Goal: Task Accomplishment & Management: Use online tool/utility

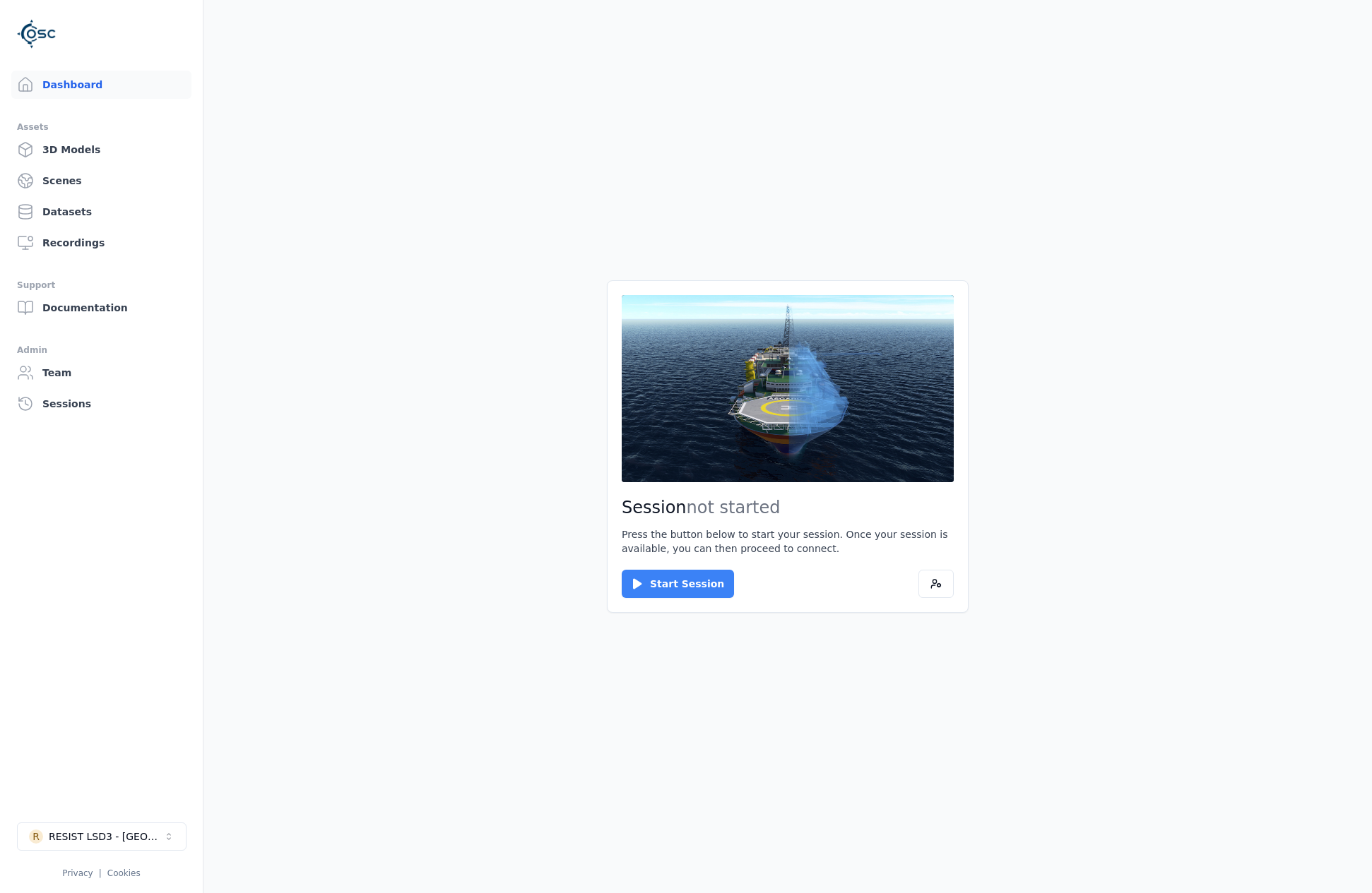
click at [659, 579] on button "Start Session" at bounding box center [678, 584] width 112 height 28
click at [660, 580] on button "Connect" at bounding box center [654, 584] width 65 height 28
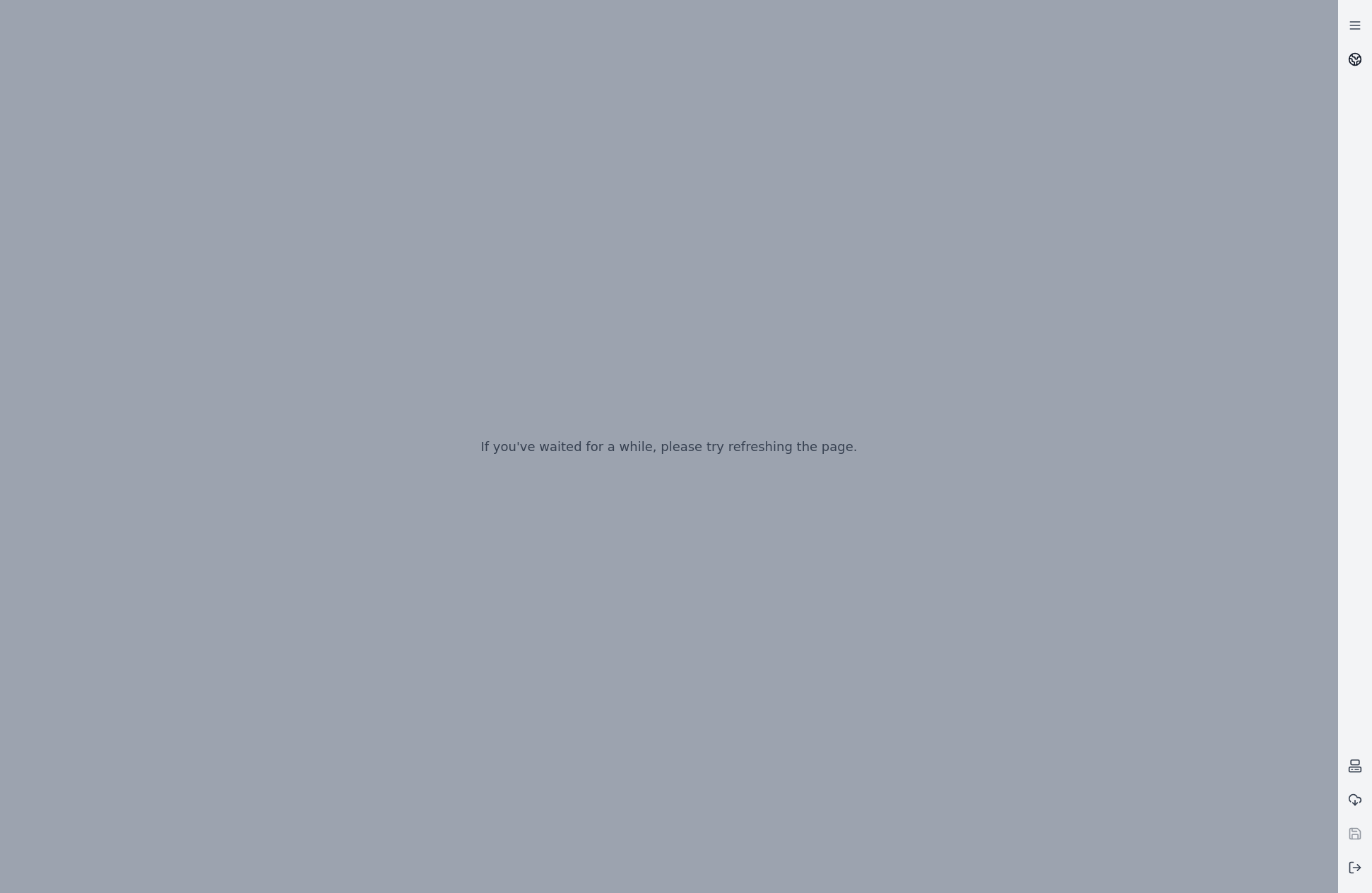
click at [1352, 63] on circle at bounding box center [1355, 60] width 12 height 12
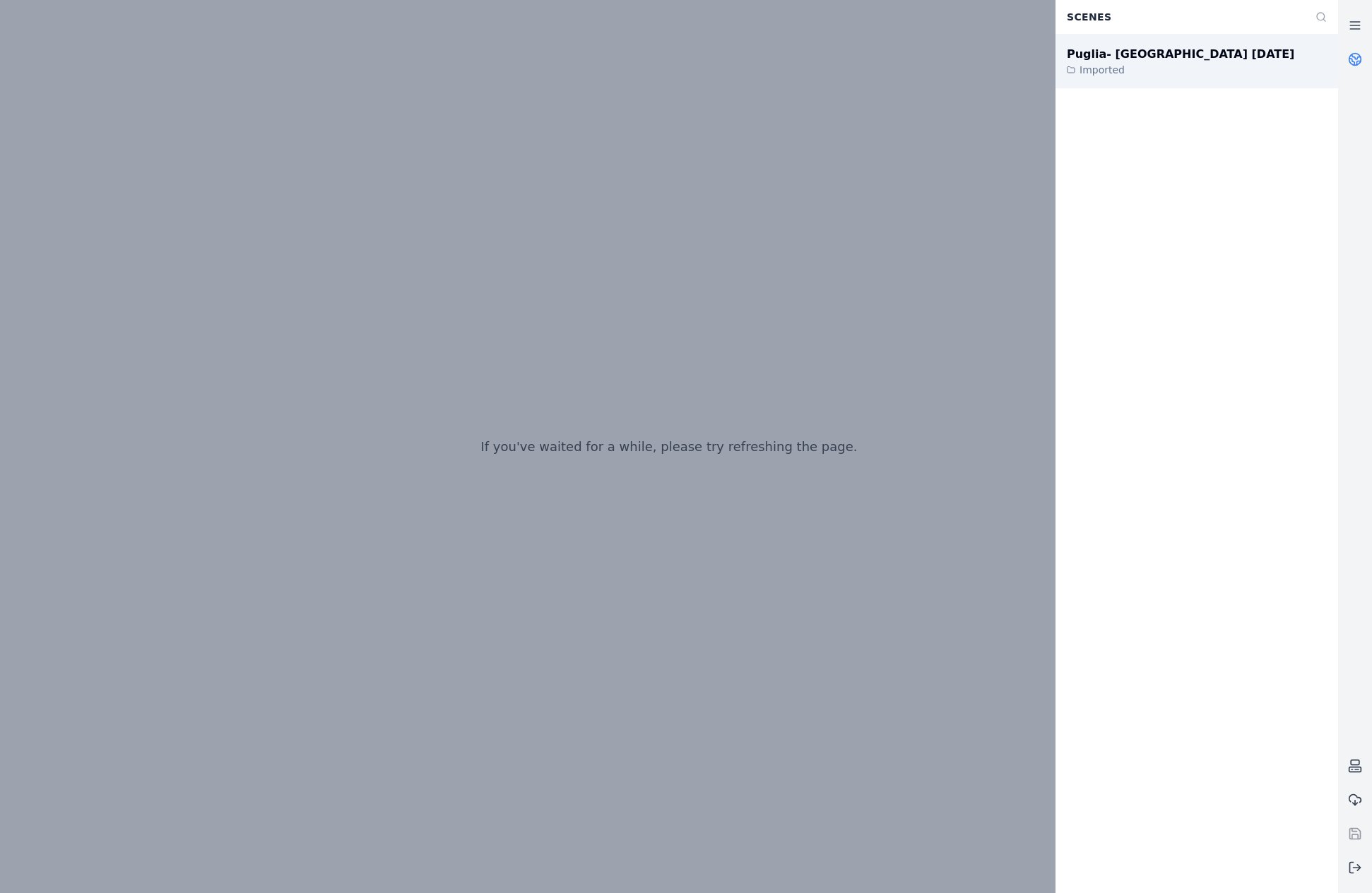
click at [1133, 71] on div "Imported" at bounding box center [1181, 69] width 228 height 14
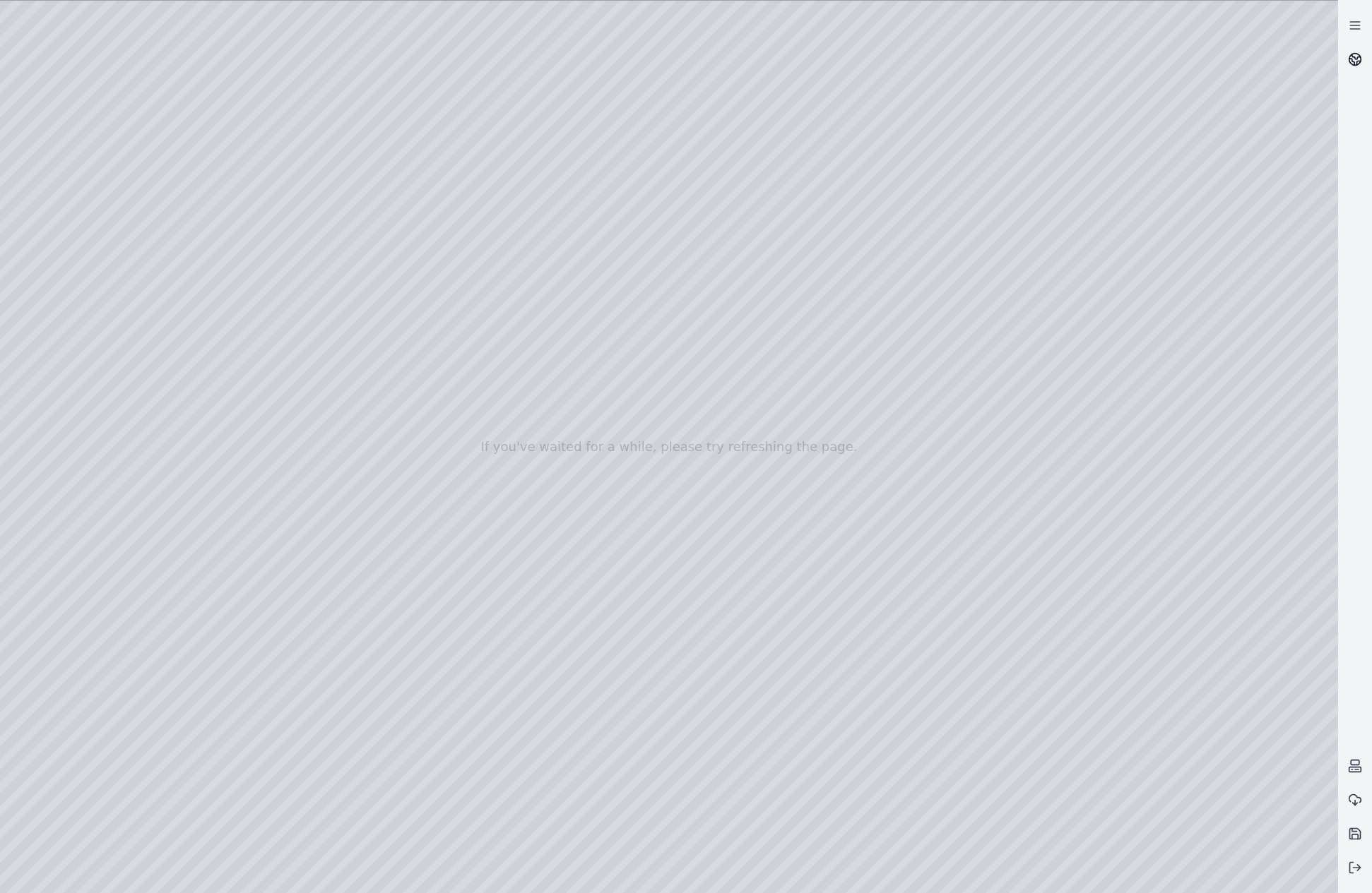
click at [1358, 66] on icon at bounding box center [1354, 59] width 14 height 14
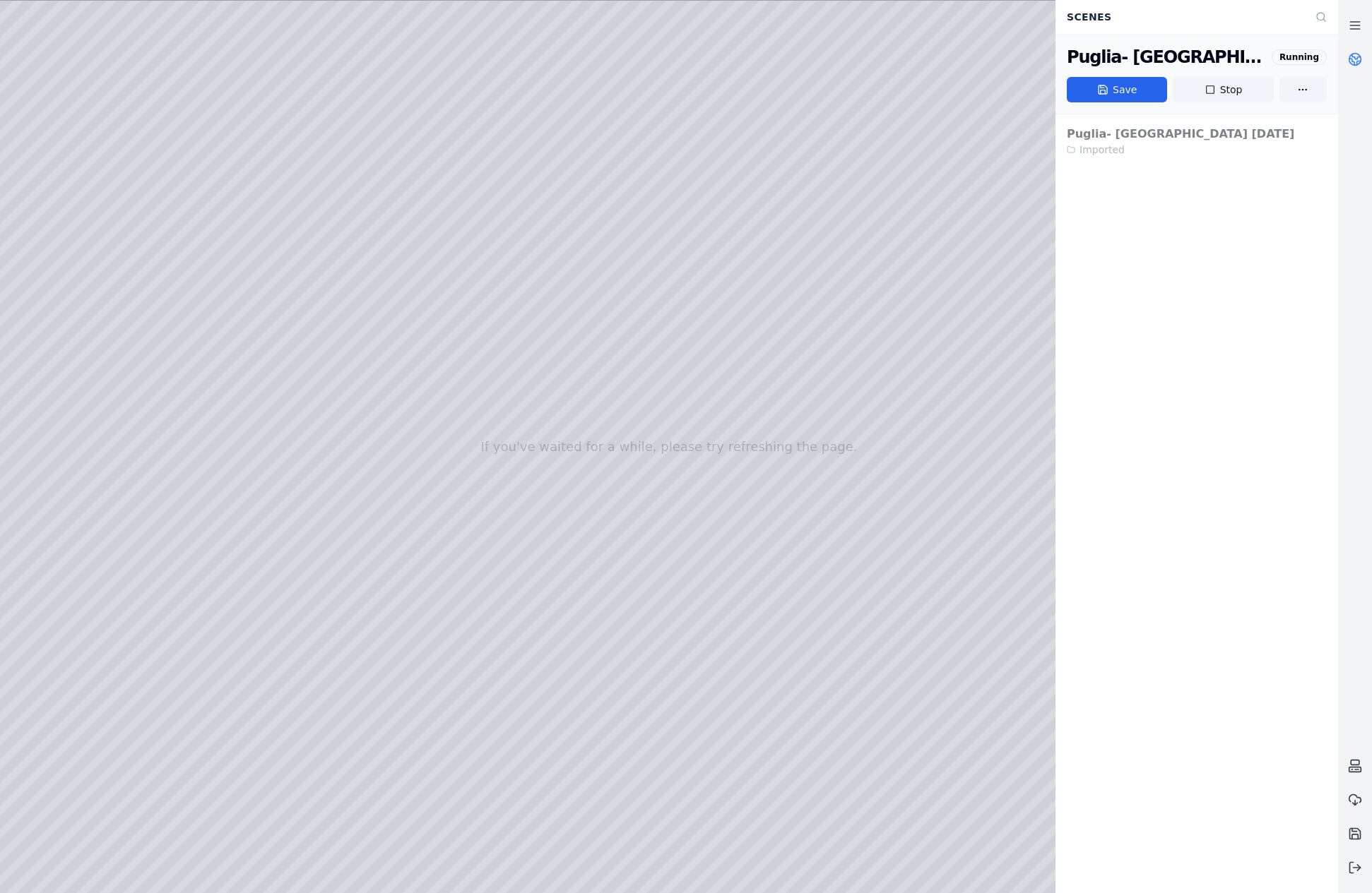
click at [1357, 60] on icon at bounding box center [1354, 59] width 14 height 14
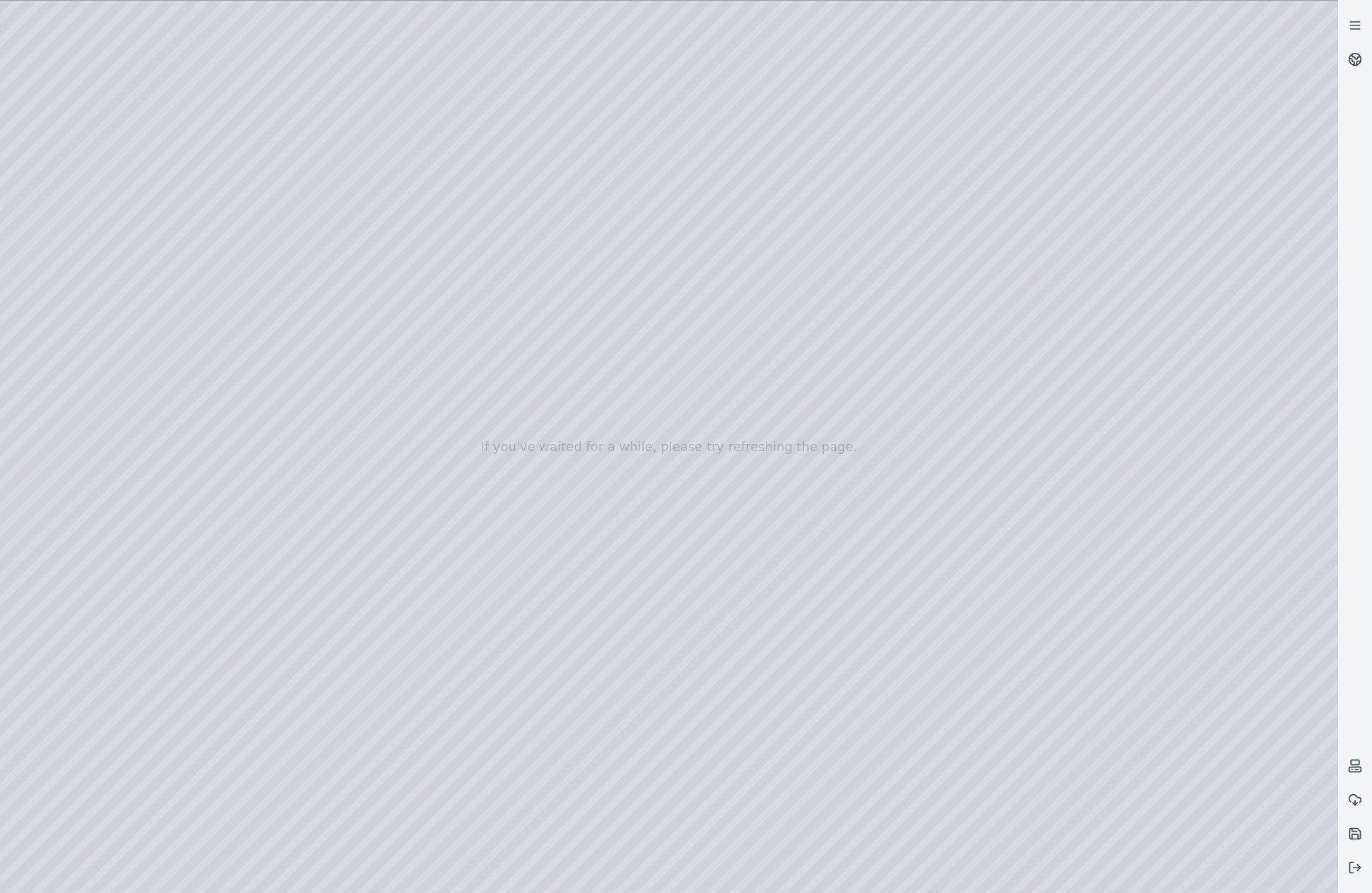
drag, startPoint x: 628, startPoint y: 536, endPoint x: 625, endPoint y: 555, distance: 19.2
drag, startPoint x: 822, startPoint y: 748, endPoint x: 722, endPoint y: 716, distance: 105.0
drag, startPoint x: 914, startPoint y: 774, endPoint x: 612, endPoint y: 644, distance: 328.8
click at [730, 732] on div at bounding box center [668, 446] width 1338 height 892
drag, startPoint x: 701, startPoint y: 678, endPoint x: 677, endPoint y: 606, distance: 75.9
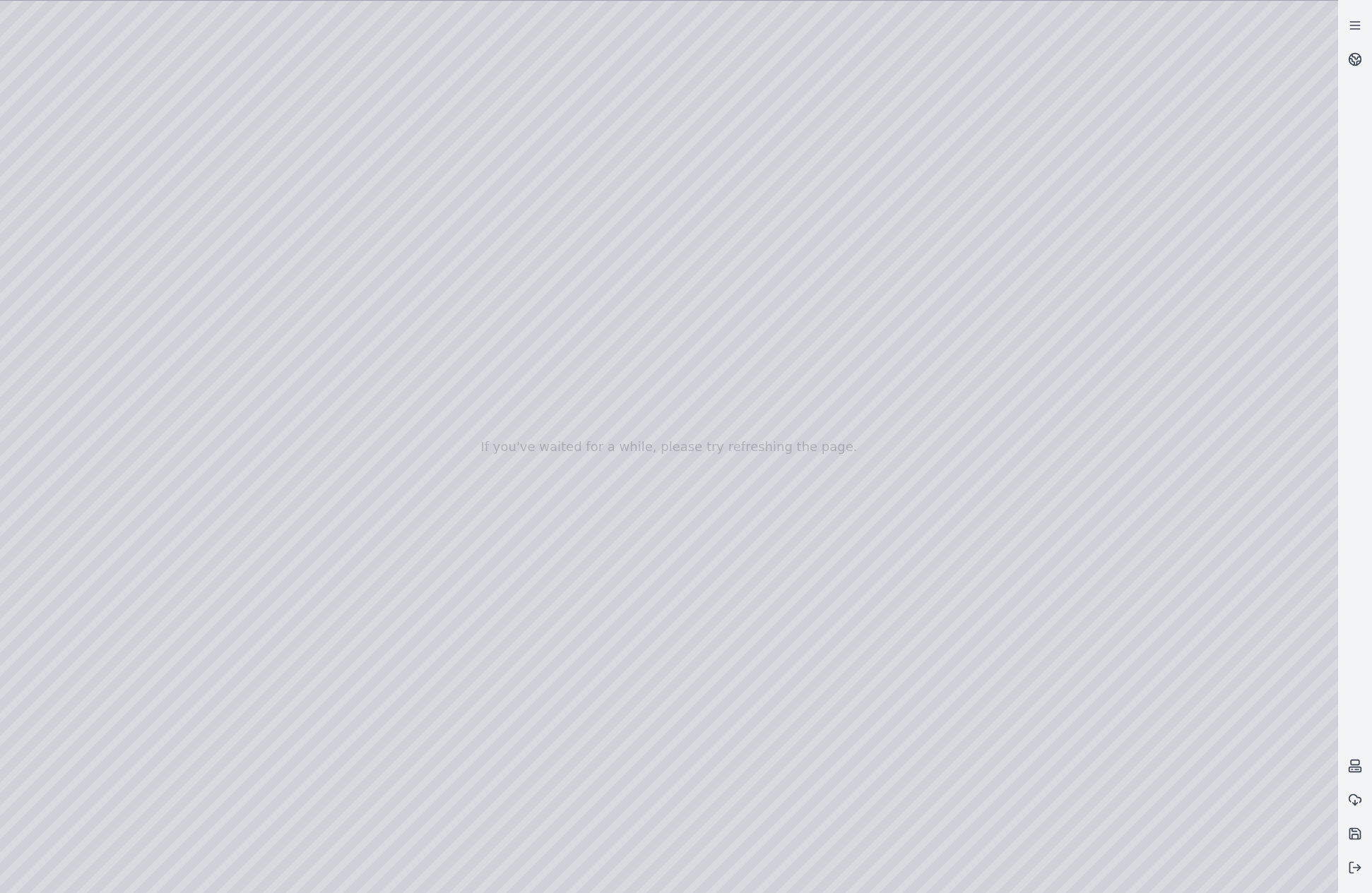
drag, startPoint x: 558, startPoint y: 395, endPoint x: 1013, endPoint y: 841, distance: 637.1
click at [863, 614] on div at bounding box center [668, 446] width 1338 height 892
drag, startPoint x: 721, startPoint y: 693, endPoint x: 693, endPoint y: 684, distance: 29.4
click at [663, 601] on div at bounding box center [668, 446] width 1338 height 892
drag, startPoint x: 808, startPoint y: 753, endPoint x: 587, endPoint y: 520, distance: 321.1
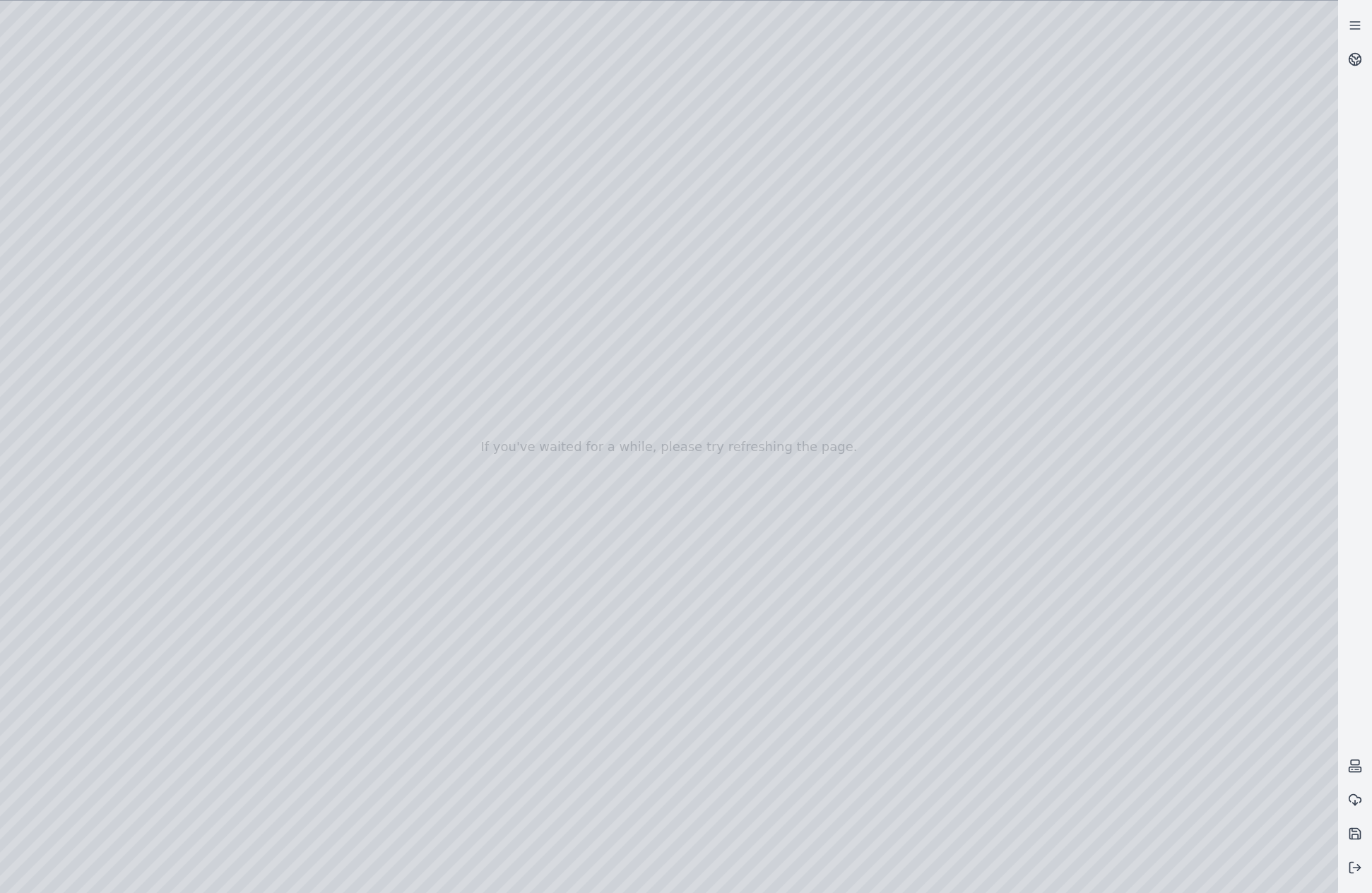
drag, startPoint x: 741, startPoint y: 779, endPoint x: 769, endPoint y: 758, distance: 35.0
drag, startPoint x: 740, startPoint y: 729, endPoint x: 577, endPoint y: 662, distance: 176.2
drag, startPoint x: 697, startPoint y: 726, endPoint x: 604, endPoint y: 718, distance: 93.3
drag, startPoint x: 685, startPoint y: 708, endPoint x: 365, endPoint y: 681, distance: 321.1
drag, startPoint x: 542, startPoint y: 719, endPoint x: 665, endPoint y: 750, distance: 126.8
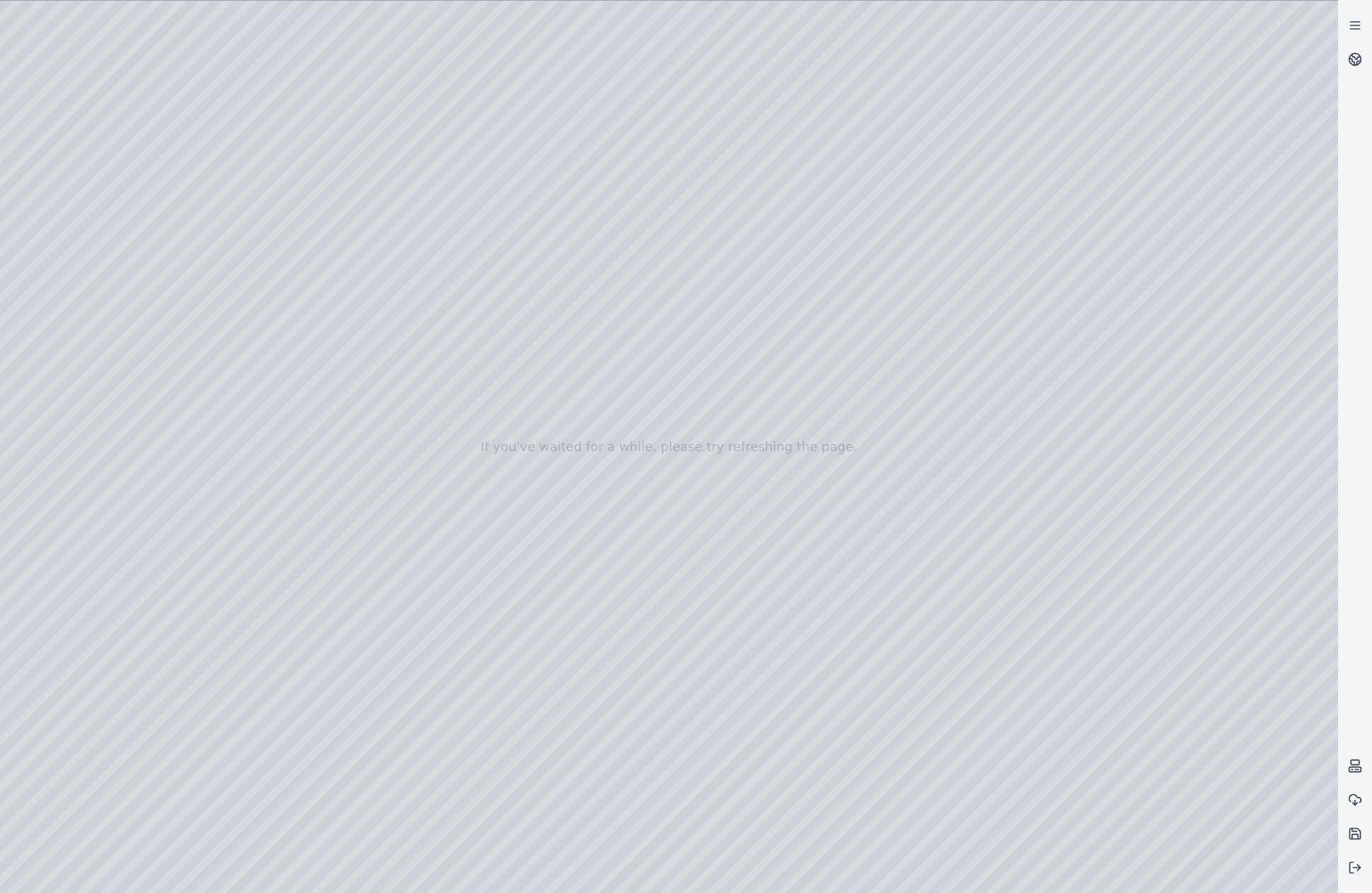
drag, startPoint x: 505, startPoint y: 599, endPoint x: 1046, endPoint y: 831, distance: 588.6
drag, startPoint x: 600, startPoint y: 644, endPoint x: 1000, endPoint y: 836, distance: 443.7
drag, startPoint x: 371, startPoint y: 460, endPoint x: 1155, endPoint y: 781, distance: 847.2
drag, startPoint x: 464, startPoint y: 573, endPoint x: 939, endPoint y: 660, distance: 482.9
drag, startPoint x: 713, startPoint y: 704, endPoint x: 820, endPoint y: 697, distance: 107.2
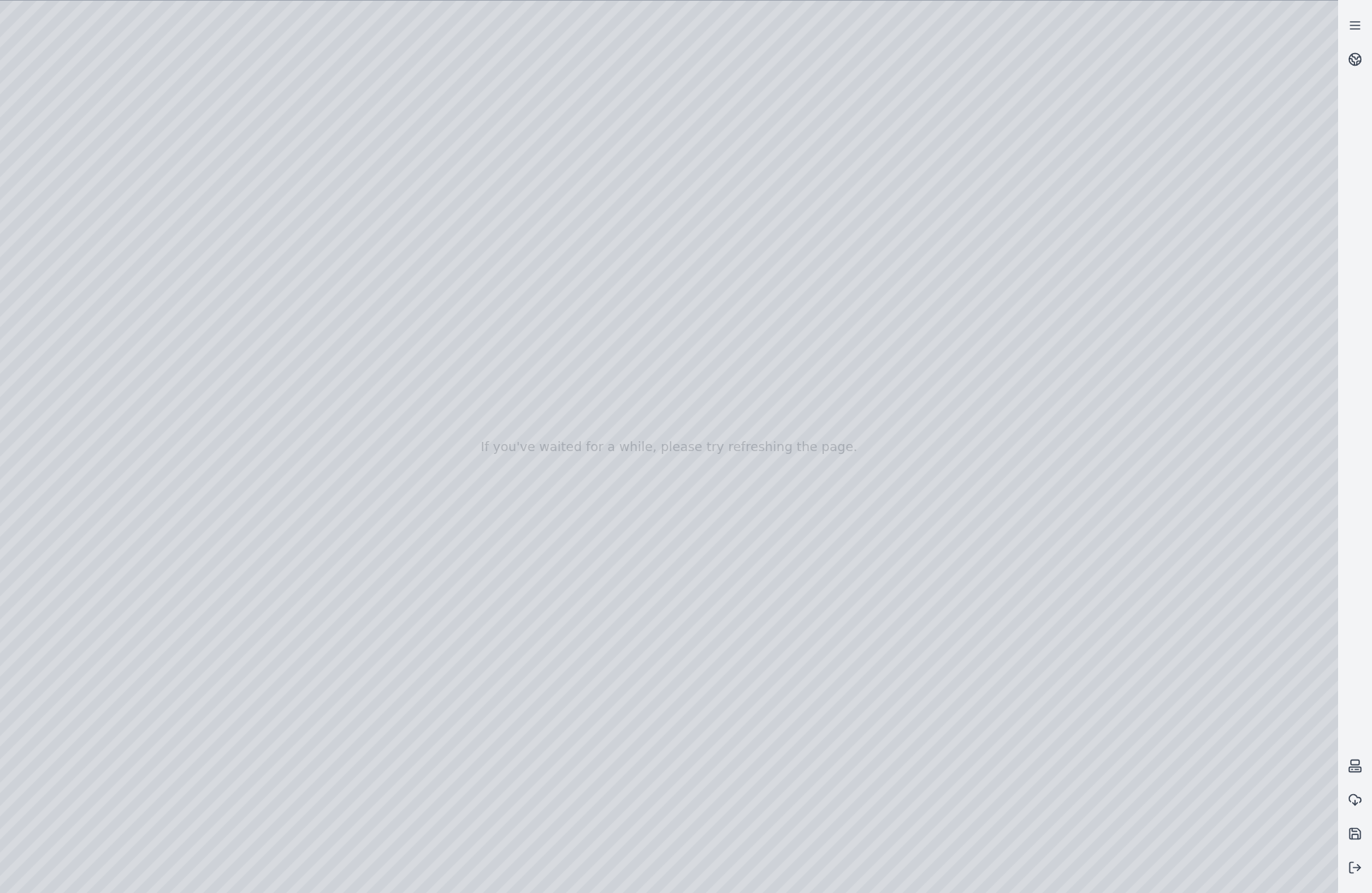
drag, startPoint x: 525, startPoint y: 591, endPoint x: 1083, endPoint y: 409, distance: 586.9
drag, startPoint x: 696, startPoint y: 649, endPoint x: 1102, endPoint y: 392, distance: 480.5
drag, startPoint x: 975, startPoint y: 653, endPoint x: 1037, endPoint y: 589, distance: 89.1
drag, startPoint x: 763, startPoint y: 627, endPoint x: 822, endPoint y: 646, distance: 62.0
click at [575, 659] on div at bounding box center [668, 446] width 1338 height 892
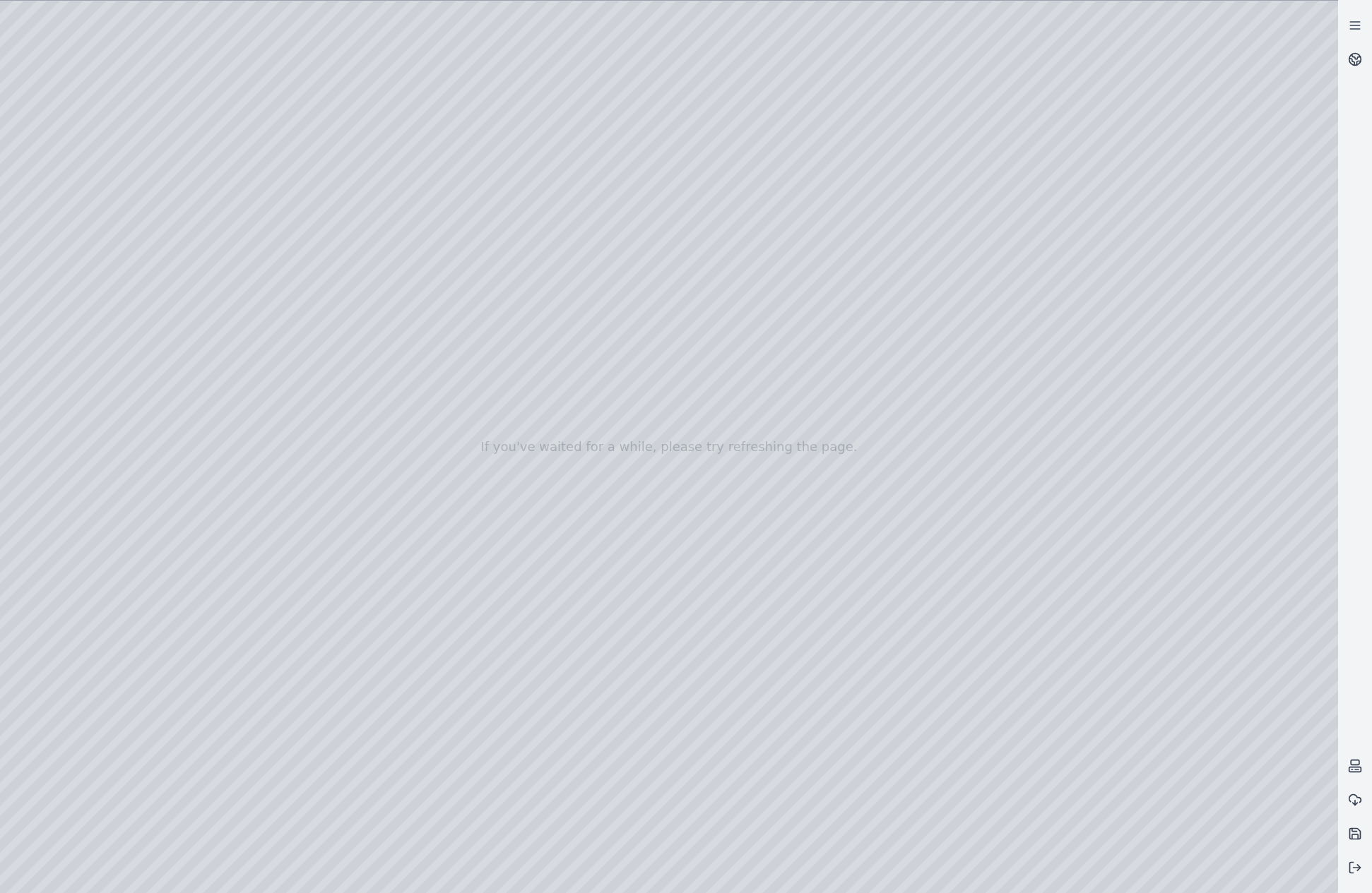
drag, startPoint x: 729, startPoint y: 757, endPoint x: 561, endPoint y: 754, distance: 168.0
drag, startPoint x: 760, startPoint y: 655, endPoint x: 585, endPoint y: 889, distance: 292.2
drag, startPoint x: 725, startPoint y: 670, endPoint x: 331, endPoint y: 781, distance: 409.3
drag, startPoint x: 704, startPoint y: 789, endPoint x: 512, endPoint y: 772, distance: 192.8
drag, startPoint x: 704, startPoint y: 770, endPoint x: 242, endPoint y: 629, distance: 483.0
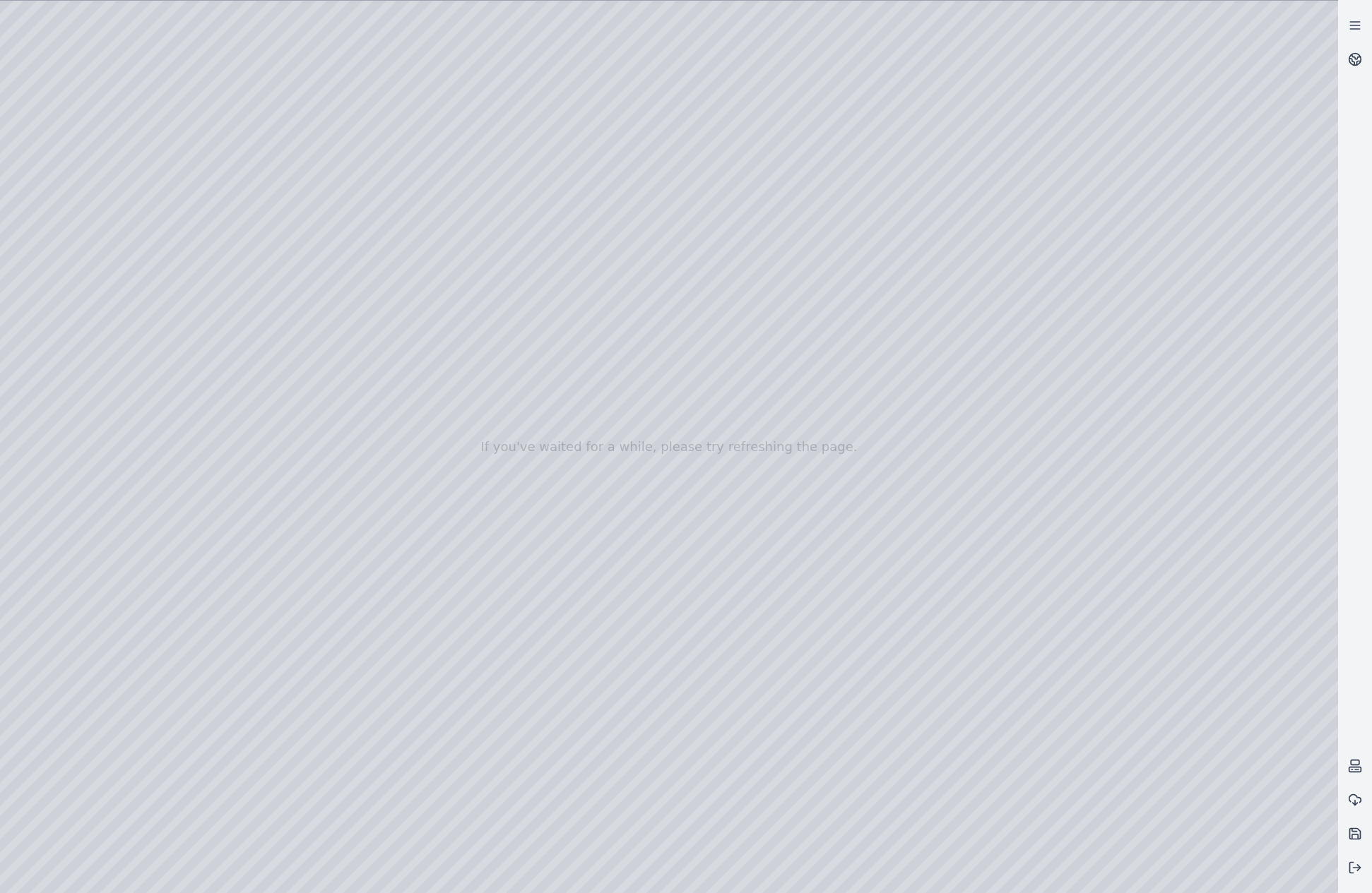
drag, startPoint x: 491, startPoint y: 749, endPoint x: 425, endPoint y: 758, distance: 66.6
drag, startPoint x: 1061, startPoint y: 745, endPoint x: 844, endPoint y: 654, distance: 235.3
drag, startPoint x: 669, startPoint y: 722, endPoint x: 469, endPoint y: 714, distance: 200.2
drag, startPoint x: 714, startPoint y: 738, endPoint x: 298, endPoint y: 561, distance: 452.1
drag, startPoint x: 537, startPoint y: 600, endPoint x: 559, endPoint y: 698, distance: 100.4
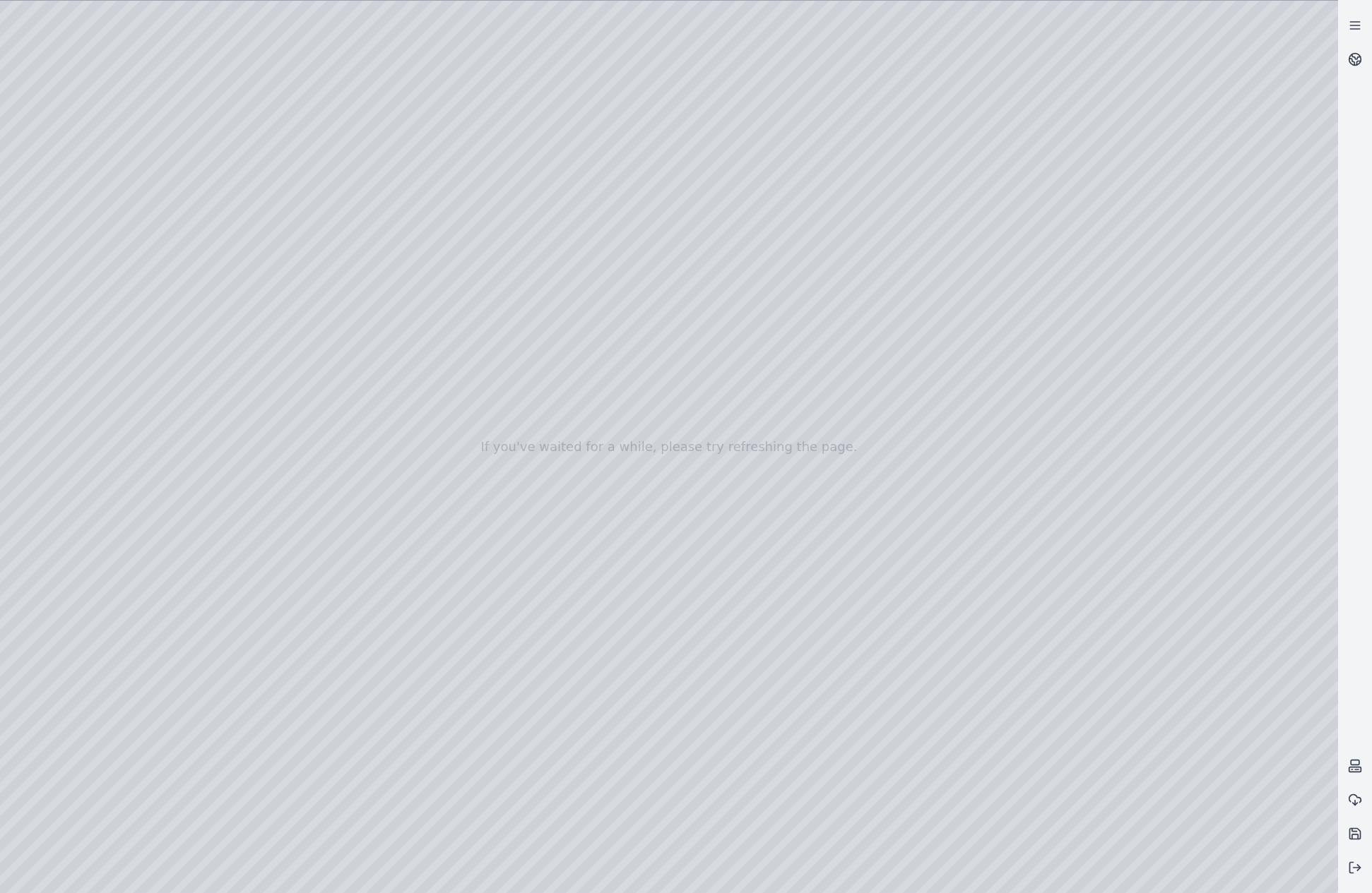
click at [7, 60] on div at bounding box center [668, 446] width 1338 height 892
click at [213, 15] on div at bounding box center [668, 446] width 1338 height 892
click at [477, 125] on div at bounding box center [668, 446] width 1338 height 892
click at [495, 96] on div at bounding box center [668, 446] width 1338 height 892
click at [423, 295] on div at bounding box center [668, 446] width 1338 height 892
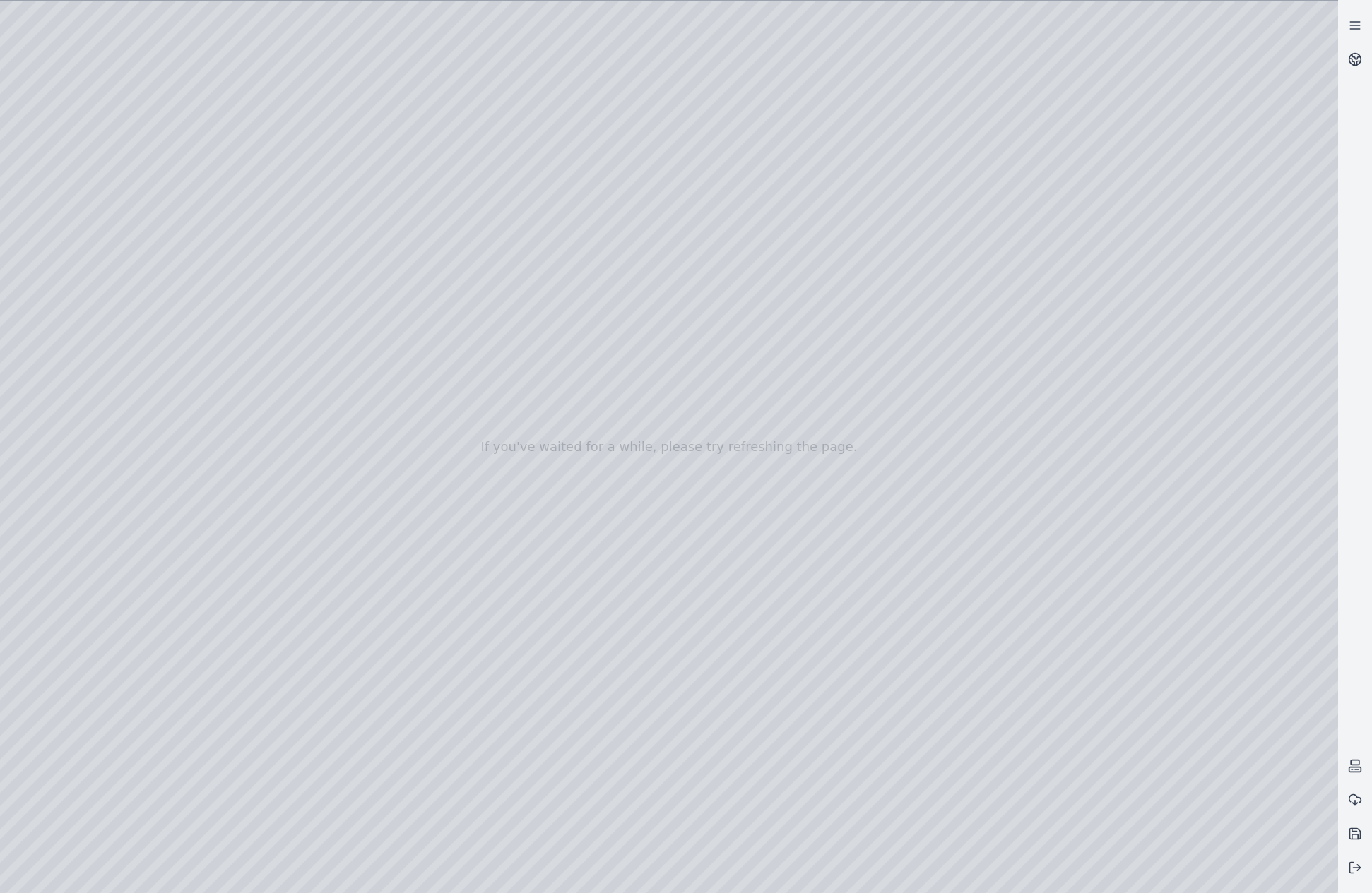
click at [728, 238] on div at bounding box center [668, 446] width 1338 height 892
click at [6, 65] on div at bounding box center [668, 446] width 1338 height 892
click at [714, 768] on div at bounding box center [668, 446] width 1338 height 892
drag, startPoint x: 932, startPoint y: 638, endPoint x: 918, endPoint y: 652, distance: 19.8
drag, startPoint x: 1102, startPoint y: 731, endPoint x: 705, endPoint y: 649, distance: 405.4
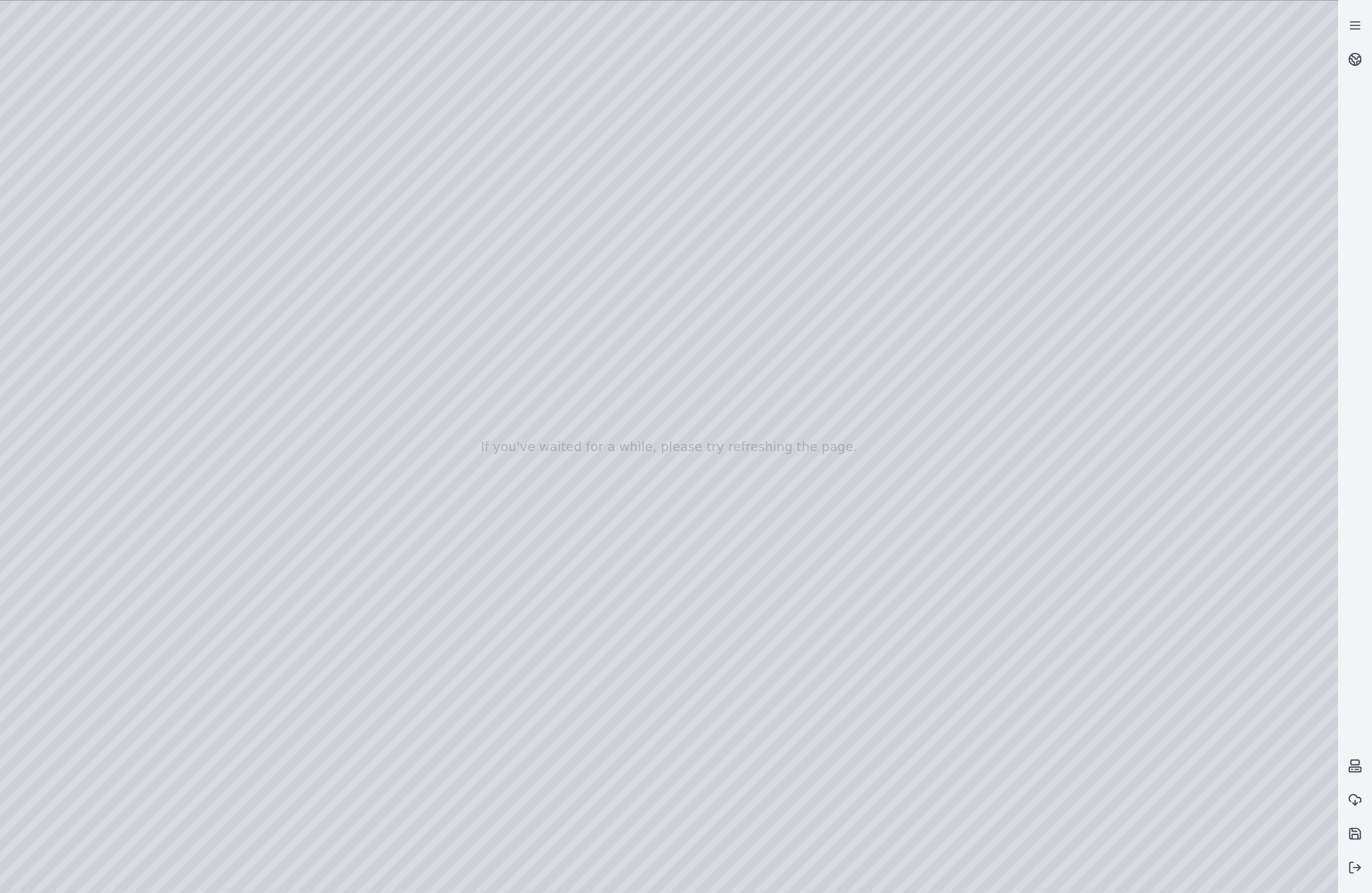
drag, startPoint x: 988, startPoint y: 701, endPoint x: 932, endPoint y: 732, distance: 64.0
drag, startPoint x: 1009, startPoint y: 681, endPoint x: 841, endPoint y: 670, distance: 168.4
drag, startPoint x: 1109, startPoint y: 625, endPoint x: 331, endPoint y: 598, distance: 778.5
drag, startPoint x: 984, startPoint y: 617, endPoint x: 881, endPoint y: 626, distance: 103.4
click at [881, 626] on div at bounding box center [668, 446] width 1338 height 892
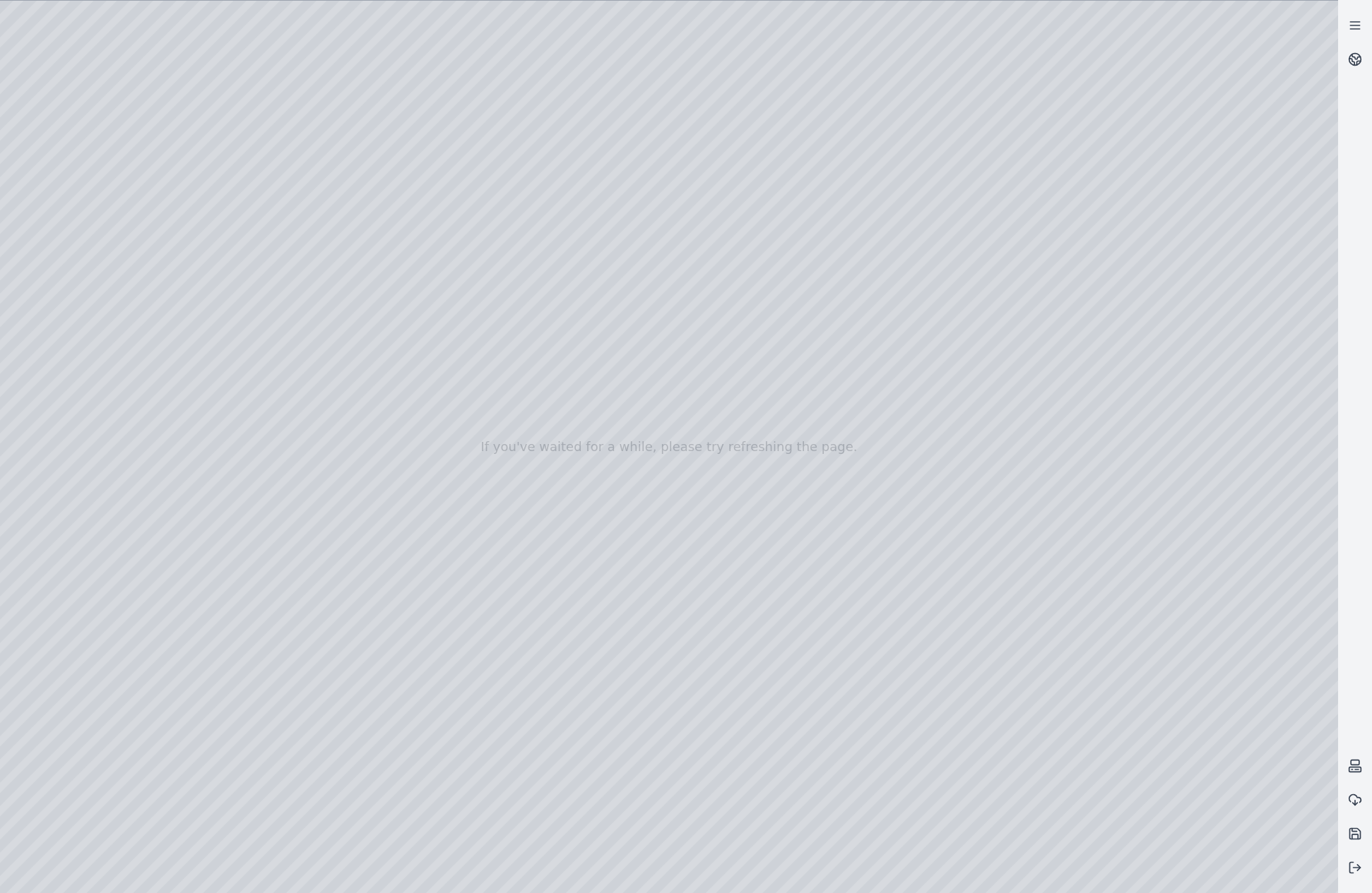
drag, startPoint x: 1065, startPoint y: 619, endPoint x: 524, endPoint y: 614, distance: 541.0
drag, startPoint x: 1115, startPoint y: 640, endPoint x: 492, endPoint y: 572, distance: 626.7
drag, startPoint x: 1054, startPoint y: 700, endPoint x: 1032, endPoint y: 697, distance: 22.2
drag, startPoint x: 1227, startPoint y: 752, endPoint x: 798, endPoint y: 661, distance: 438.5
drag, startPoint x: 1099, startPoint y: 719, endPoint x: 1054, endPoint y: 712, distance: 45.5
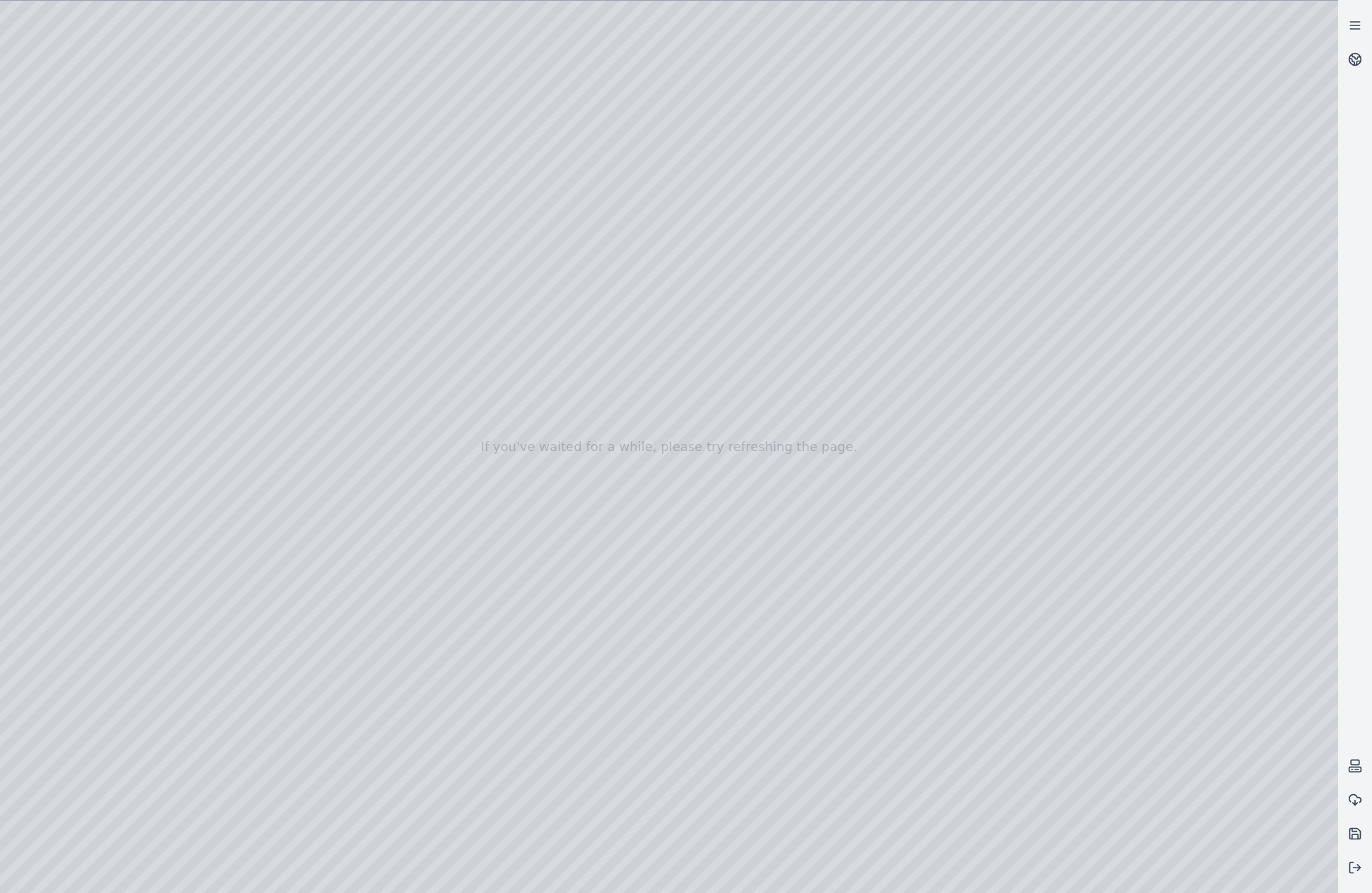
click at [1054, 712] on div at bounding box center [668, 446] width 1338 height 892
drag, startPoint x: 1113, startPoint y: 722, endPoint x: 1095, endPoint y: 803, distance: 83.0
drag, startPoint x: 1149, startPoint y: 750, endPoint x: 1211, endPoint y: 723, distance: 67.6
click at [1056, 570] on div at bounding box center [668, 446] width 1338 height 892
drag, startPoint x: 1122, startPoint y: 742, endPoint x: 932, endPoint y: 601, distance: 236.6
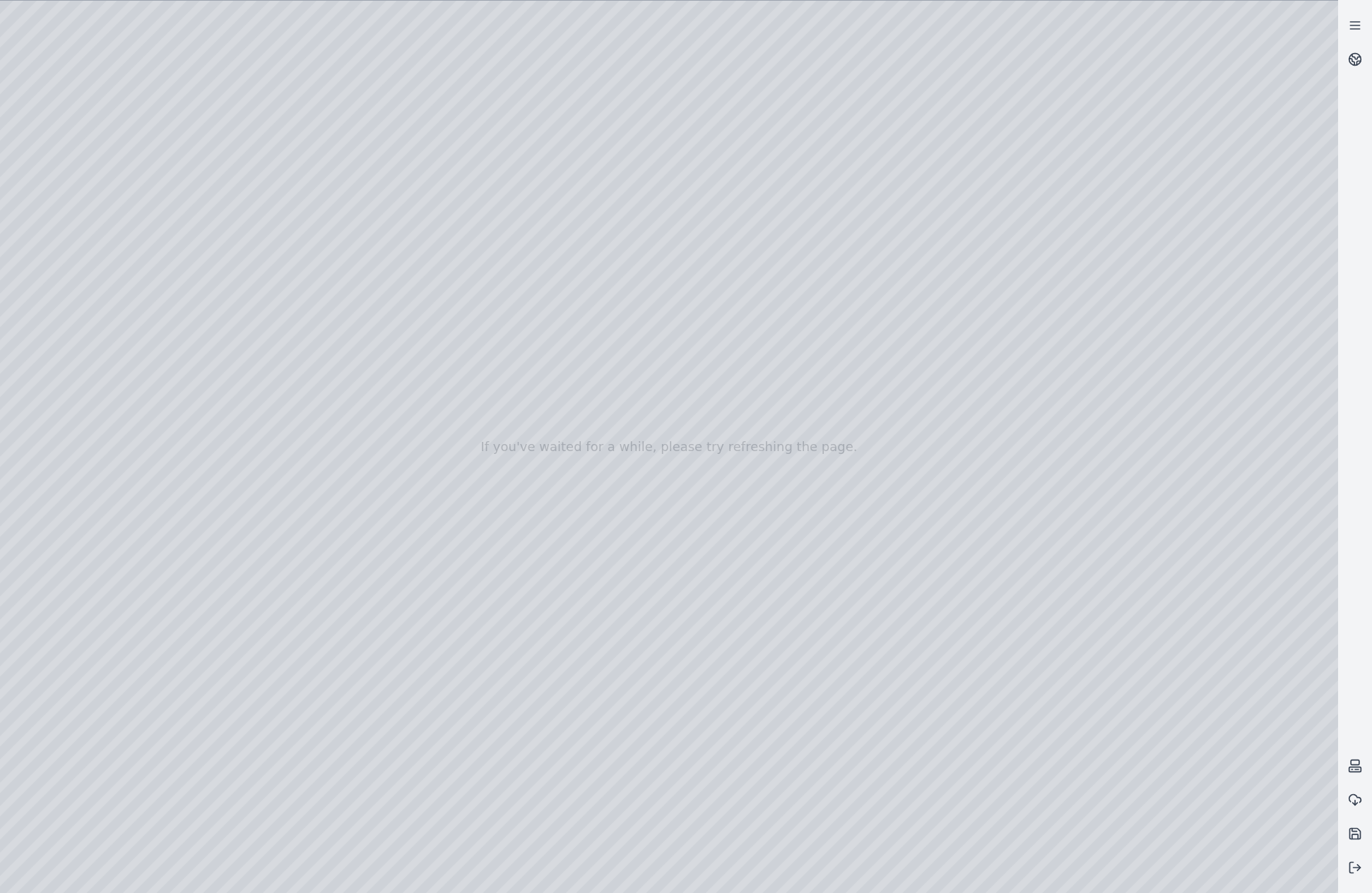
drag, startPoint x: 899, startPoint y: 680, endPoint x: 855, endPoint y: 724, distance: 62.2
drag, startPoint x: 1166, startPoint y: 627, endPoint x: 406, endPoint y: 656, distance: 760.6
drag, startPoint x: 1111, startPoint y: 565, endPoint x: 408, endPoint y: 698, distance: 715.5
drag, startPoint x: 884, startPoint y: 691, endPoint x: 293, endPoint y: 733, distance: 592.5
drag, startPoint x: 911, startPoint y: 541, endPoint x: 471, endPoint y: 854, distance: 540.0
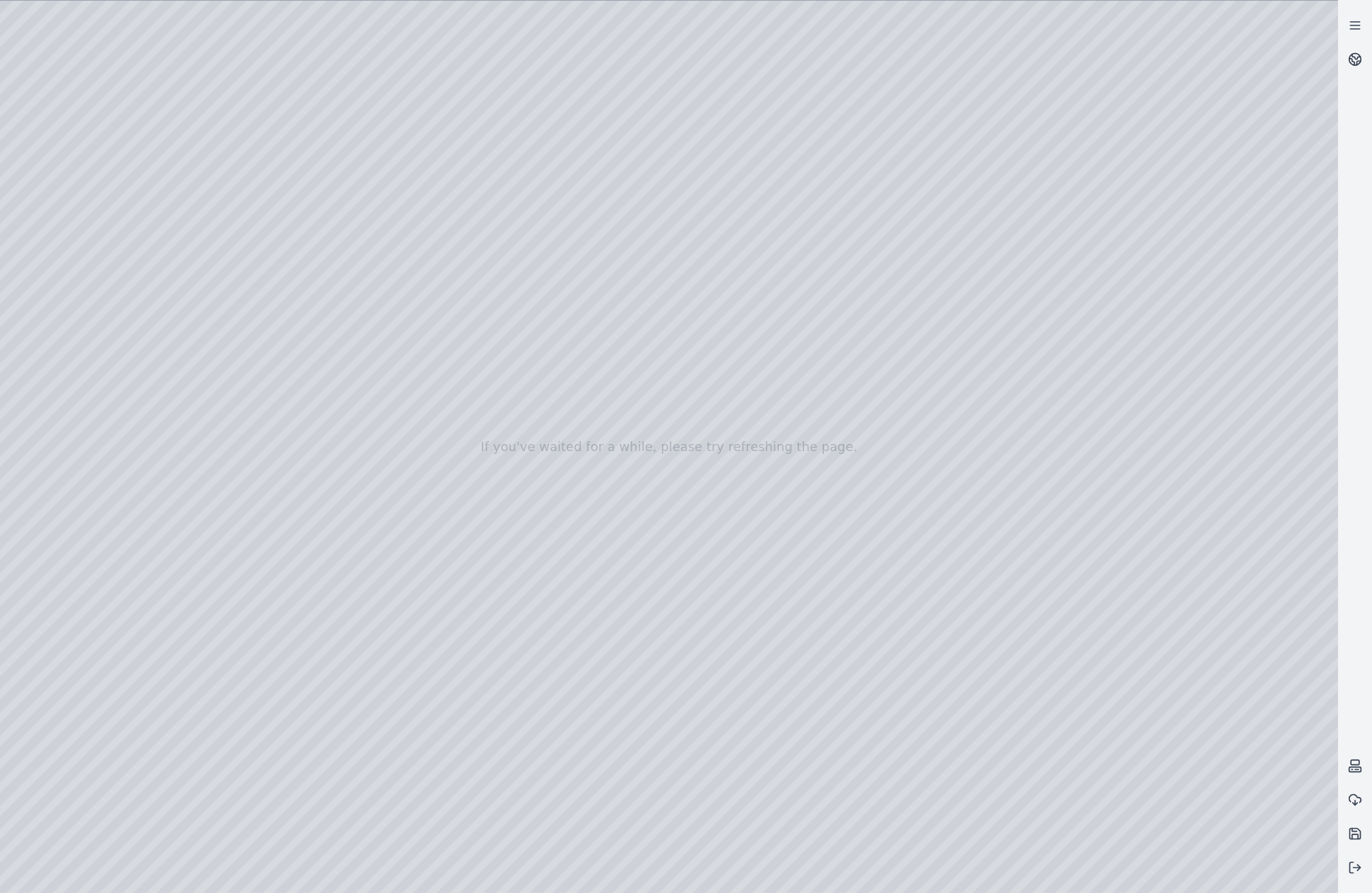
drag, startPoint x: 794, startPoint y: 536, endPoint x: 469, endPoint y: 802, distance: 420.0
drag, startPoint x: 682, startPoint y: 730, endPoint x: 566, endPoint y: 724, distance: 116.2
drag, startPoint x: 998, startPoint y: 726, endPoint x: 501, endPoint y: 689, distance: 498.4
drag, startPoint x: 859, startPoint y: 704, endPoint x: 779, endPoint y: 729, distance: 83.8
drag, startPoint x: 1039, startPoint y: 746, endPoint x: 526, endPoint y: 381, distance: 629.6
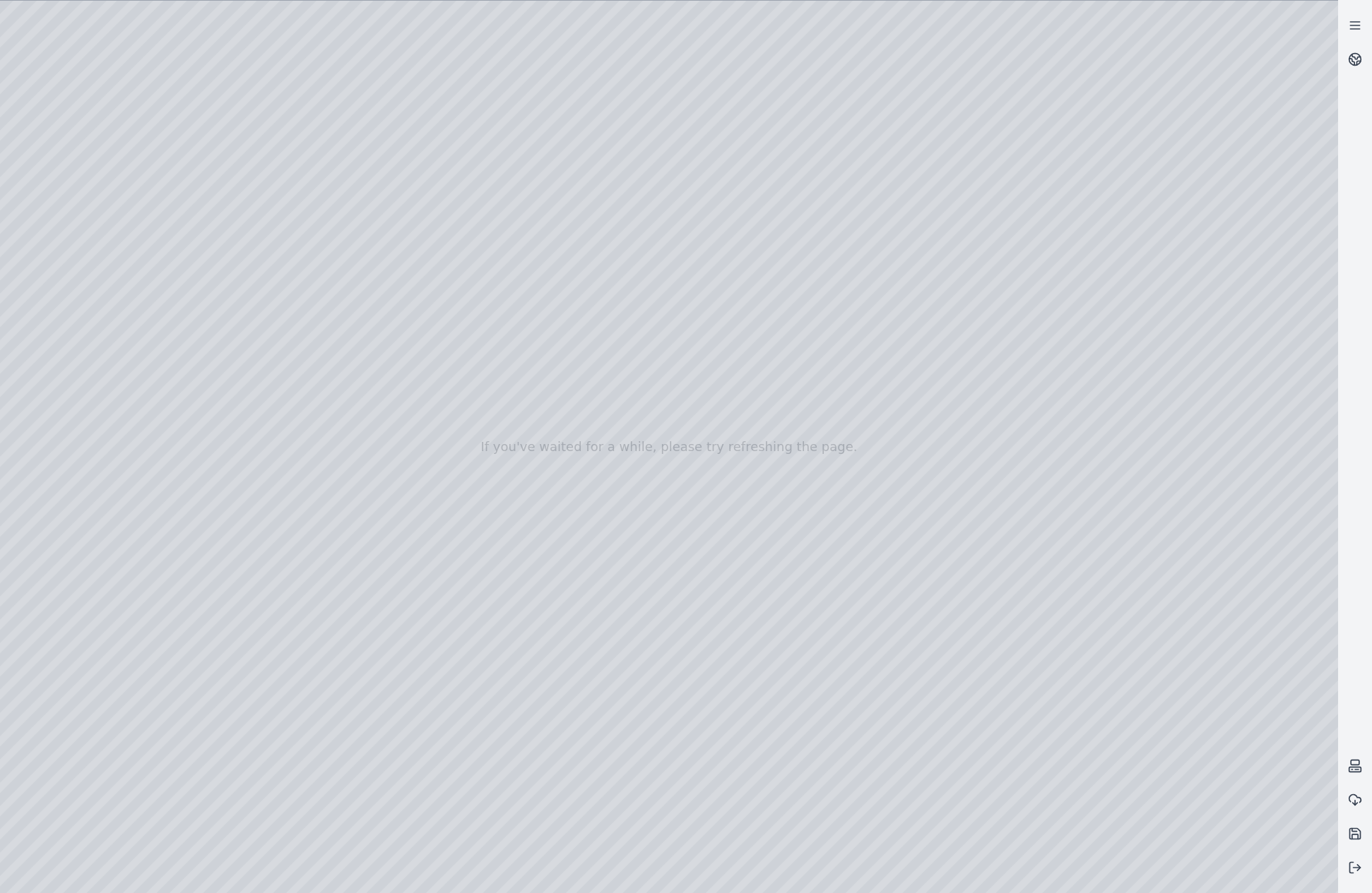
drag, startPoint x: 391, startPoint y: 634, endPoint x: 904, endPoint y: 422, distance: 555.1
drag, startPoint x: 606, startPoint y: 643, endPoint x: 1298, endPoint y: 674, distance: 692.7
drag, startPoint x: 624, startPoint y: 632, endPoint x: 813, endPoint y: 628, distance: 189.0
drag, startPoint x: 618, startPoint y: 684, endPoint x: 652, endPoint y: 679, distance: 34.4
drag, startPoint x: 475, startPoint y: 627, endPoint x: 500, endPoint y: 649, distance: 33.3
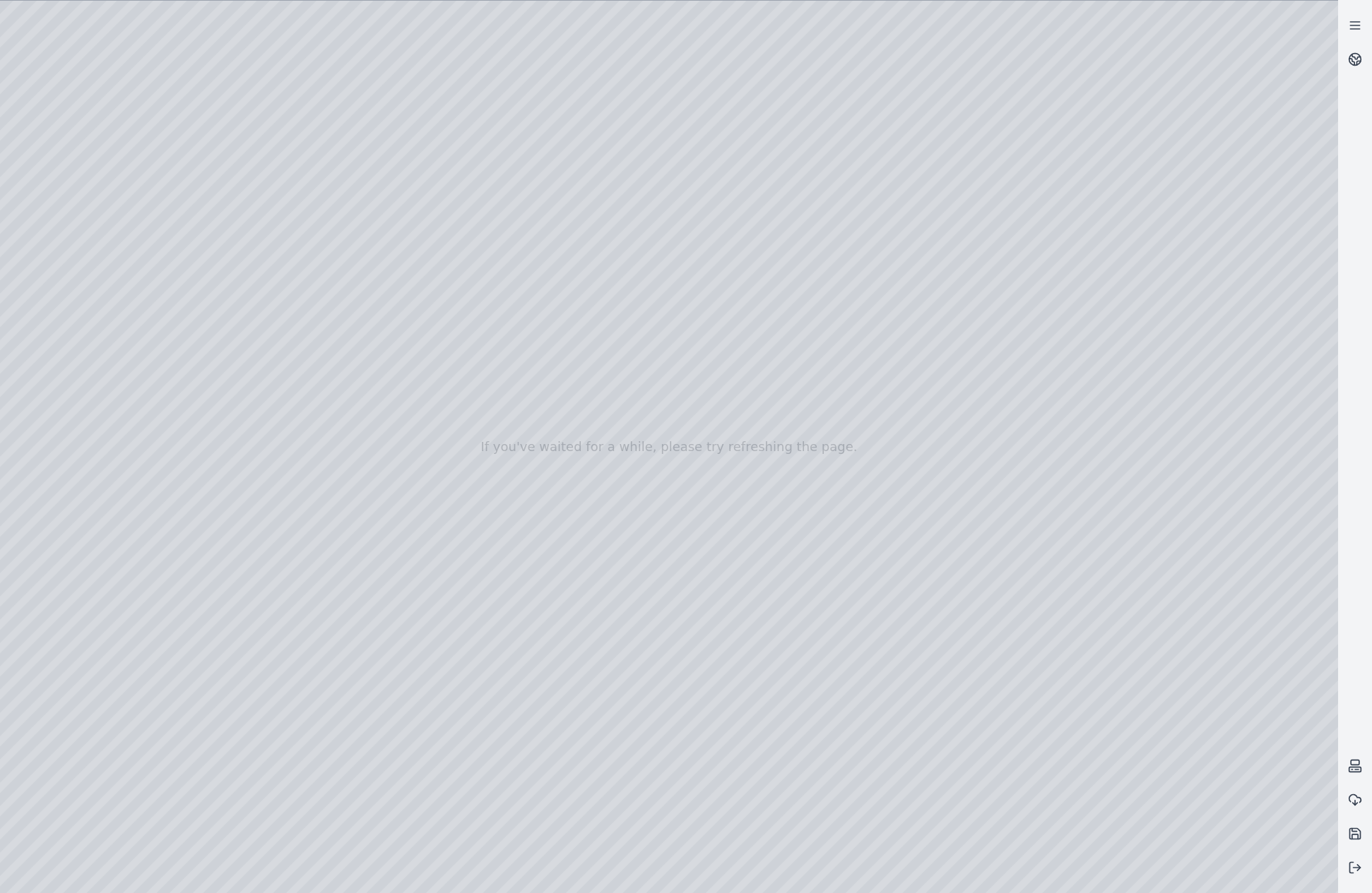
drag, startPoint x: 423, startPoint y: 571, endPoint x: 658, endPoint y: 840, distance: 357.2
drag, startPoint x: 694, startPoint y: 450, endPoint x: 653, endPoint y: 820, distance: 372.3
drag, startPoint x: 735, startPoint y: 420, endPoint x: 751, endPoint y: 781, distance: 361.4
drag, startPoint x: 552, startPoint y: 562, endPoint x: 631, endPoint y: 835, distance: 284.2
drag, startPoint x: 993, startPoint y: 702, endPoint x: 941, endPoint y: 704, distance: 52.0
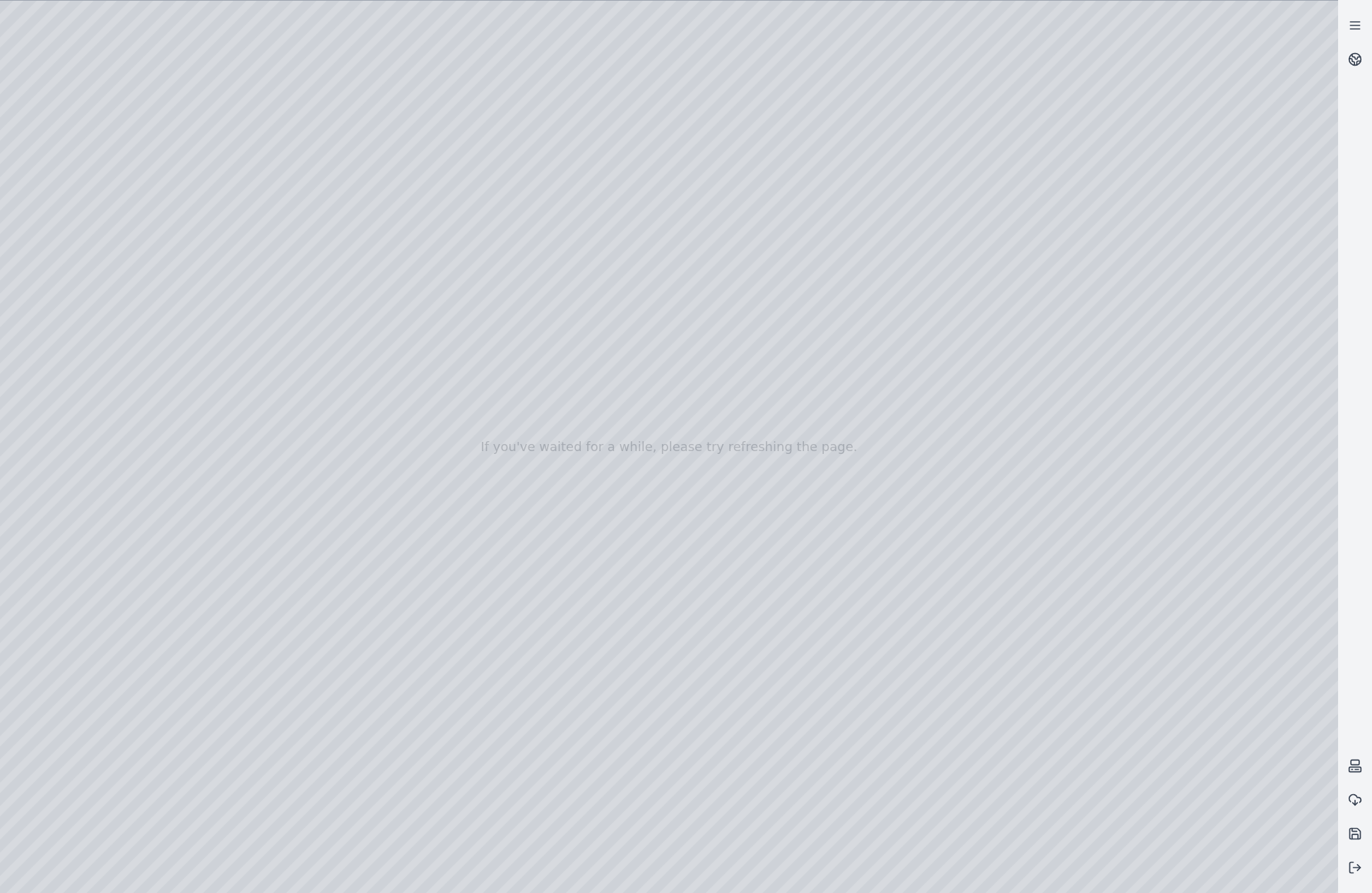
drag, startPoint x: 701, startPoint y: 581, endPoint x: 720, endPoint y: 659, distance: 80.3
drag, startPoint x: 893, startPoint y: 781, endPoint x: 916, endPoint y: 770, distance: 25.5
drag, startPoint x: 635, startPoint y: 750, endPoint x: 727, endPoint y: 688, distance: 110.9
drag, startPoint x: 727, startPoint y: 731, endPoint x: 738, endPoint y: 744, distance: 17.0
drag, startPoint x: 574, startPoint y: 630, endPoint x: 694, endPoint y: 713, distance: 145.9
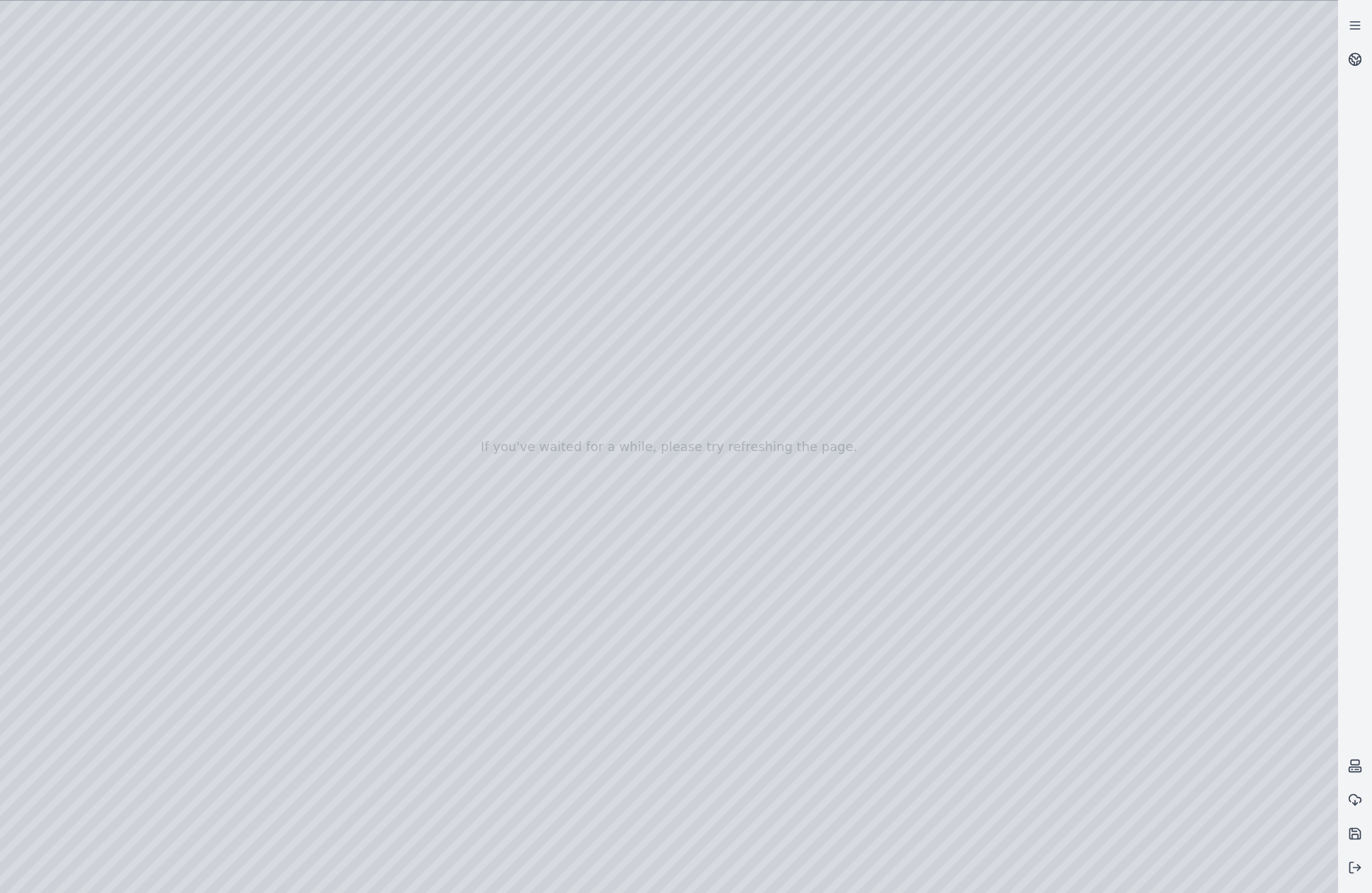
drag, startPoint x: 662, startPoint y: 583, endPoint x: 720, endPoint y: 757, distance: 183.4
drag, startPoint x: 863, startPoint y: 668, endPoint x: 841, endPoint y: 662, distance: 22.8
drag, startPoint x: 871, startPoint y: 660, endPoint x: 794, endPoint y: 652, distance: 77.4
drag, startPoint x: 840, startPoint y: 654, endPoint x: 829, endPoint y: 646, distance: 13.6
drag, startPoint x: 821, startPoint y: 705, endPoint x: 831, endPoint y: 696, distance: 13.5
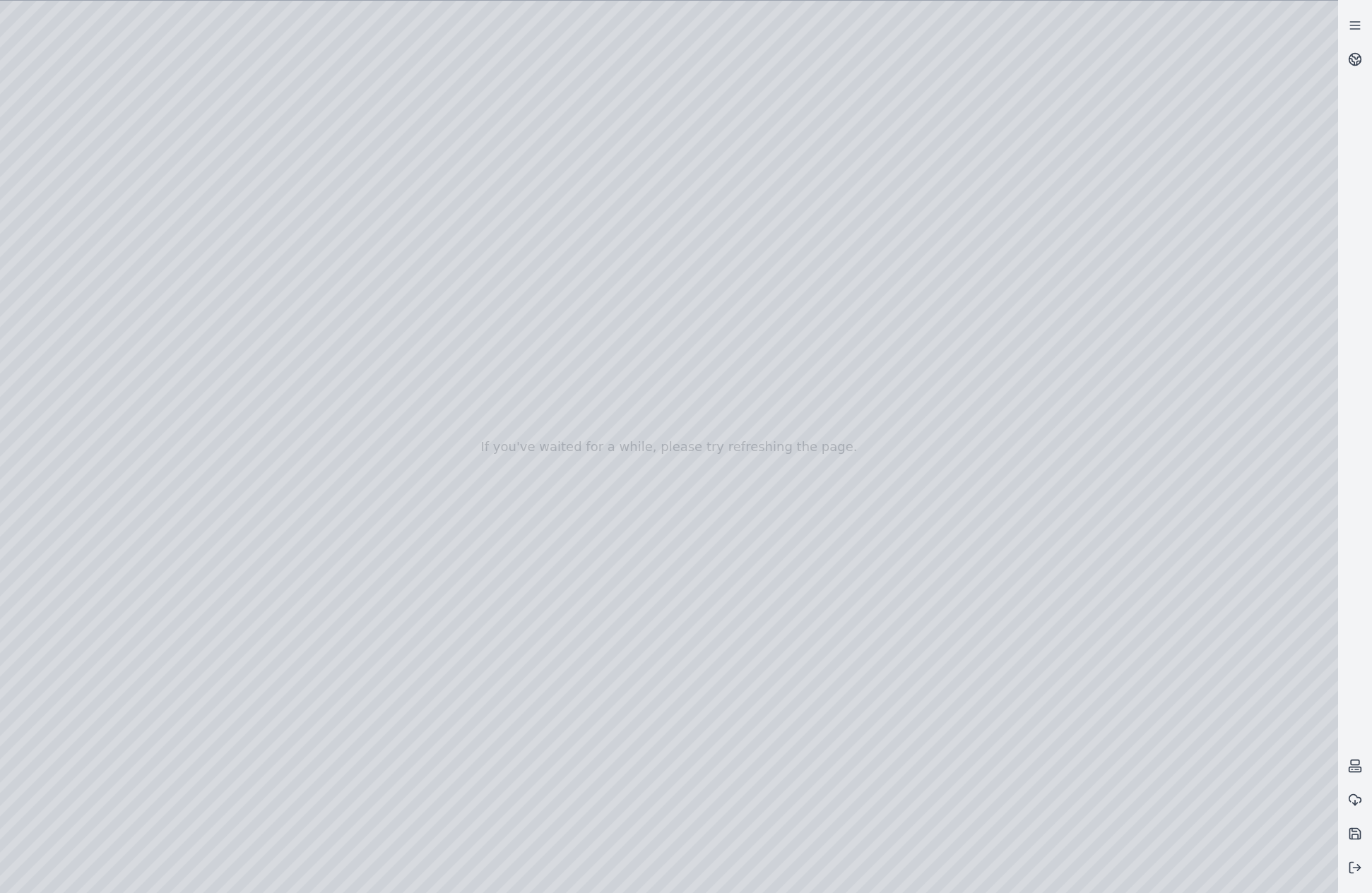
drag, startPoint x: 472, startPoint y: 685, endPoint x: 474, endPoint y: 703, distance: 18.1
drag, startPoint x: 458, startPoint y: 566, endPoint x: 779, endPoint y: 505, distance: 326.7
click at [660, 701] on div at bounding box center [668, 446] width 1338 height 892
drag, startPoint x: 768, startPoint y: 692, endPoint x: 654, endPoint y: 651, distance: 121.1
click at [531, 168] on div at bounding box center [668, 446] width 1338 height 892
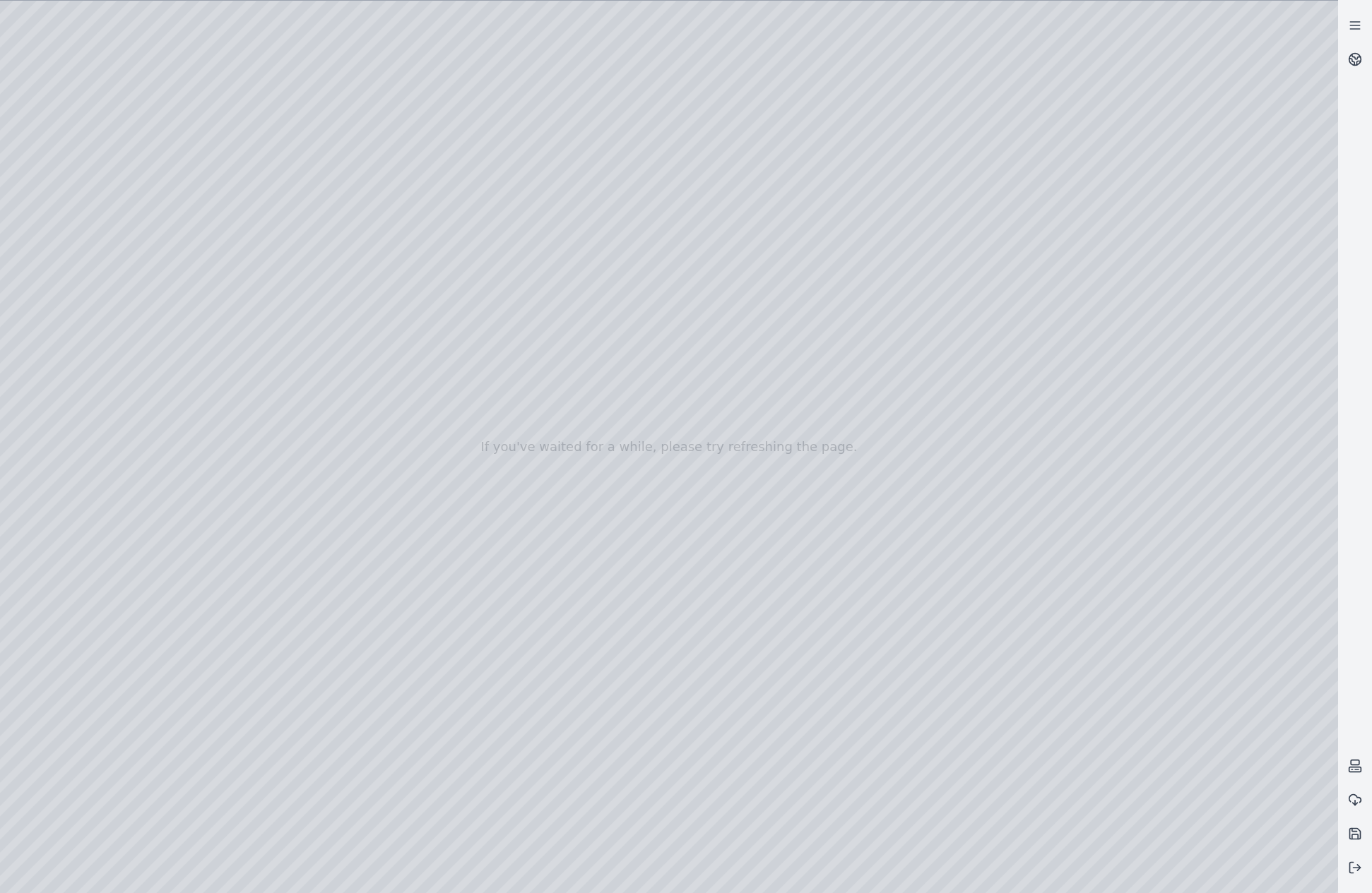
drag, startPoint x: 788, startPoint y: 546, endPoint x: 785, endPoint y: 555, distance: 9.5
drag, startPoint x: 919, startPoint y: 293, endPoint x: 839, endPoint y: 831, distance: 543.9
click at [841, 502] on div at bounding box center [668, 446] width 1338 height 892
click at [848, 498] on div at bounding box center [668, 446] width 1338 height 892
drag, startPoint x: 894, startPoint y: 707, endPoint x: 915, endPoint y: 719, distance: 24.2
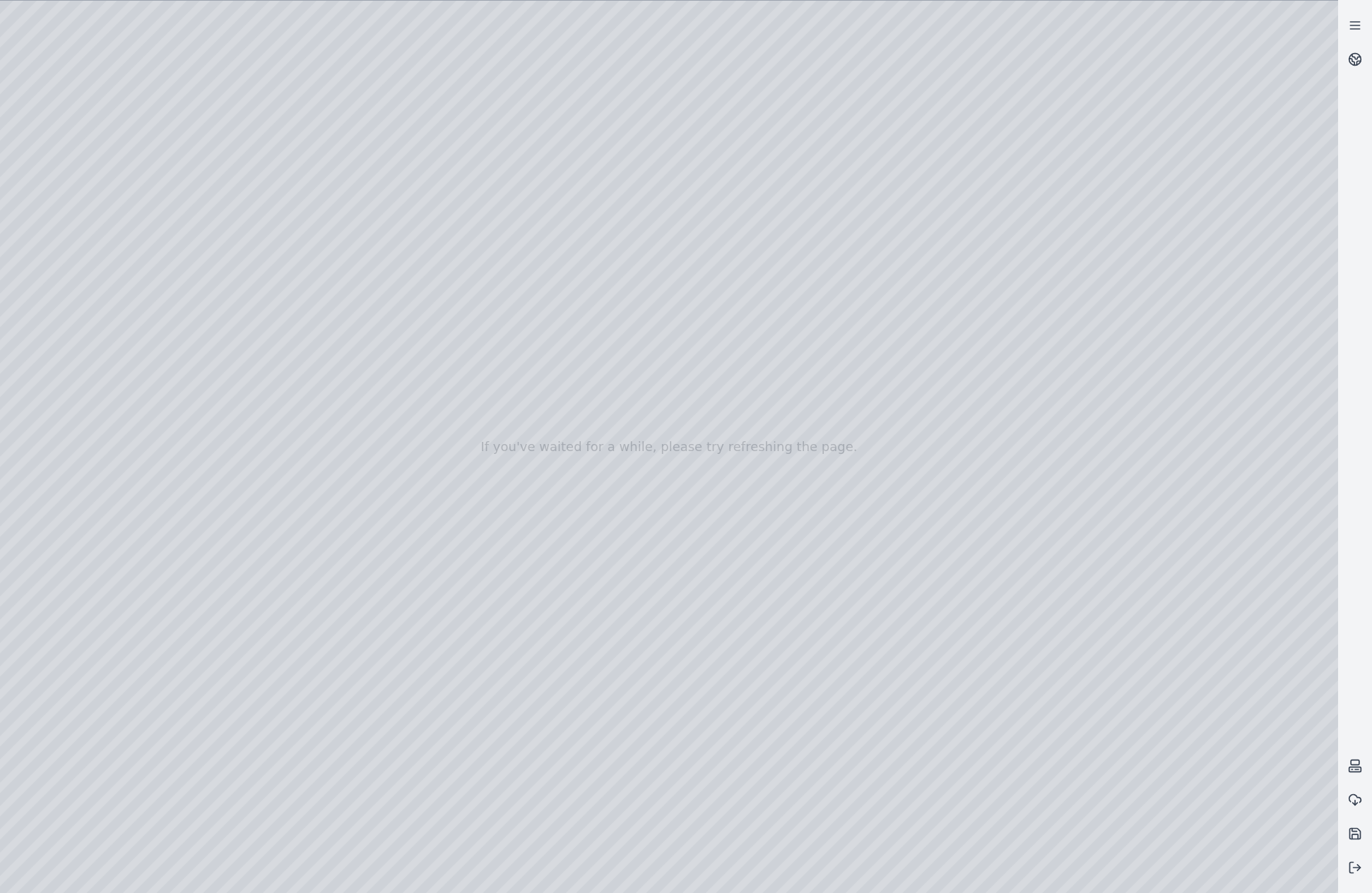
click at [770, 718] on div at bounding box center [668, 446] width 1338 height 892
drag, startPoint x: 874, startPoint y: 271, endPoint x: 821, endPoint y: 382, distance: 123.0
drag, startPoint x: 480, startPoint y: 684, endPoint x: 502, endPoint y: 643, distance: 46.5
drag, startPoint x: 598, startPoint y: 730, endPoint x: 544, endPoint y: 709, distance: 57.9
drag, startPoint x: 687, startPoint y: 692, endPoint x: 678, endPoint y: 610, distance: 82.5
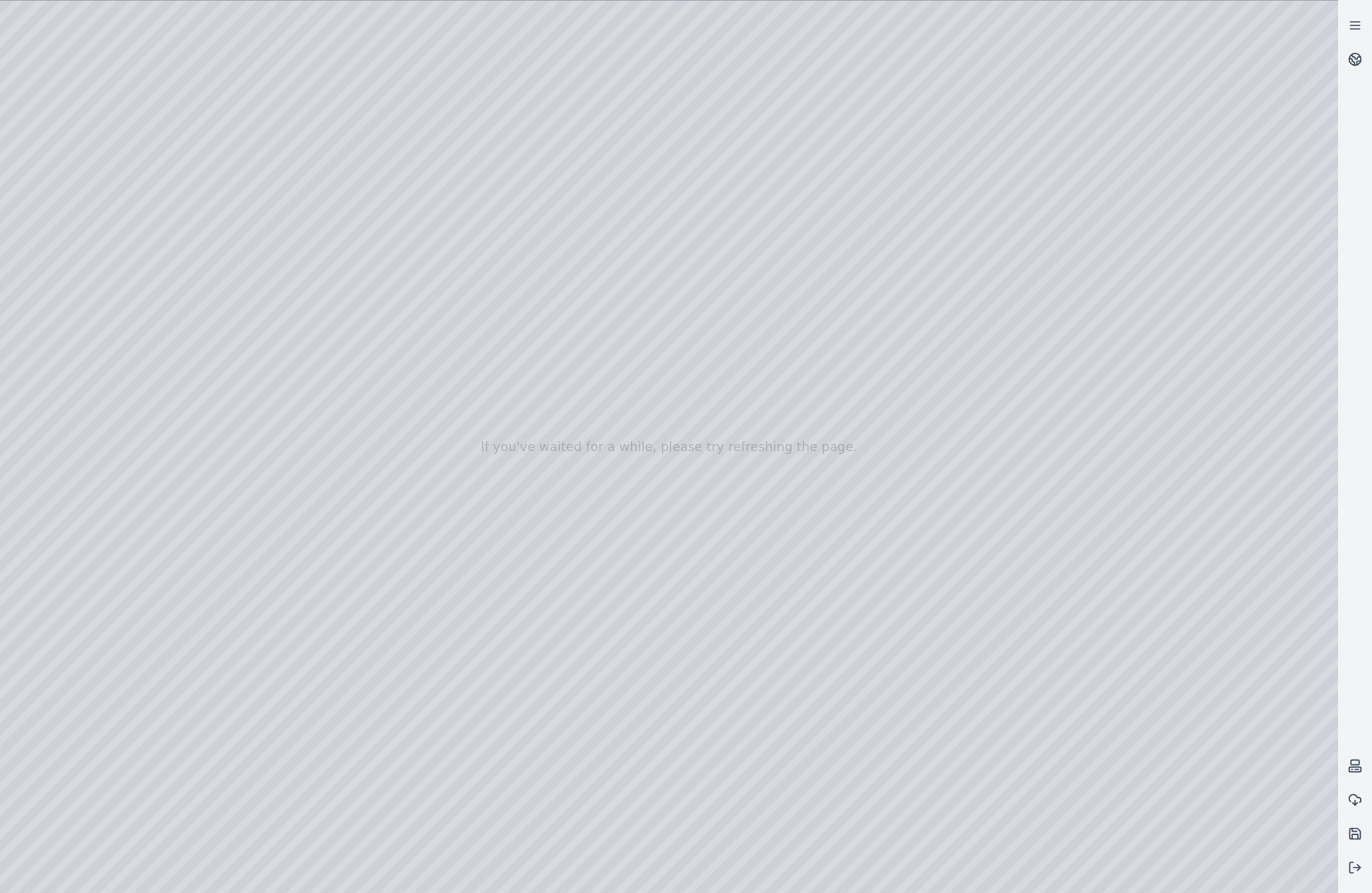
drag, startPoint x: 251, startPoint y: 520, endPoint x: 723, endPoint y: 638, distance: 486.5
drag, startPoint x: 516, startPoint y: 488, endPoint x: 592, endPoint y: 637, distance: 167.3
drag, startPoint x: 743, startPoint y: 452, endPoint x: 458, endPoint y: 365, distance: 298.0
click at [600, 587] on div at bounding box center [668, 446] width 1338 height 892
click at [496, 508] on div at bounding box center [668, 446] width 1338 height 892
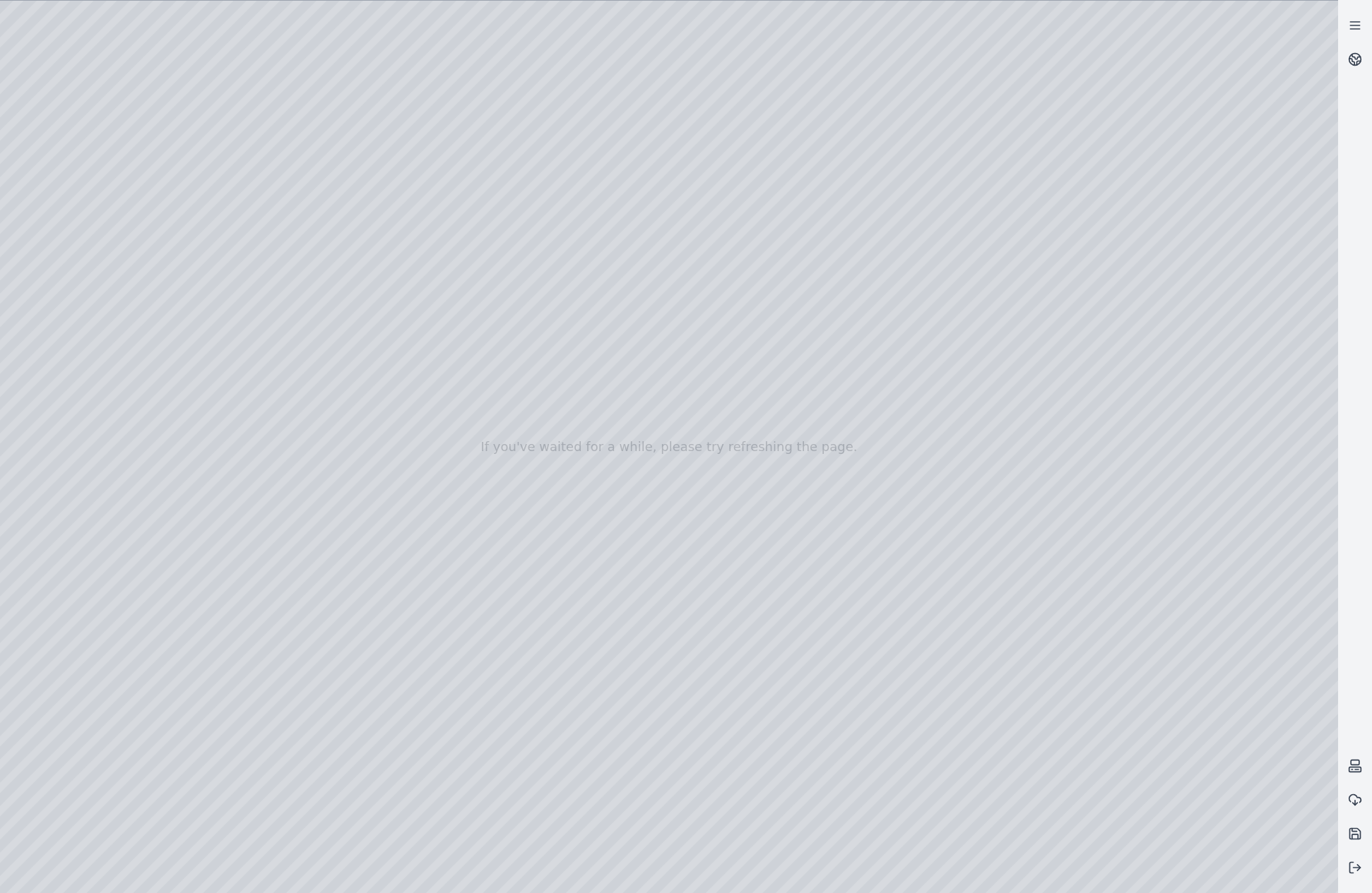
click at [517, 538] on div at bounding box center [668, 446] width 1338 height 892
click at [420, 449] on div at bounding box center [668, 446] width 1338 height 892
click at [603, 691] on div at bounding box center [668, 446] width 1338 height 892
click at [737, 589] on div at bounding box center [668, 446] width 1338 height 892
click at [737, 587] on div at bounding box center [668, 446] width 1338 height 892
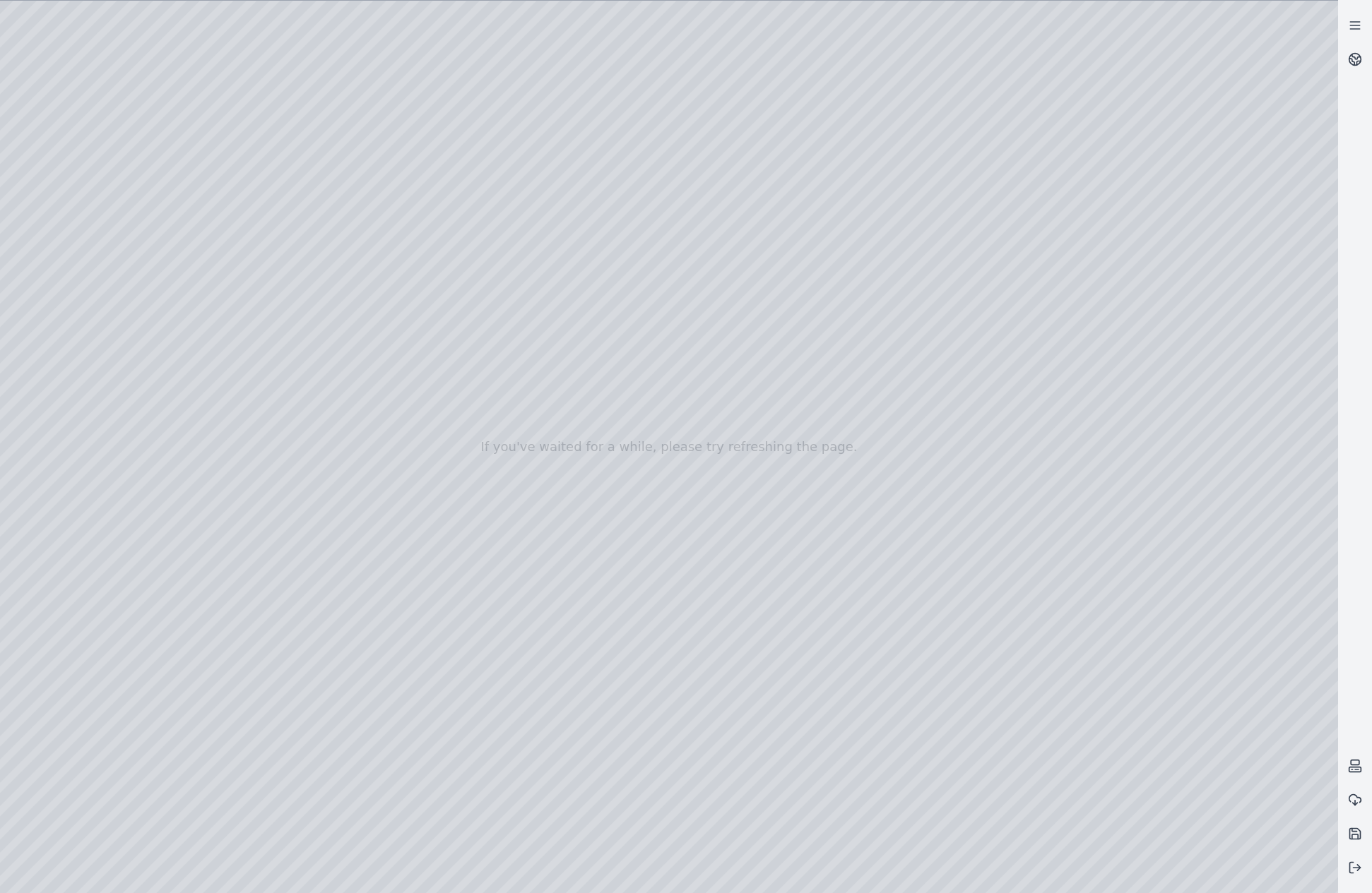
click at [501, 543] on div at bounding box center [668, 446] width 1338 height 892
click at [355, 461] on div at bounding box center [668, 446] width 1338 height 892
click at [459, 552] on div at bounding box center [668, 446] width 1338 height 892
drag, startPoint x: 533, startPoint y: 662, endPoint x: 537, endPoint y: 643, distance: 19.4
drag, startPoint x: 528, startPoint y: 598, endPoint x: 563, endPoint y: 440, distance: 161.8
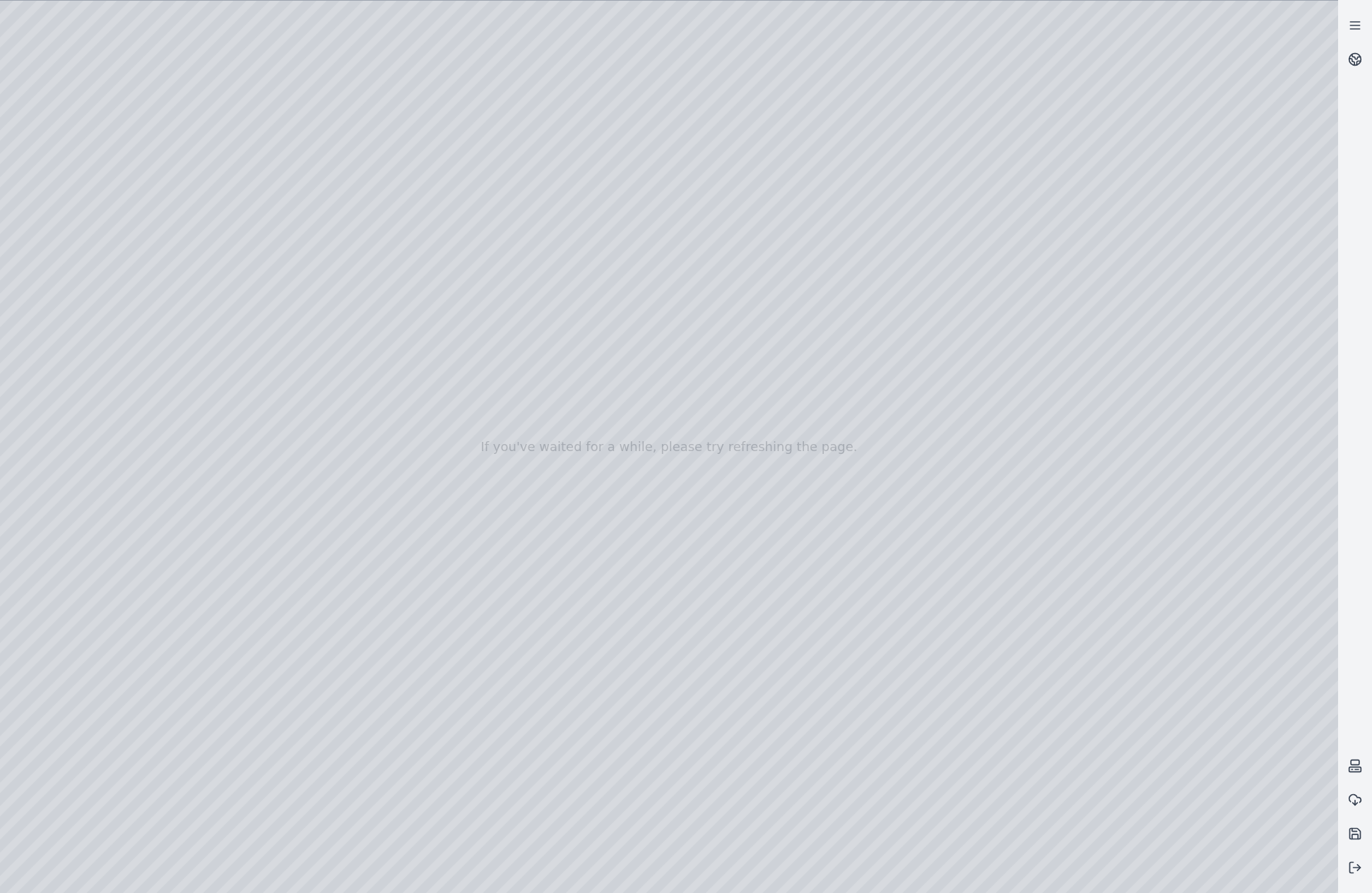
drag, startPoint x: 575, startPoint y: 536, endPoint x: 580, endPoint y: 504, distance: 32.4
drag, startPoint x: 515, startPoint y: 565, endPoint x: 544, endPoint y: 507, distance: 64.8
drag, startPoint x: 746, startPoint y: 576, endPoint x: 762, endPoint y: 600, distance: 28.8
click at [889, 285] on div at bounding box center [668, 446] width 1338 height 892
drag, startPoint x: 554, startPoint y: 518, endPoint x: 616, endPoint y: 362, distance: 167.9
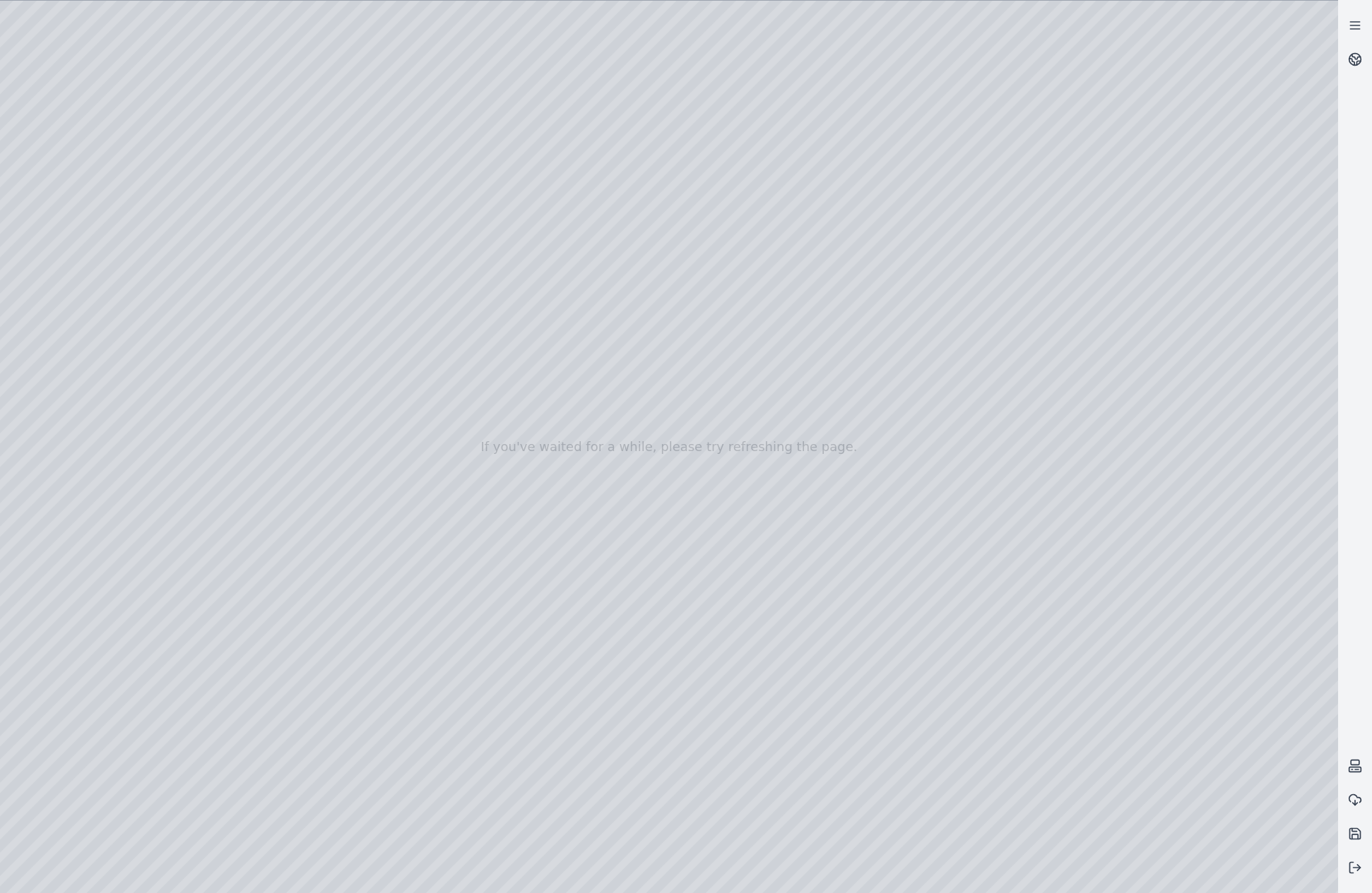
drag, startPoint x: 502, startPoint y: 446, endPoint x: 1057, endPoint y: 451, distance: 555.0
drag, startPoint x: 957, startPoint y: 435, endPoint x: 1079, endPoint y: 428, distance: 122.2
drag, startPoint x: 674, startPoint y: 602, endPoint x: 644, endPoint y: 587, distance: 33.5
drag, startPoint x: 783, startPoint y: 662, endPoint x: 250, endPoint y: 610, distance: 535.5
drag, startPoint x: 769, startPoint y: 678, endPoint x: 782, endPoint y: 671, distance: 14.8
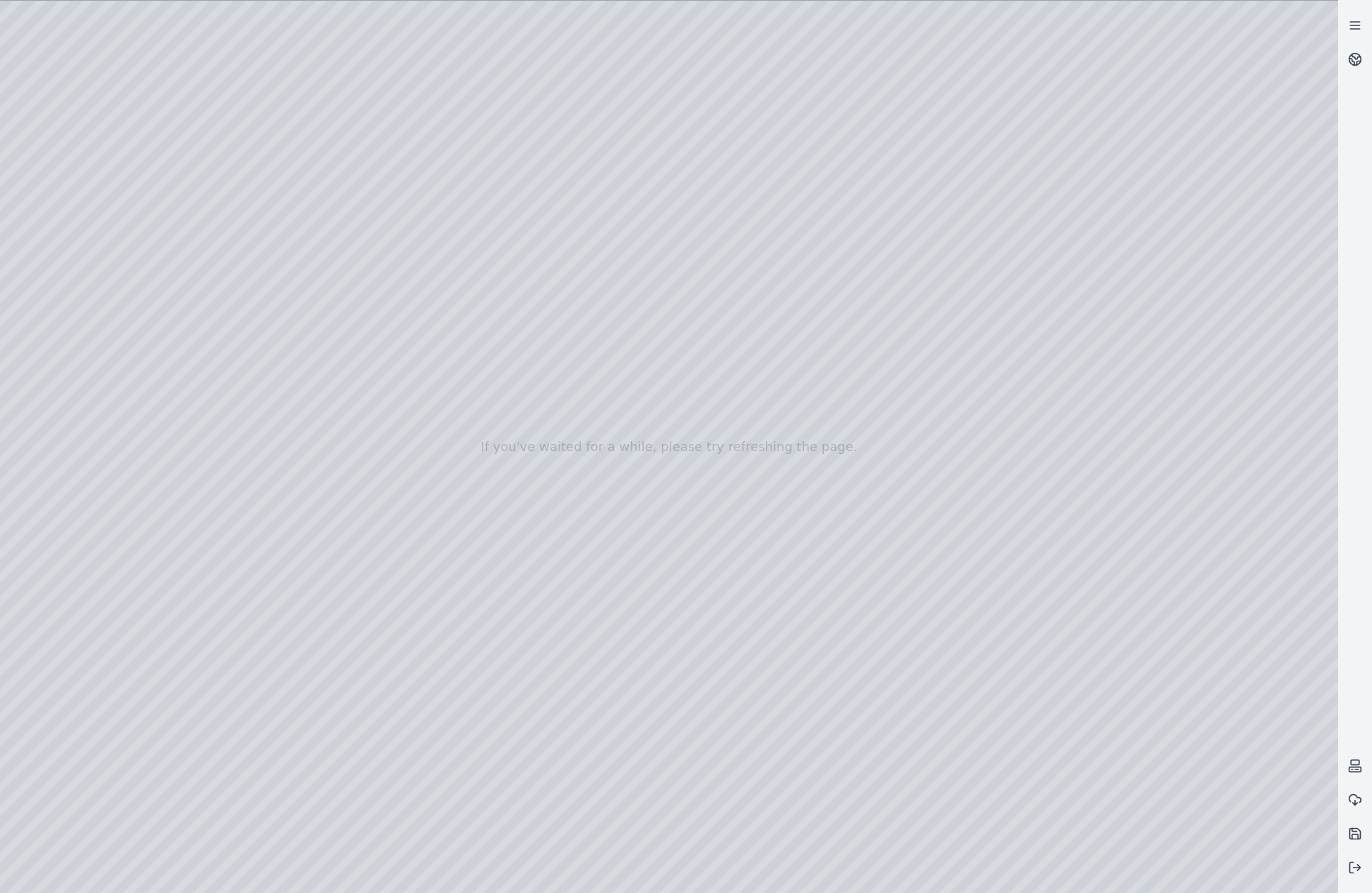
click at [728, 554] on div at bounding box center [668, 446] width 1338 height 892
click at [859, 527] on div at bounding box center [668, 446] width 1338 height 892
click at [863, 518] on div at bounding box center [668, 446] width 1338 height 892
click at [393, 569] on div at bounding box center [668, 446] width 1338 height 892
click at [505, 620] on div at bounding box center [668, 446] width 1338 height 892
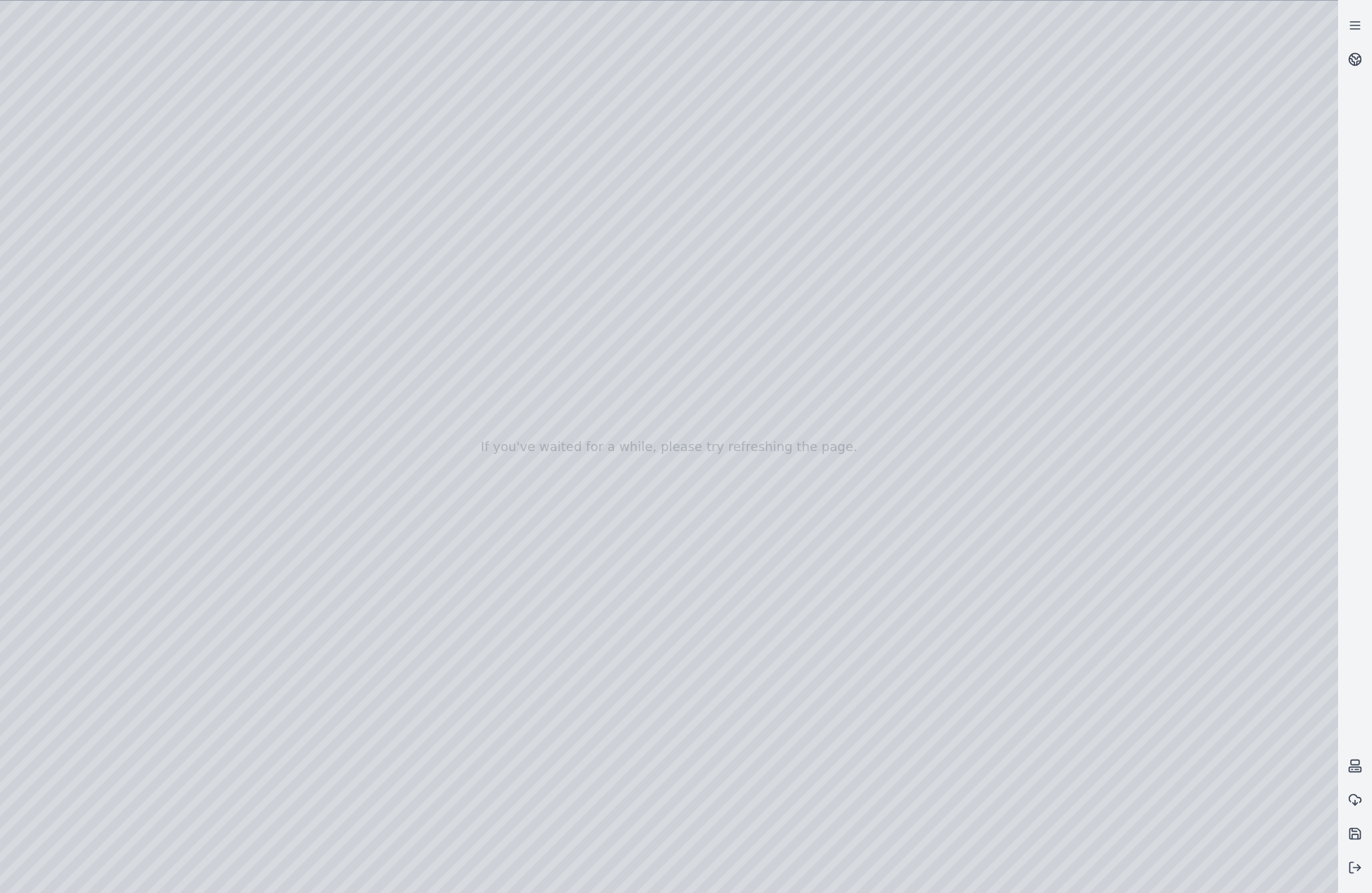
drag, startPoint x: 451, startPoint y: 502, endPoint x: 478, endPoint y: 514, distance: 29.5
drag, startPoint x: 315, startPoint y: 487, endPoint x: 728, endPoint y: 698, distance: 463.8
click at [698, 646] on div at bounding box center [668, 446] width 1338 height 892
click at [1006, 716] on div at bounding box center [668, 446] width 1338 height 892
drag, startPoint x: 770, startPoint y: 727, endPoint x: 402, endPoint y: 517, distance: 423.7
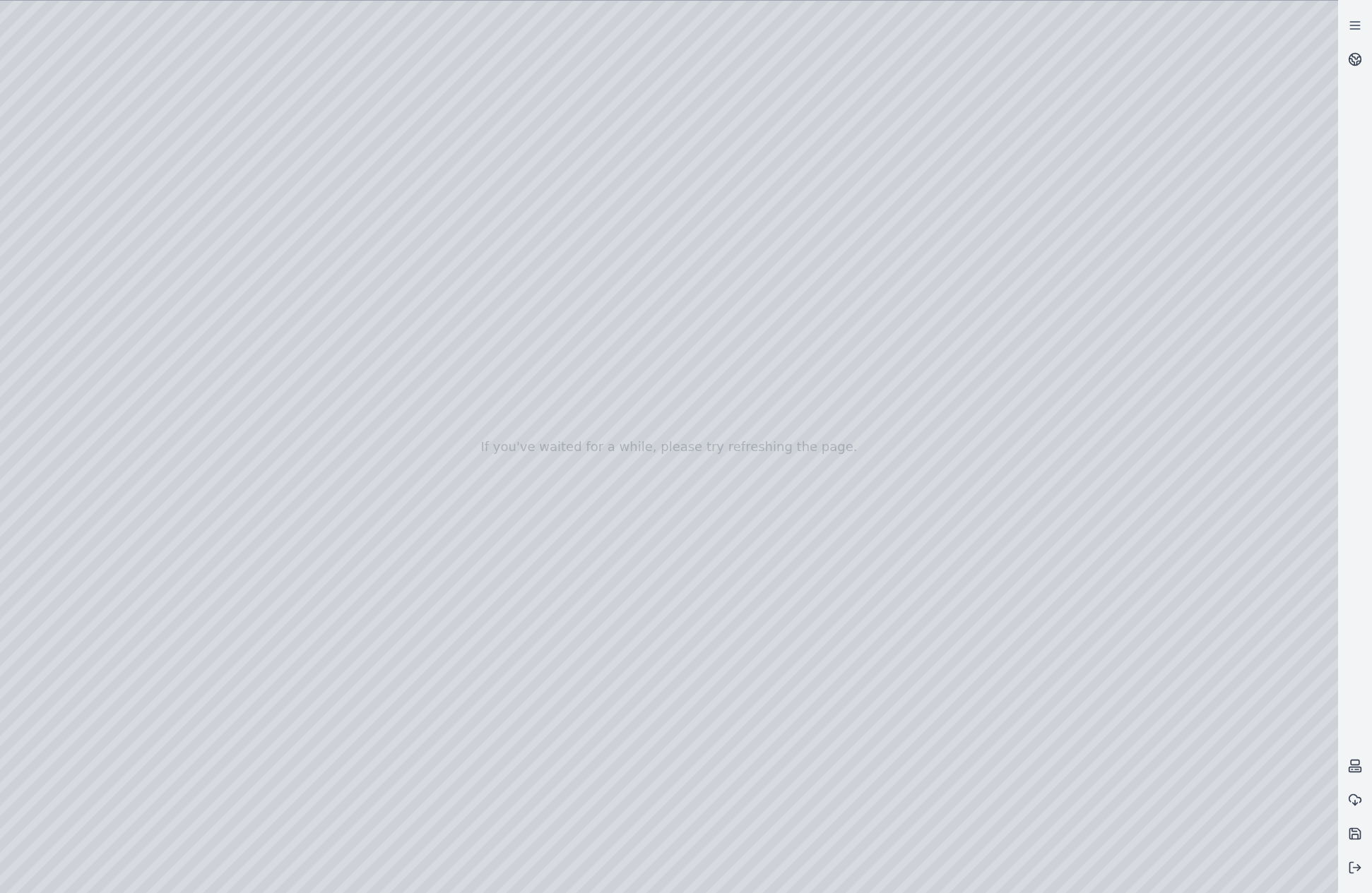
drag, startPoint x: 198, startPoint y: 527, endPoint x: 377, endPoint y: 492, distance: 182.4
drag, startPoint x: 230, startPoint y: 506, endPoint x: 860, endPoint y: 634, distance: 642.9
drag, startPoint x: 952, startPoint y: 407, endPoint x: 646, endPoint y: 688, distance: 415.4
drag, startPoint x: 415, startPoint y: 563, endPoint x: 847, endPoint y: 565, distance: 432.0
drag, startPoint x: 436, startPoint y: 610, endPoint x: 802, endPoint y: 799, distance: 411.9
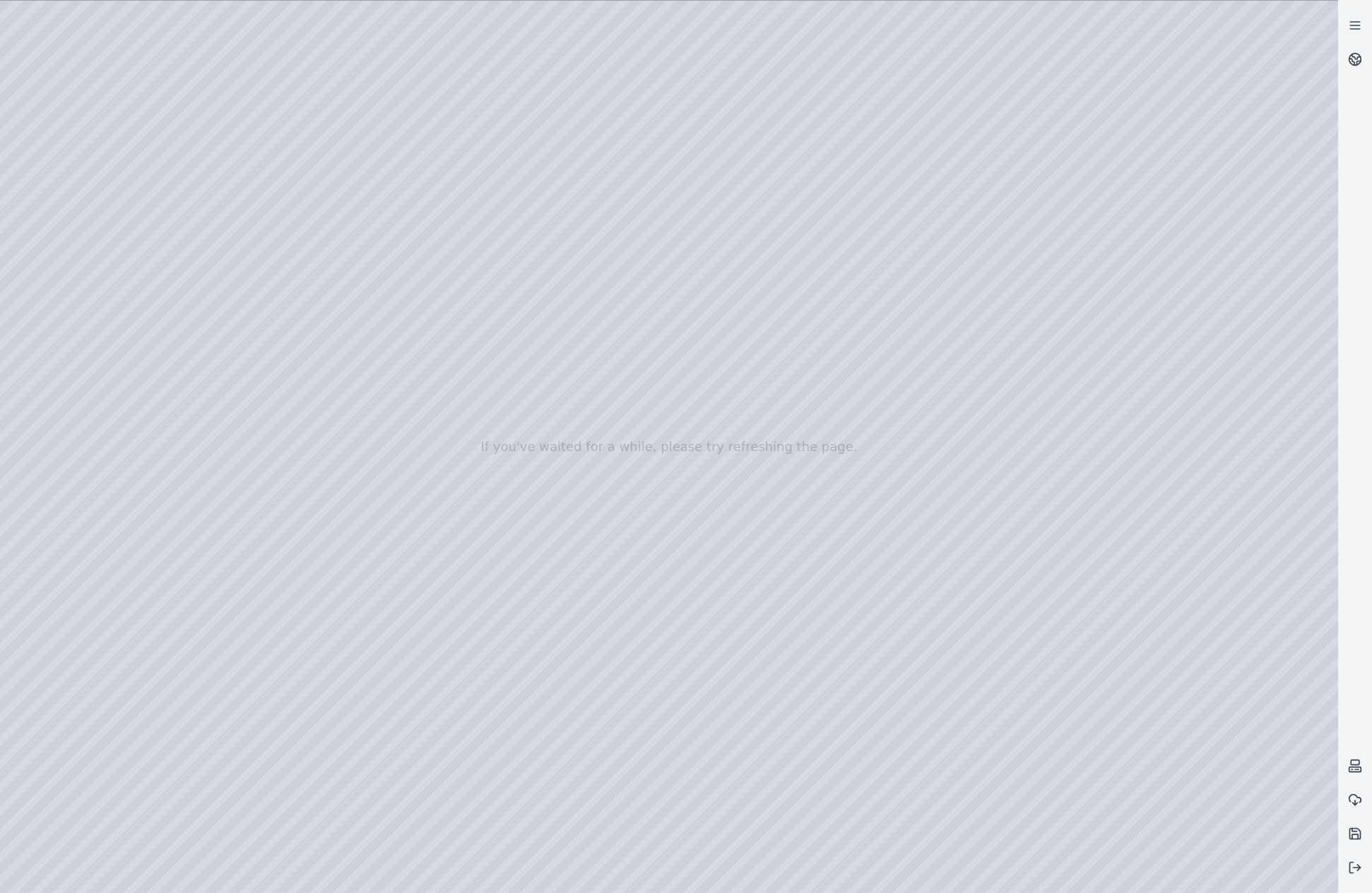
drag, startPoint x: 532, startPoint y: 638, endPoint x: 243, endPoint y: 791, distance: 327.0
drag, startPoint x: 345, startPoint y: 677, endPoint x: 1007, endPoint y: 671, distance: 662.0
drag, startPoint x: 541, startPoint y: 660, endPoint x: 801, endPoint y: 676, distance: 260.5
drag, startPoint x: 436, startPoint y: 644, endPoint x: 1171, endPoint y: 781, distance: 747.7
drag, startPoint x: 822, startPoint y: 617, endPoint x: 798, endPoint y: 611, distance: 24.7
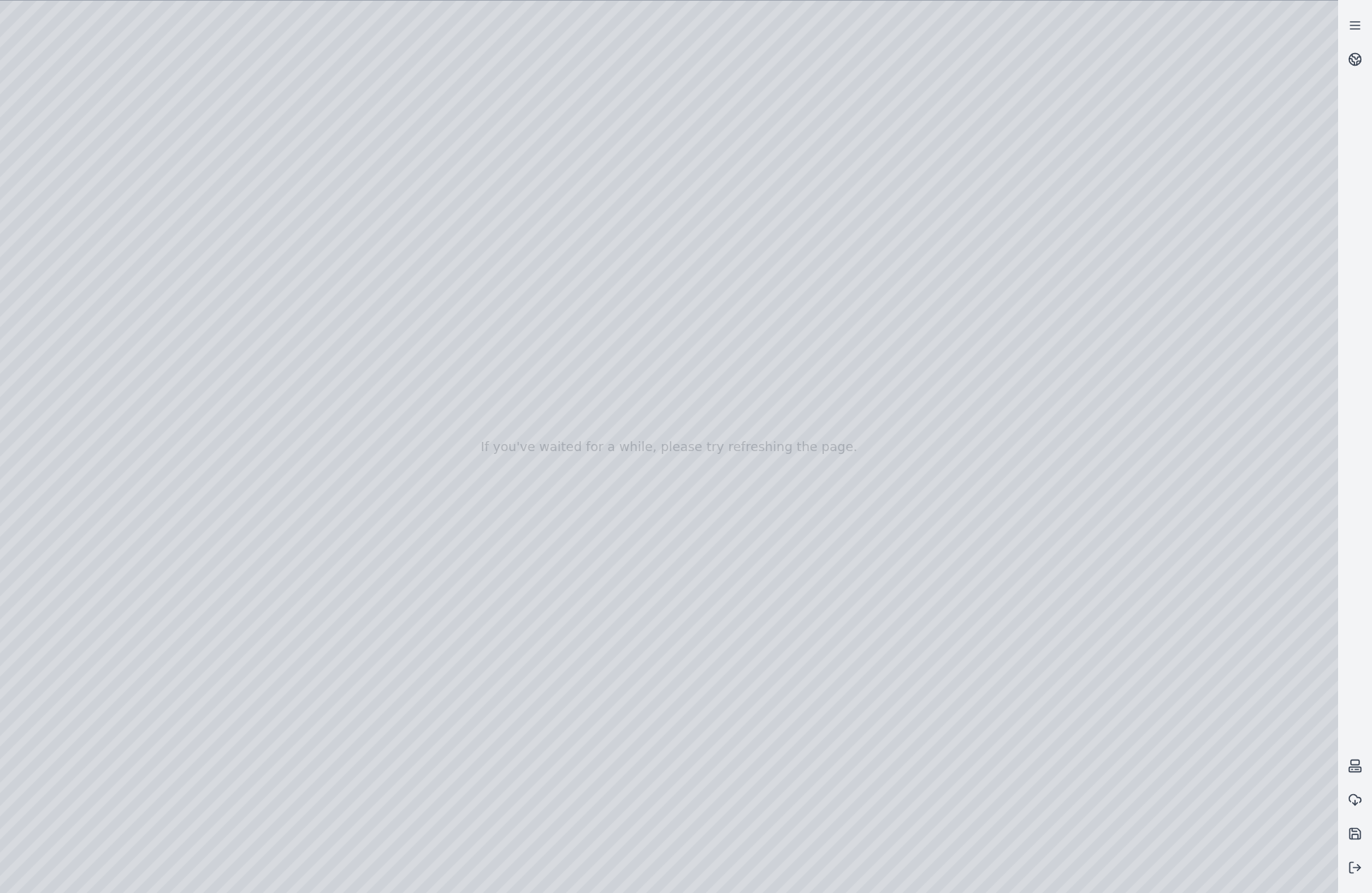
drag, startPoint x: 418, startPoint y: 619, endPoint x: 288, endPoint y: 799, distance: 222.0
drag, startPoint x: 787, startPoint y: 615, endPoint x: 438, endPoint y: 602, distance: 349.2
drag, startPoint x: 424, startPoint y: 613, endPoint x: 1017, endPoint y: 704, distance: 599.9
drag, startPoint x: 858, startPoint y: 668, endPoint x: 892, endPoint y: 690, distance: 40.5
drag, startPoint x: 785, startPoint y: 263, endPoint x: 714, endPoint y: 390, distance: 145.5
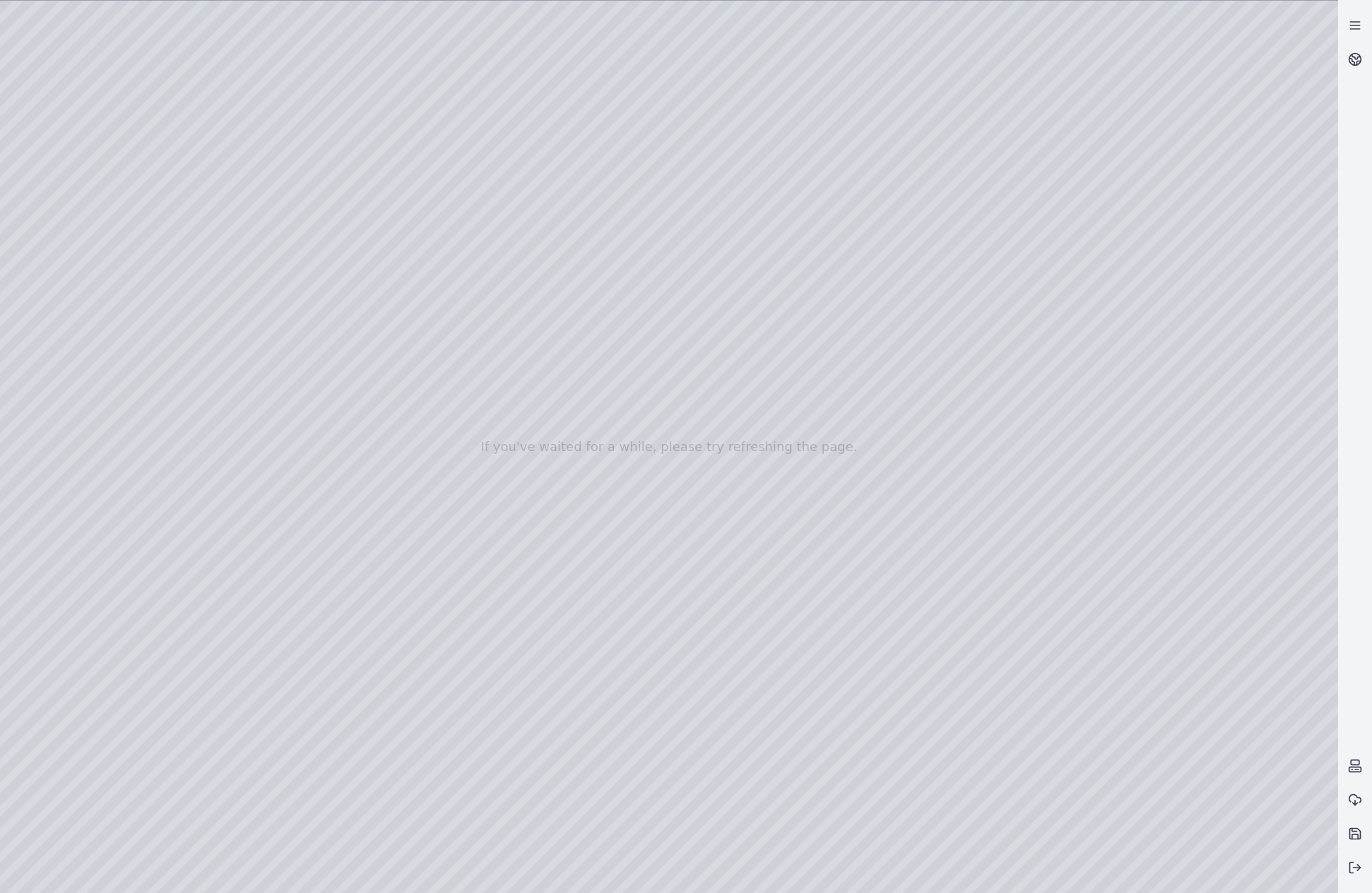
drag, startPoint x: 735, startPoint y: 684, endPoint x: 732, endPoint y: 627, distance: 57.1
drag, startPoint x: 695, startPoint y: 654, endPoint x: 703, endPoint y: 539, distance: 115.3
drag, startPoint x: 412, startPoint y: 567, endPoint x: 367, endPoint y: 559, distance: 45.7
drag, startPoint x: 311, startPoint y: 500, endPoint x: 687, endPoint y: 373, distance: 396.9
drag, startPoint x: 561, startPoint y: 567, endPoint x: 476, endPoint y: 352, distance: 231.2
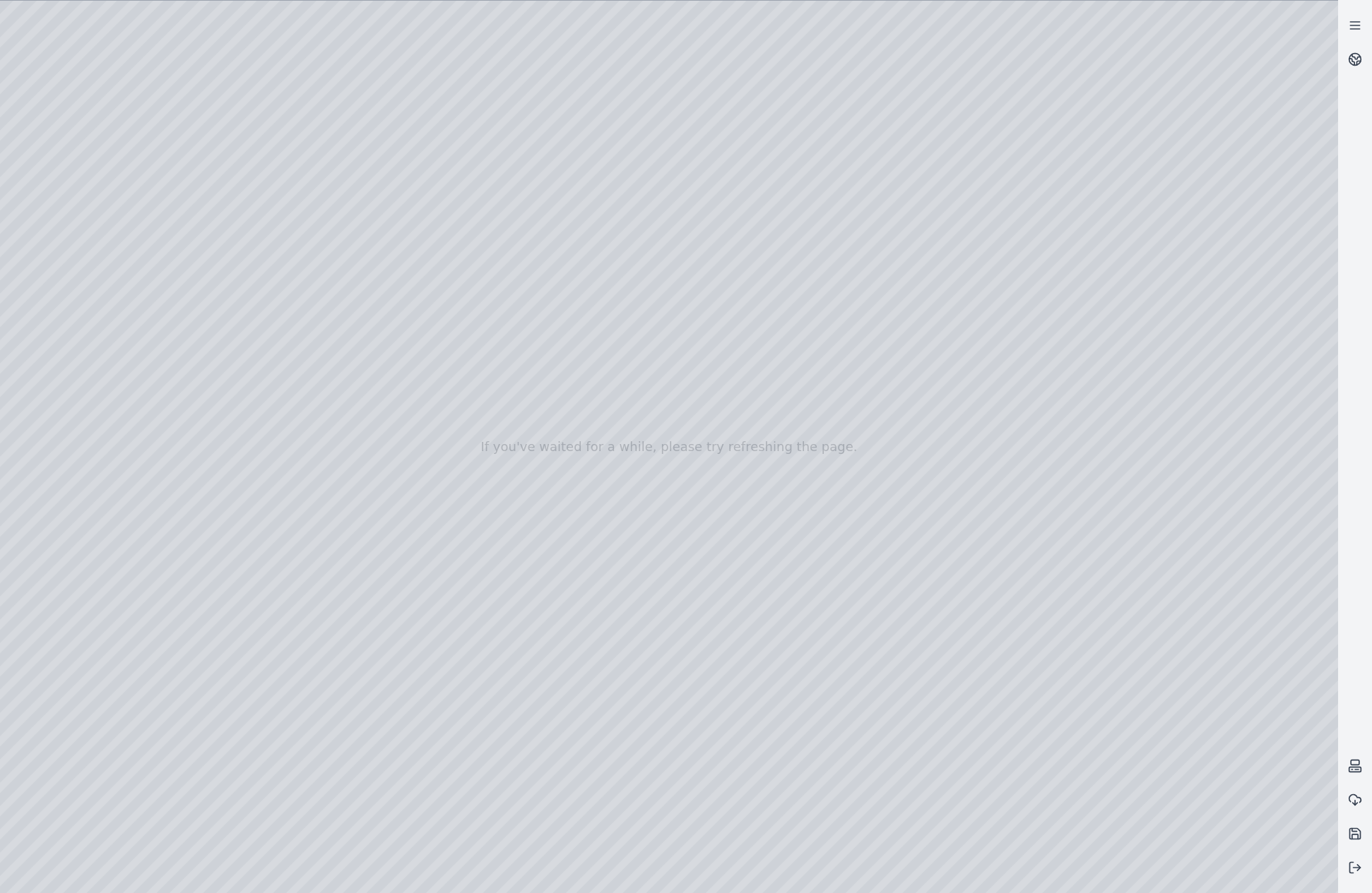
drag, startPoint x: 490, startPoint y: 542, endPoint x: 209, endPoint y: 416, distance: 308.0
drag, startPoint x: 658, startPoint y: 534, endPoint x: 362, endPoint y: 343, distance: 352.3
drag, startPoint x: 253, startPoint y: 490, endPoint x: 1162, endPoint y: 646, distance: 922.3
drag, startPoint x: 380, startPoint y: 516, endPoint x: 1035, endPoint y: 540, distance: 655.4
drag, startPoint x: 379, startPoint y: 535, endPoint x: 1029, endPoint y: 406, distance: 662.7
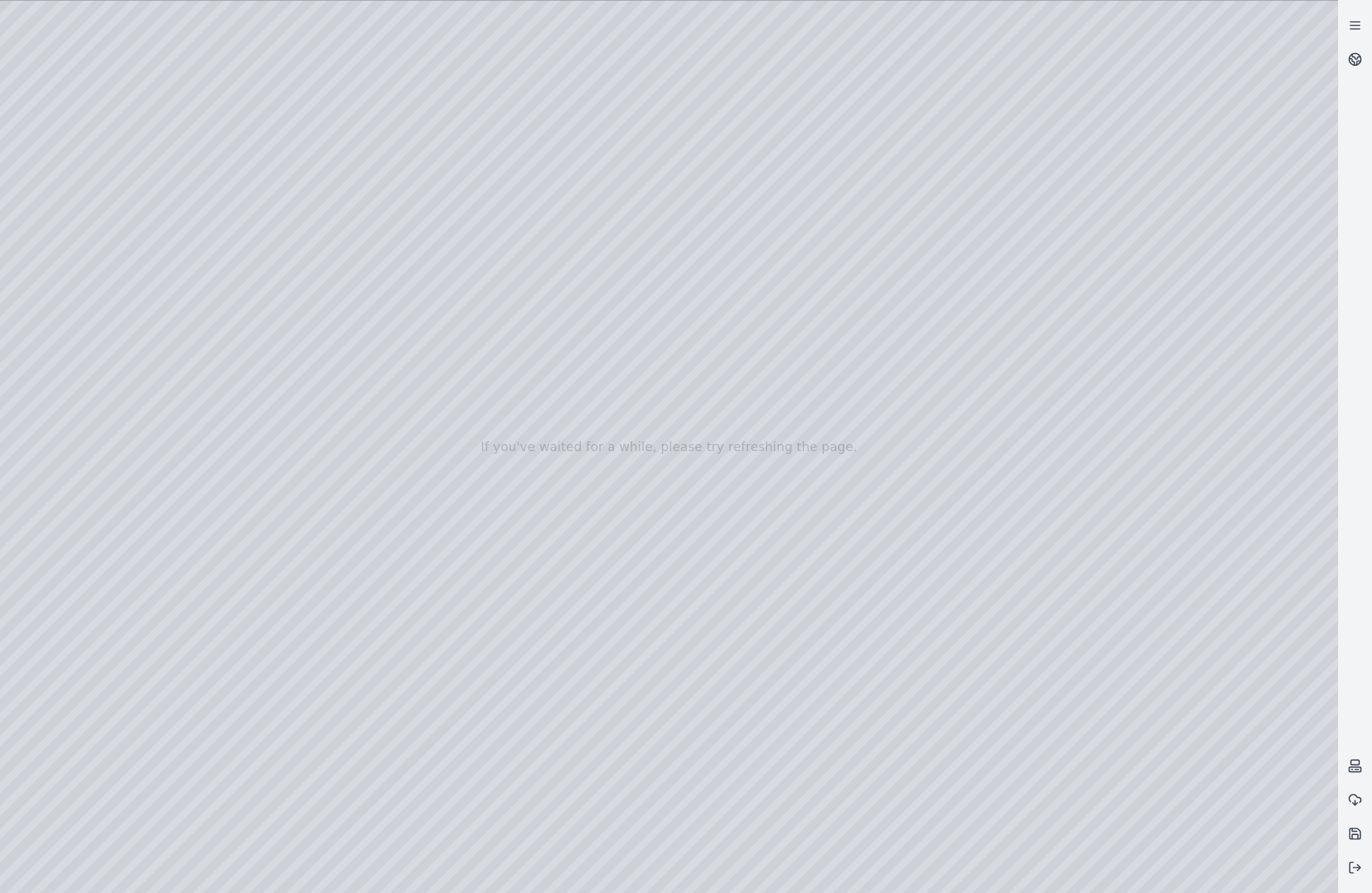
drag, startPoint x: 465, startPoint y: 533, endPoint x: 722, endPoint y: 383, distance: 297.6
drag, startPoint x: 903, startPoint y: 535, endPoint x: 809, endPoint y: 771, distance: 254.0
drag, startPoint x: 873, startPoint y: 450, endPoint x: 770, endPoint y: 823, distance: 387.0
drag, startPoint x: 667, startPoint y: 521, endPoint x: 879, endPoint y: 684, distance: 267.4
click at [868, 645] on div at bounding box center [668, 446] width 1338 height 892
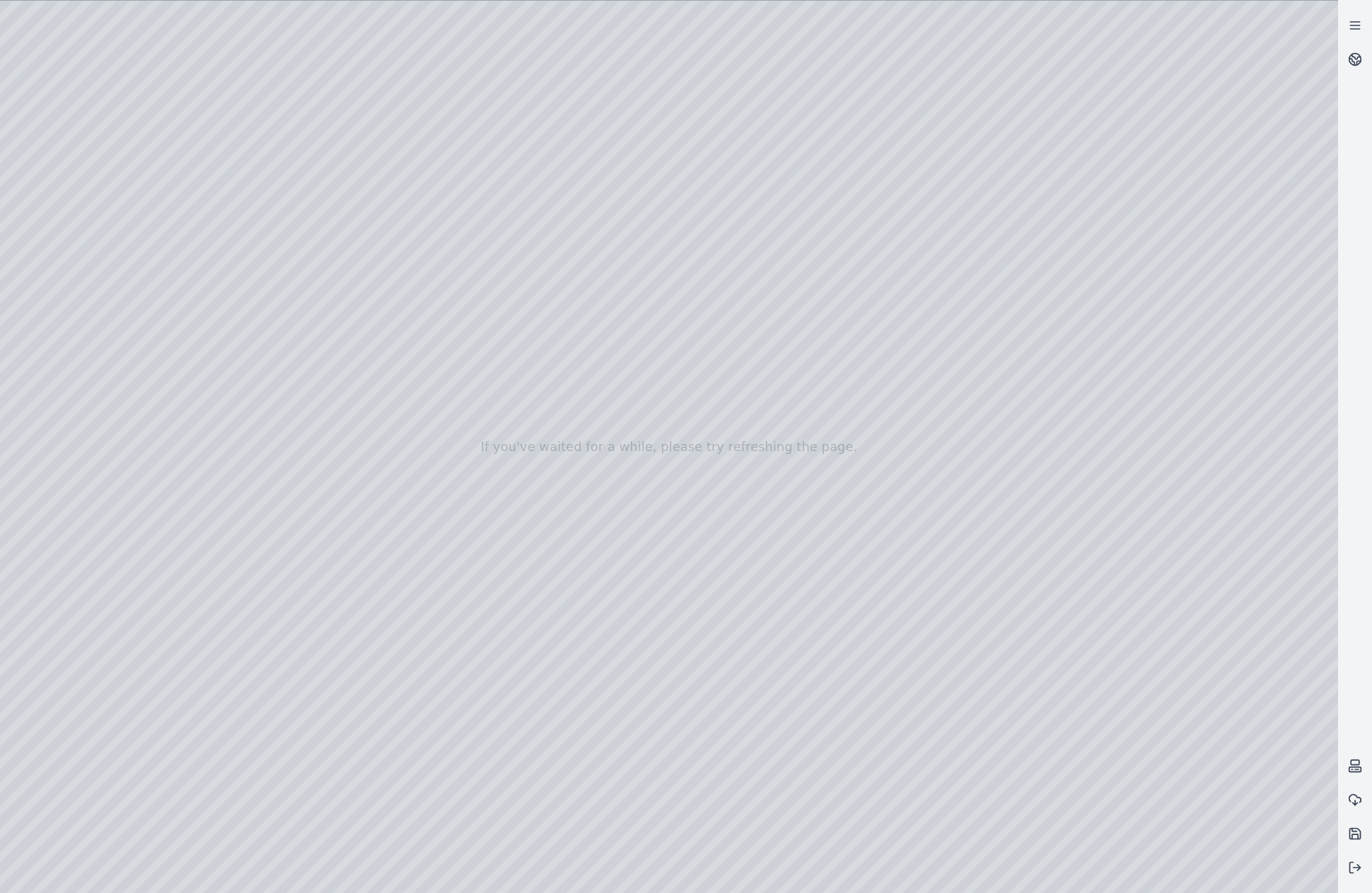
click at [200, 496] on div at bounding box center [668, 446] width 1338 height 892
drag, startPoint x: 564, startPoint y: 568, endPoint x: 451, endPoint y: 619, distance: 124.0
drag, startPoint x: 619, startPoint y: 606, endPoint x: 623, endPoint y: 649, distance: 43.2
drag, startPoint x: 582, startPoint y: 371, endPoint x: 526, endPoint y: 708, distance: 341.6
drag, startPoint x: 722, startPoint y: 383, endPoint x: 873, endPoint y: 368, distance: 151.7
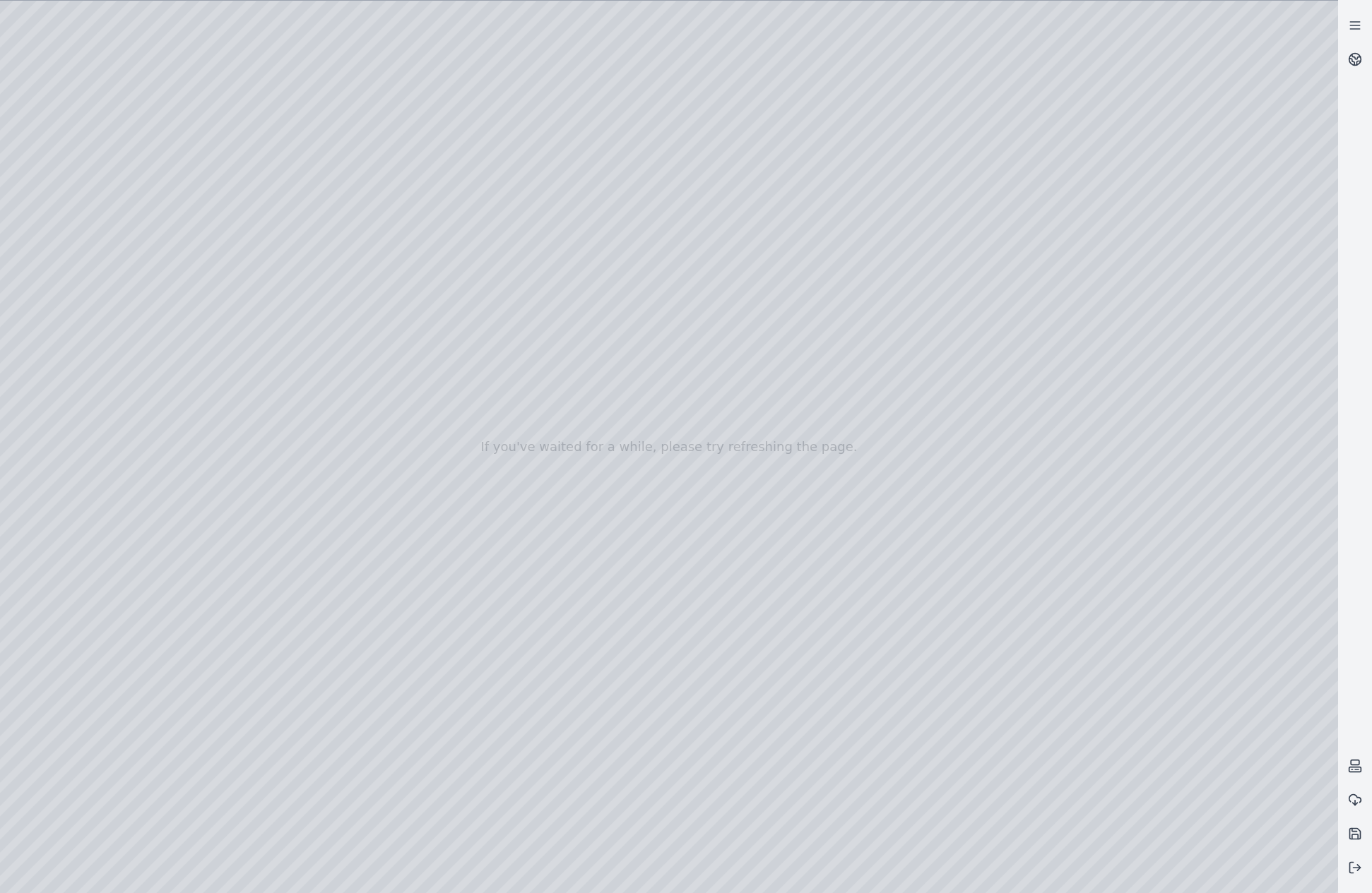
drag, startPoint x: 514, startPoint y: 488, endPoint x: 537, endPoint y: 519, distance: 38.6
drag, startPoint x: 738, startPoint y: 549, endPoint x: 464, endPoint y: 187, distance: 454.0
click at [1310, 28] on div at bounding box center [668, 446] width 1338 height 892
click at [1362, 31] on link at bounding box center [1354, 26] width 34 height 34
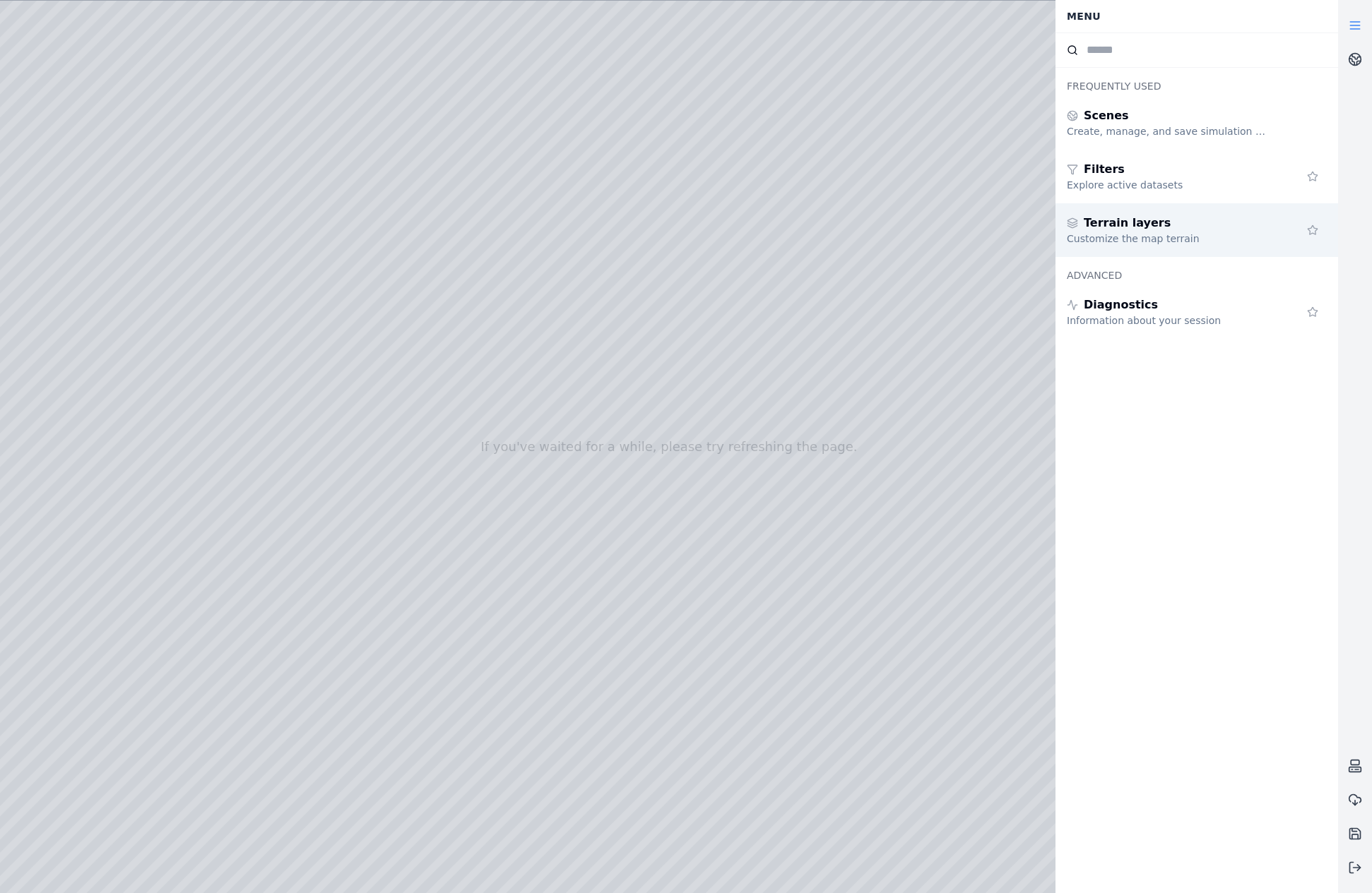
click at [1152, 211] on div "Terrain layers Customize the map terrain" at bounding box center [1196, 231] width 282 height 54
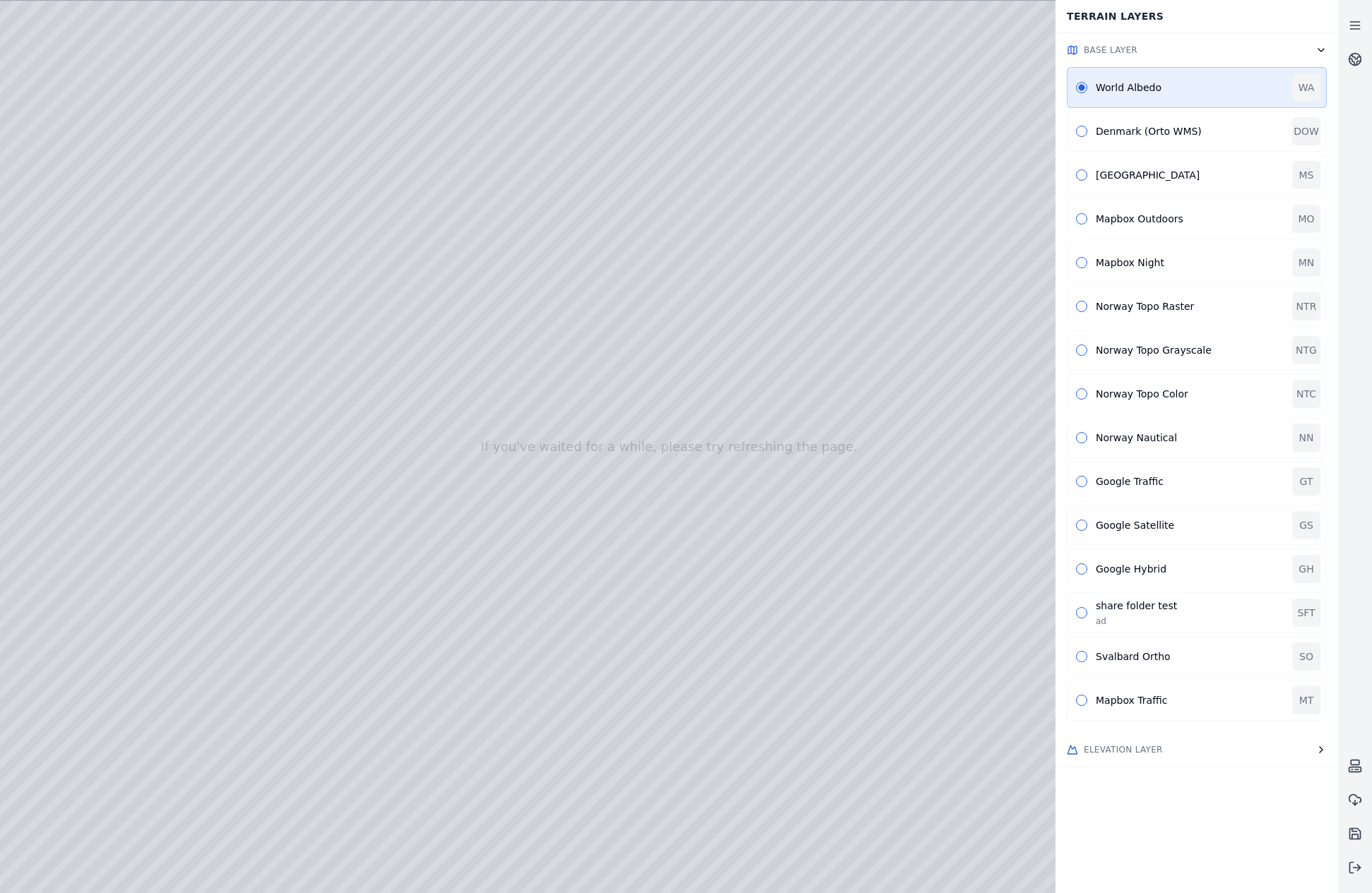
click at [1146, 535] on div "Google Satellite GS" at bounding box center [1197, 525] width 260 height 41
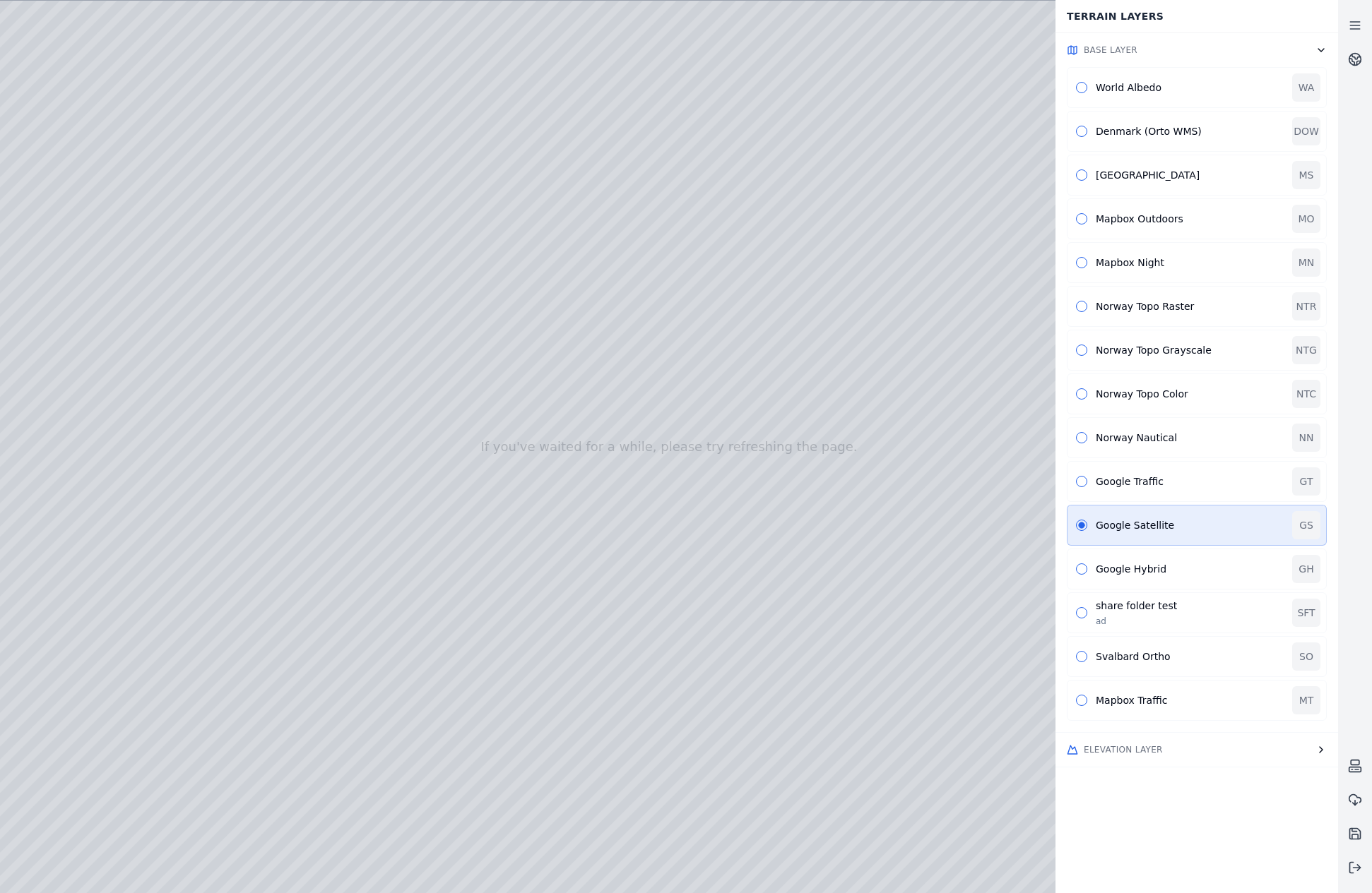
drag, startPoint x: 636, startPoint y: 584, endPoint x: 641, endPoint y: 557, distance: 27.5
click at [1134, 91] on div "World Albedo" at bounding box center [1189, 87] width 188 height 14
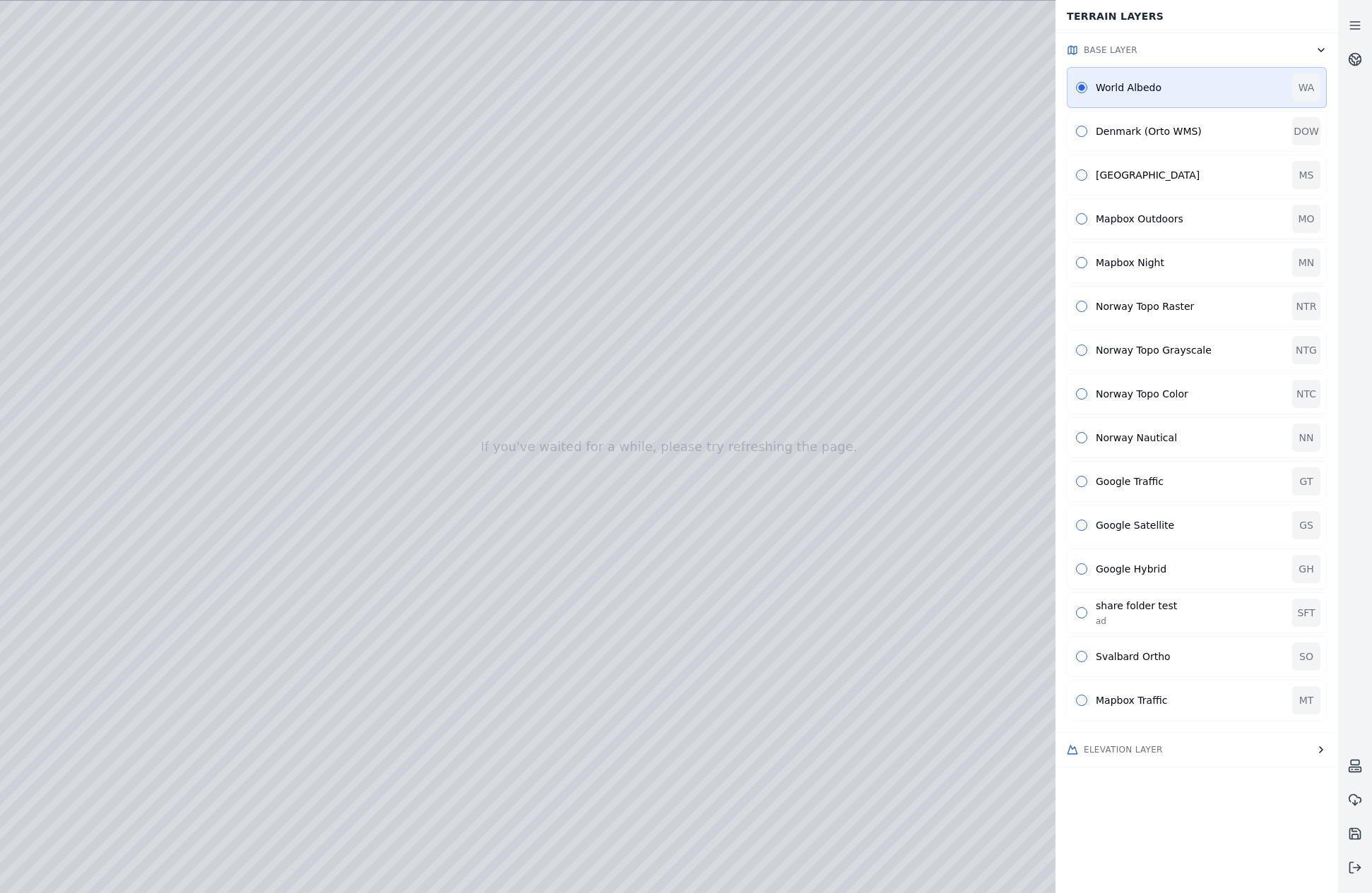
drag, startPoint x: 808, startPoint y: 280, endPoint x: 516, endPoint y: 739, distance: 544.0
click at [1078, 618] on div "share folder test ad SFT" at bounding box center [1197, 613] width 260 height 41
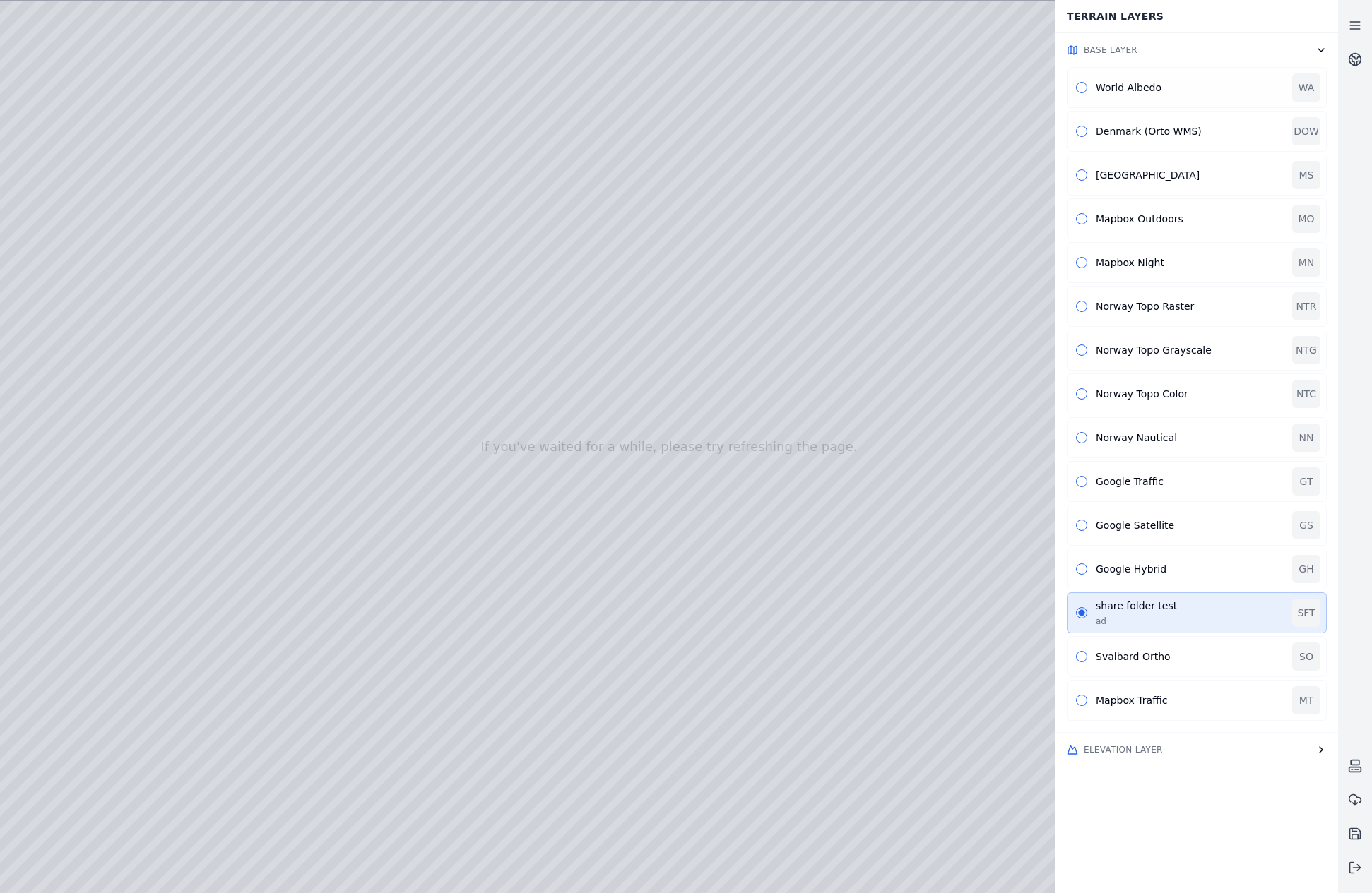
click at [1082, 93] on button "button" at bounding box center [1081, 87] width 11 height 11
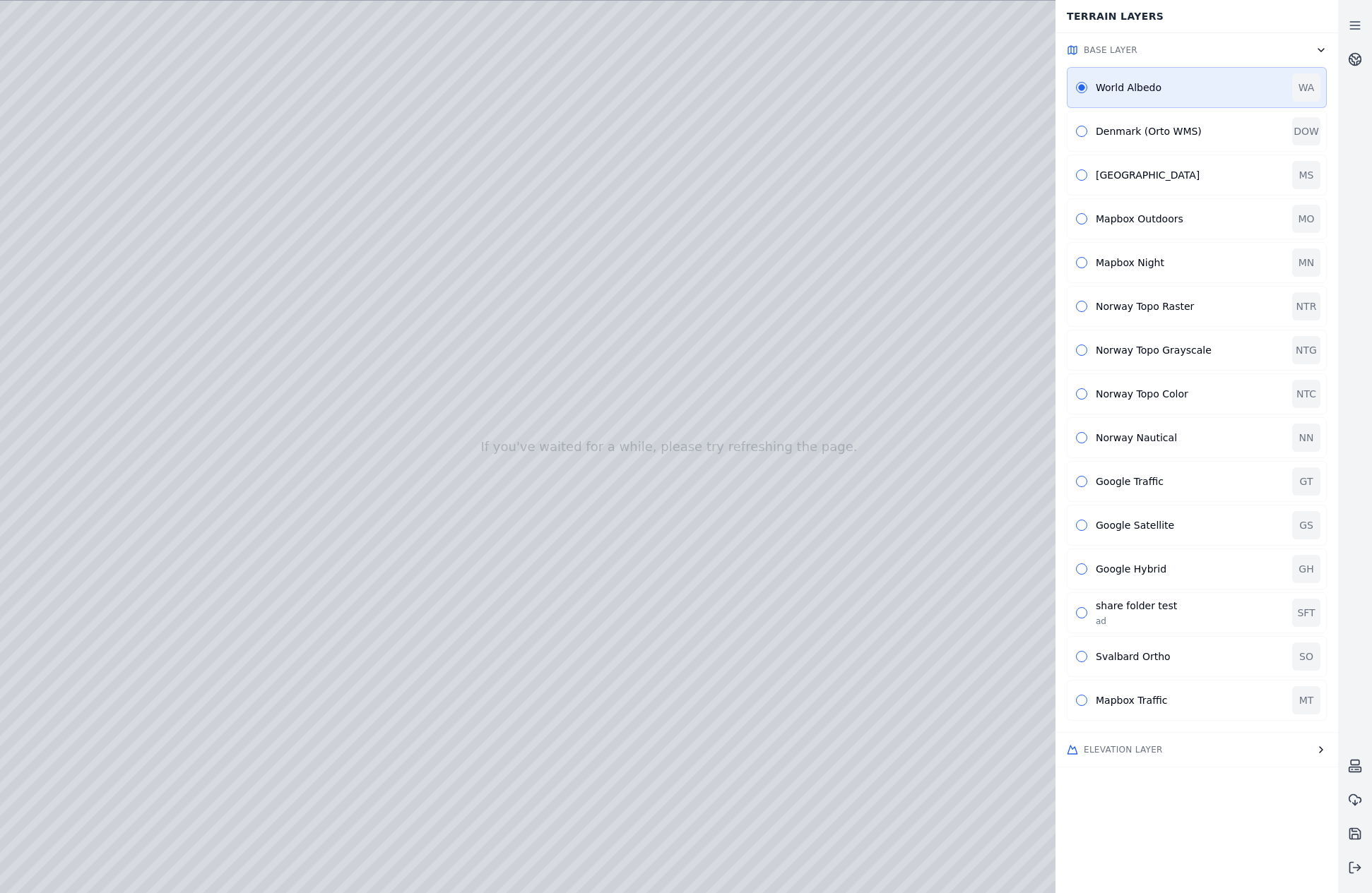
click at [1206, 758] on button "Elevation Layer" at bounding box center [1196, 750] width 282 height 34
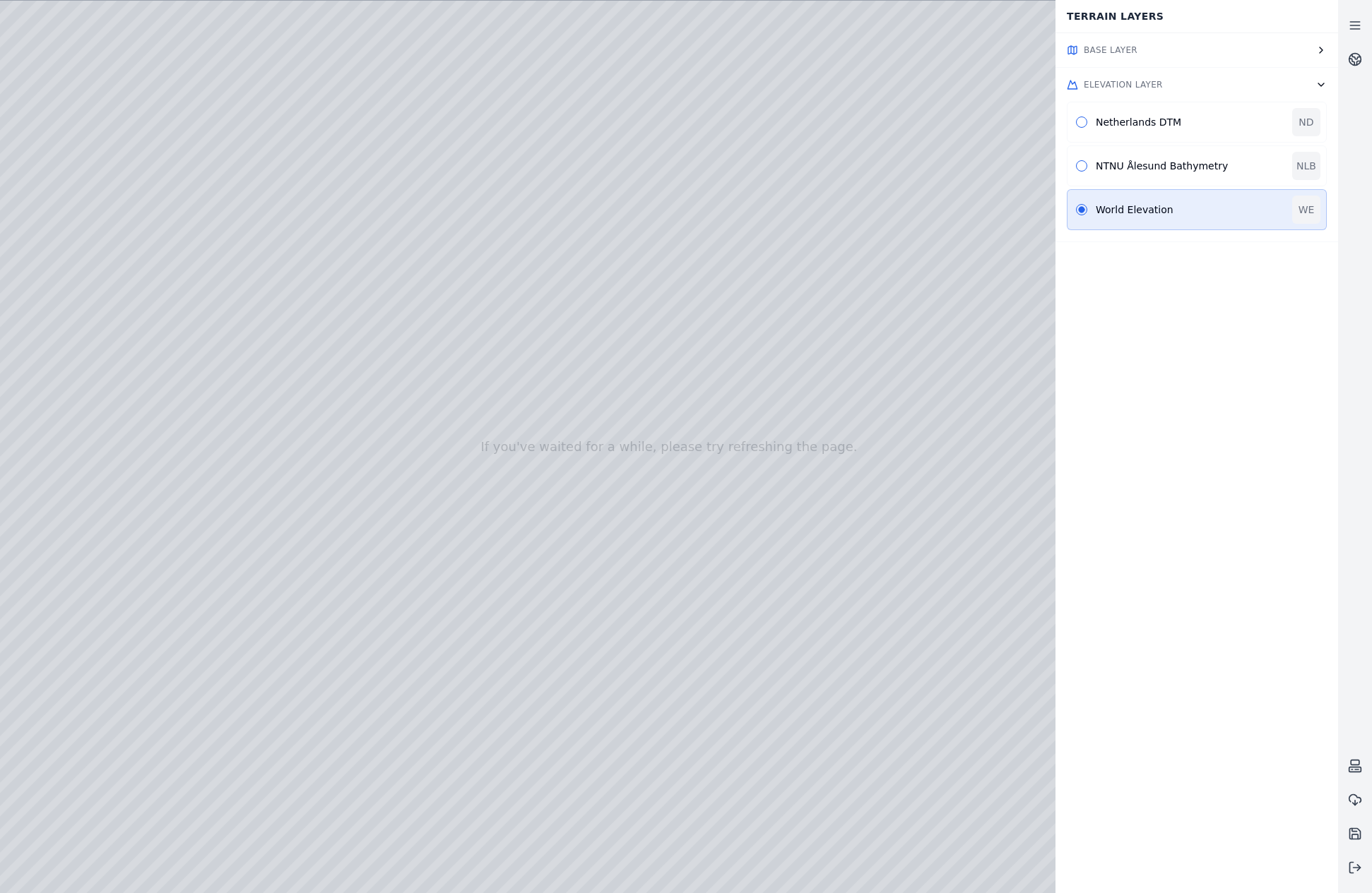
click at [1310, 90] on button "Elevation Layer" at bounding box center [1196, 85] width 282 height 34
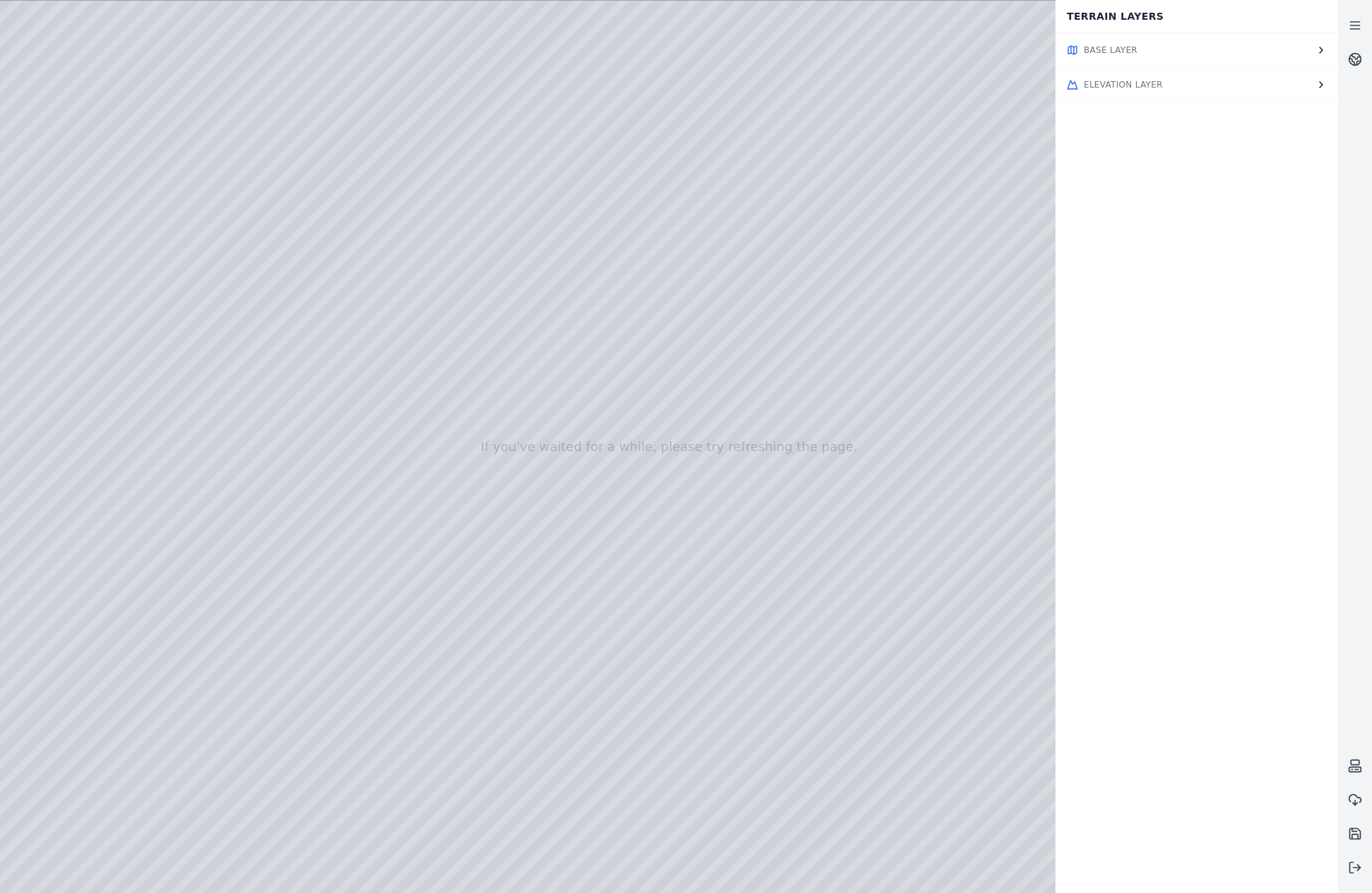
drag, startPoint x: 594, startPoint y: 456, endPoint x: 649, endPoint y: 975, distance: 521.9
drag, startPoint x: 733, startPoint y: 649, endPoint x: 738, endPoint y: 622, distance: 27.5
drag, startPoint x: 437, startPoint y: 525, endPoint x: 982, endPoint y: 497, distance: 545.7
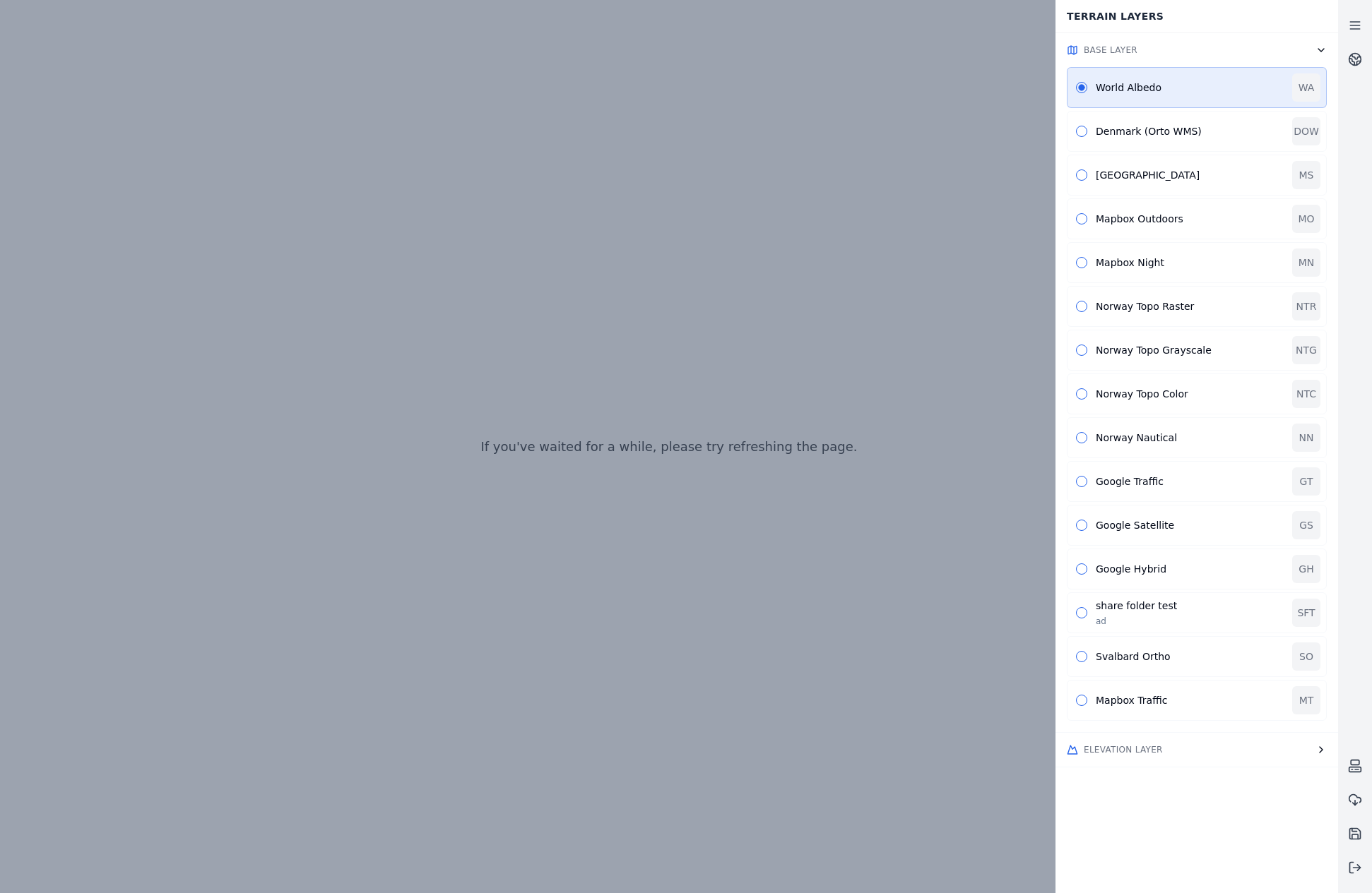
click at [1330, 49] on button "Base Layer" at bounding box center [1196, 50] width 282 height 34
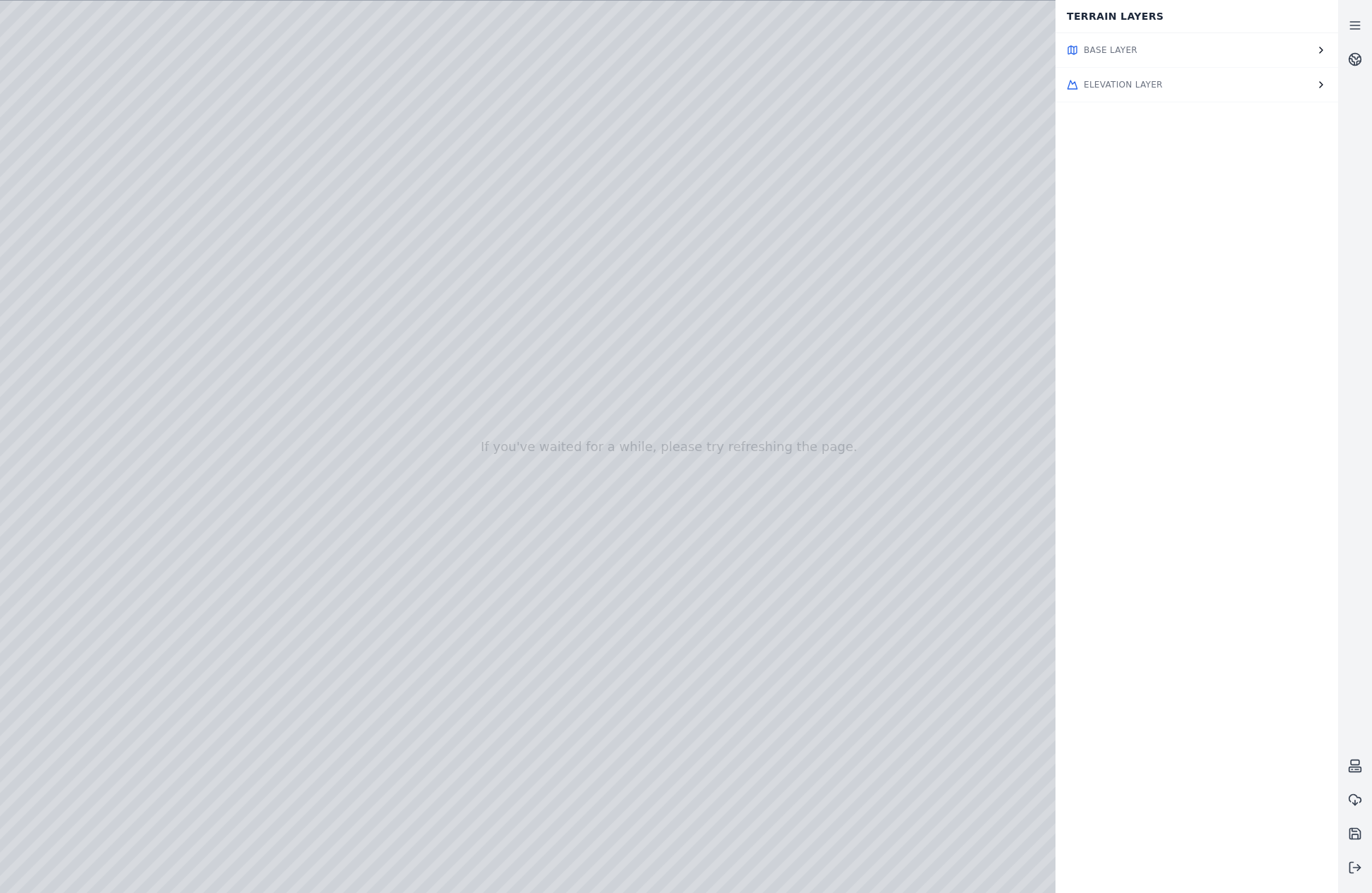
click at [209, 131] on div at bounding box center [668, 446] width 1338 height 892
drag, startPoint x: 389, startPoint y: 517, endPoint x: 423, endPoint y: 558, distance: 53.3
click at [1184, 52] on button "Base Layer" at bounding box center [1196, 50] width 282 height 34
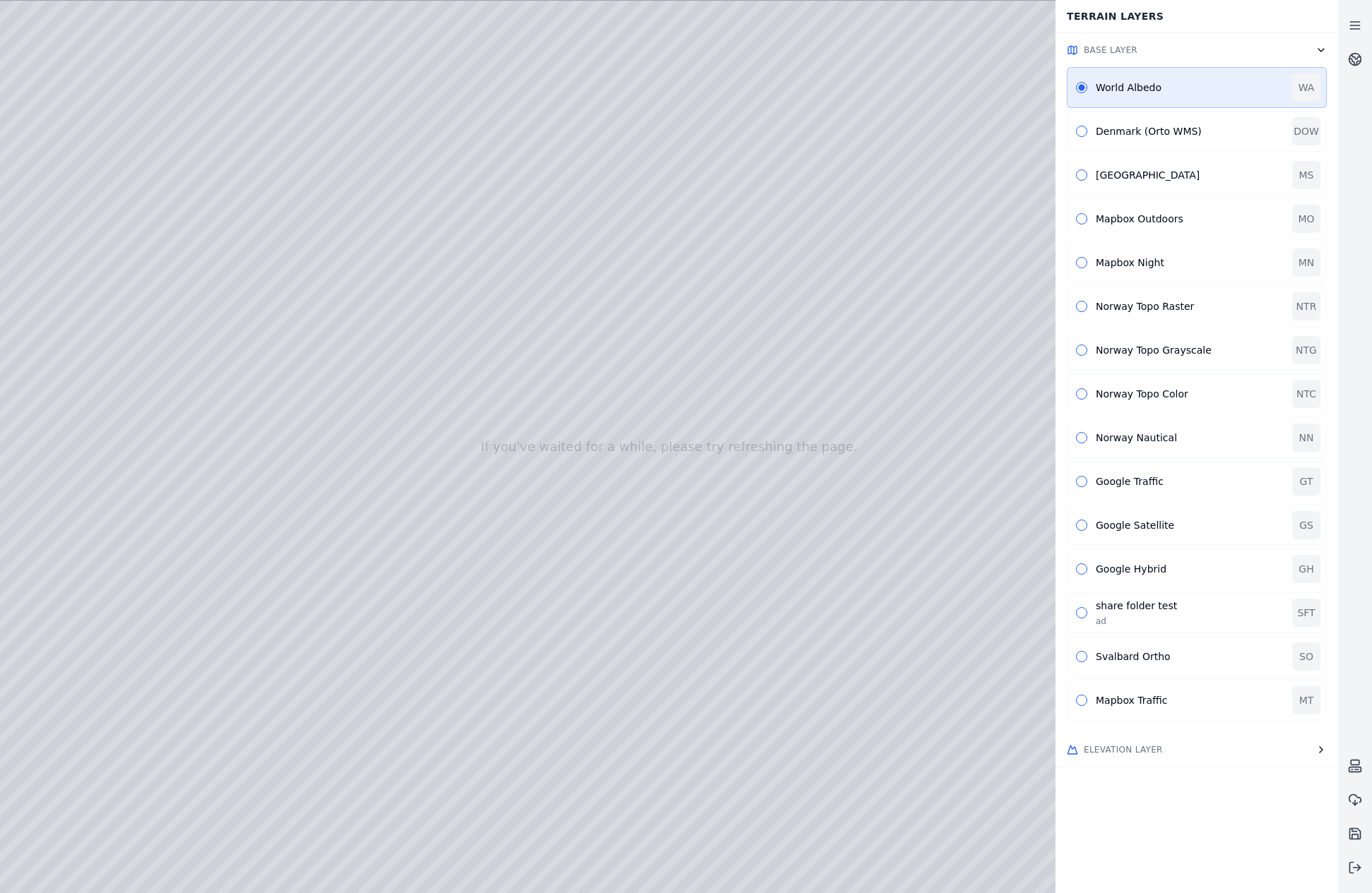
click at [1225, 43] on button "Base Layer" at bounding box center [1196, 50] width 282 height 34
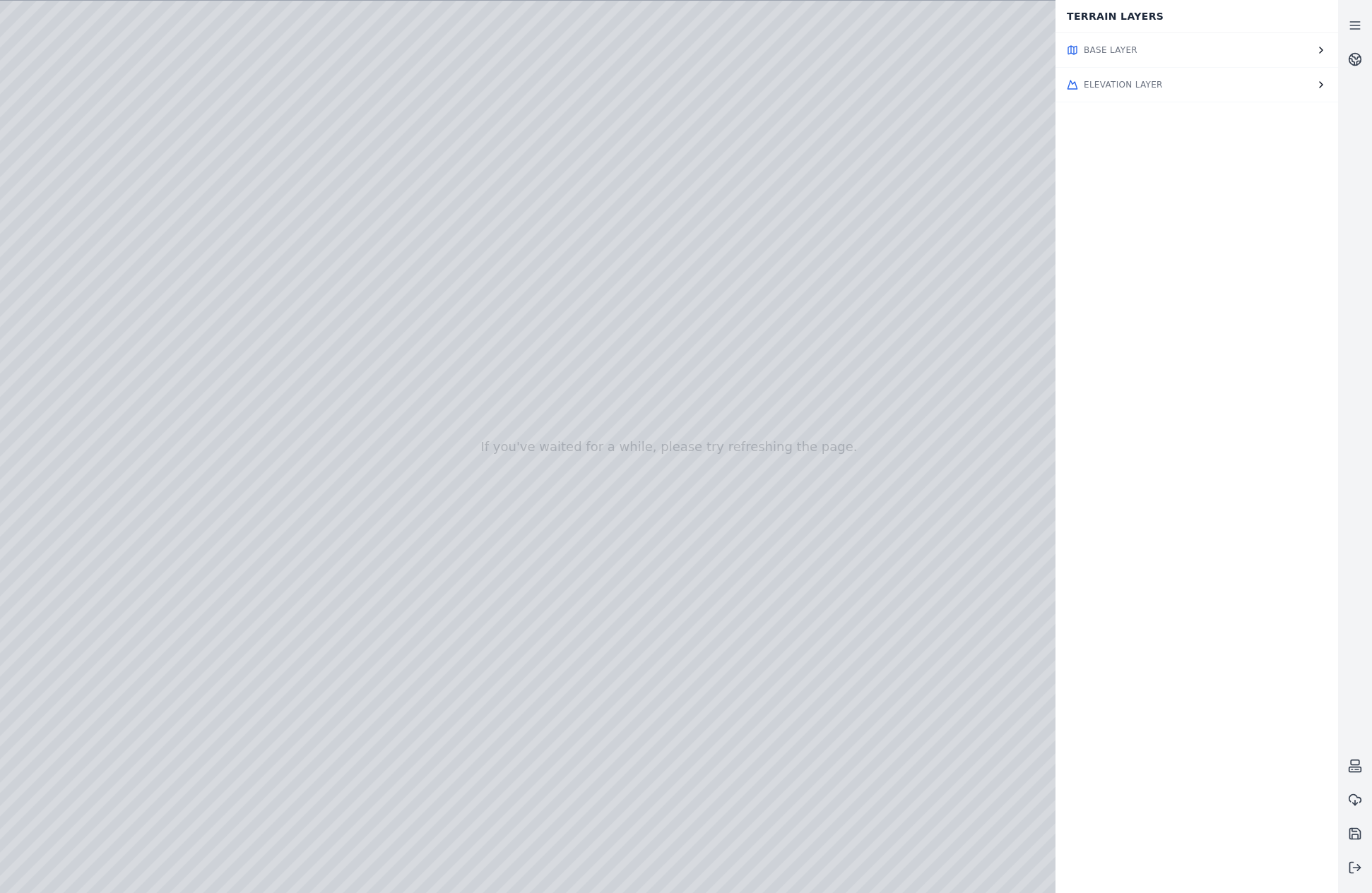
click at [1233, 84] on button "Elevation Layer" at bounding box center [1196, 85] width 282 height 34
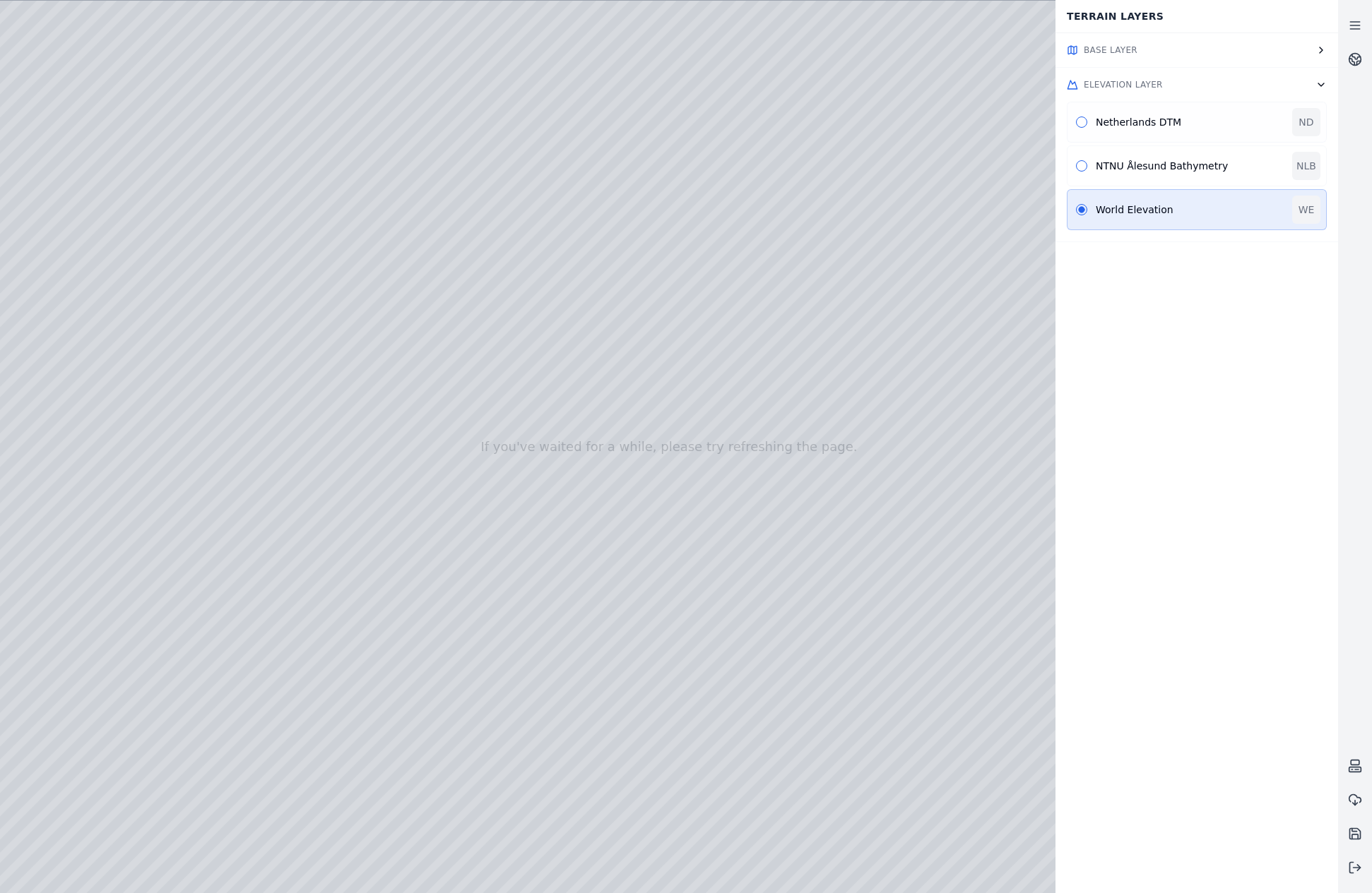
click at [1206, 112] on div "Netherlands DTM ND" at bounding box center [1197, 122] width 260 height 41
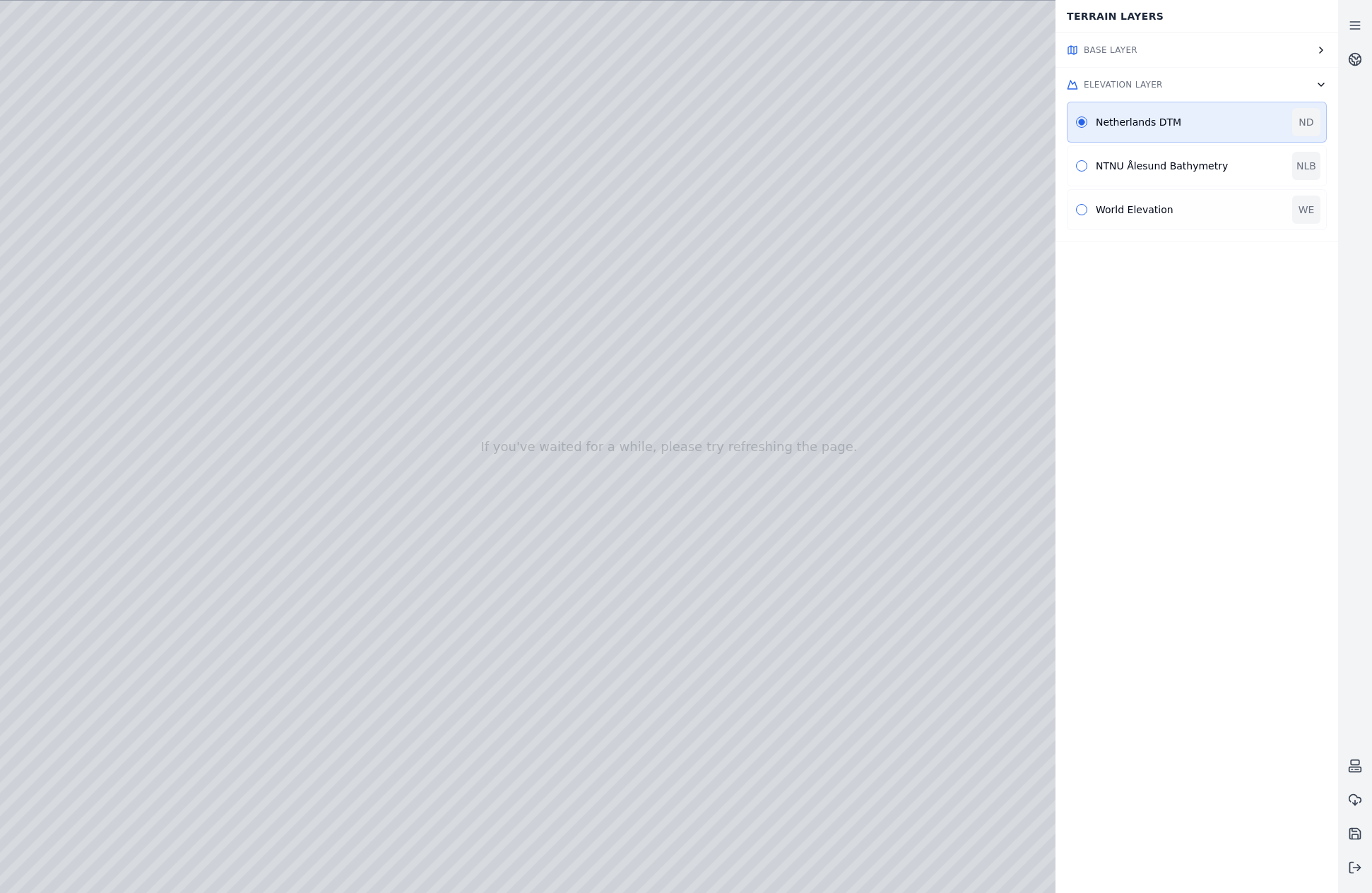
click at [1084, 212] on button "button" at bounding box center [1081, 209] width 11 height 11
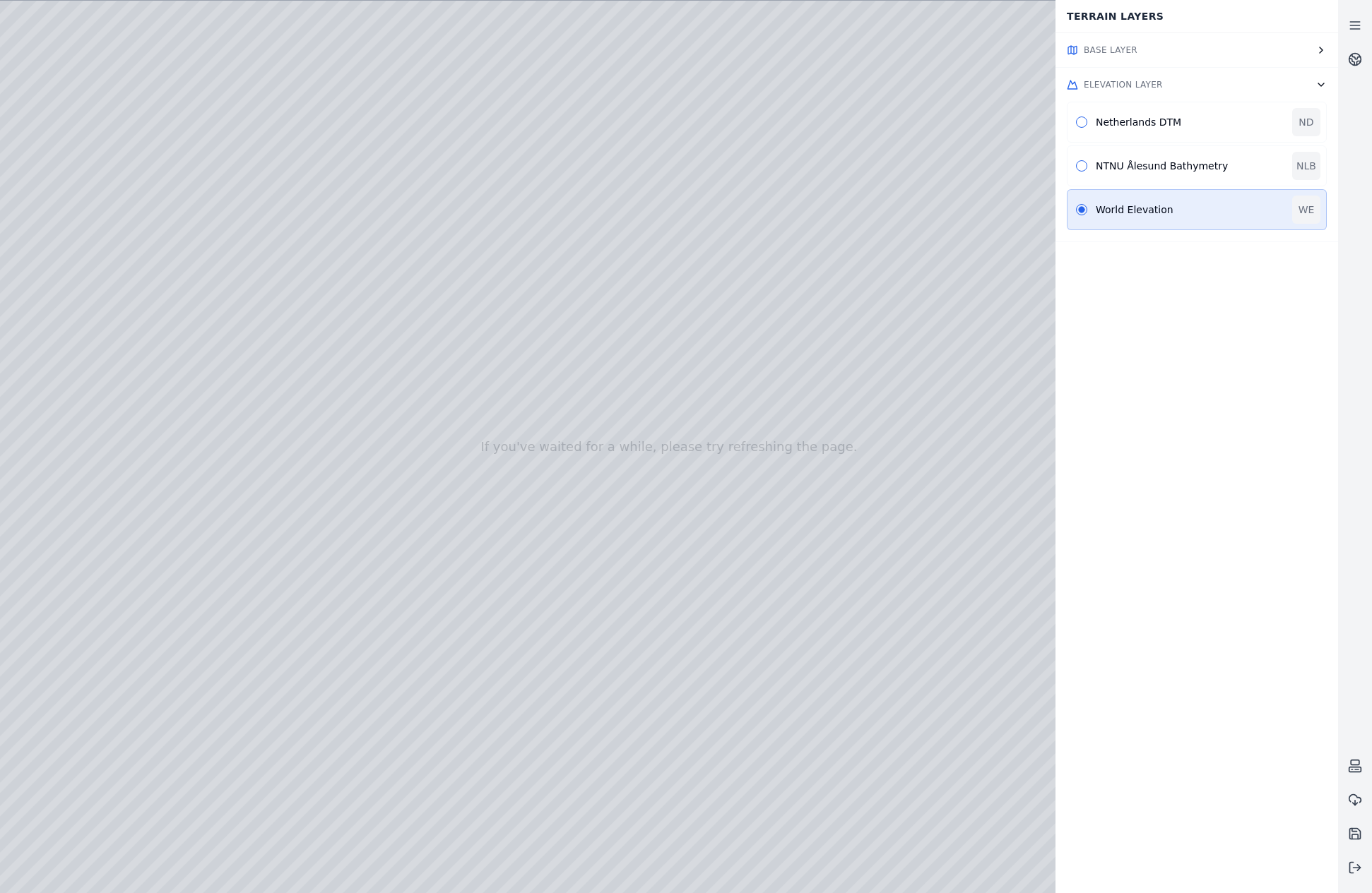
click at [520, 123] on div at bounding box center [668, 446] width 1338 height 892
click at [526, 158] on div at bounding box center [668, 446] width 1338 height 892
drag, startPoint x: 858, startPoint y: 579, endPoint x: 793, endPoint y: 583, distance: 65.1
click at [1354, 870] on icon at bounding box center [1354, 867] width 14 height 14
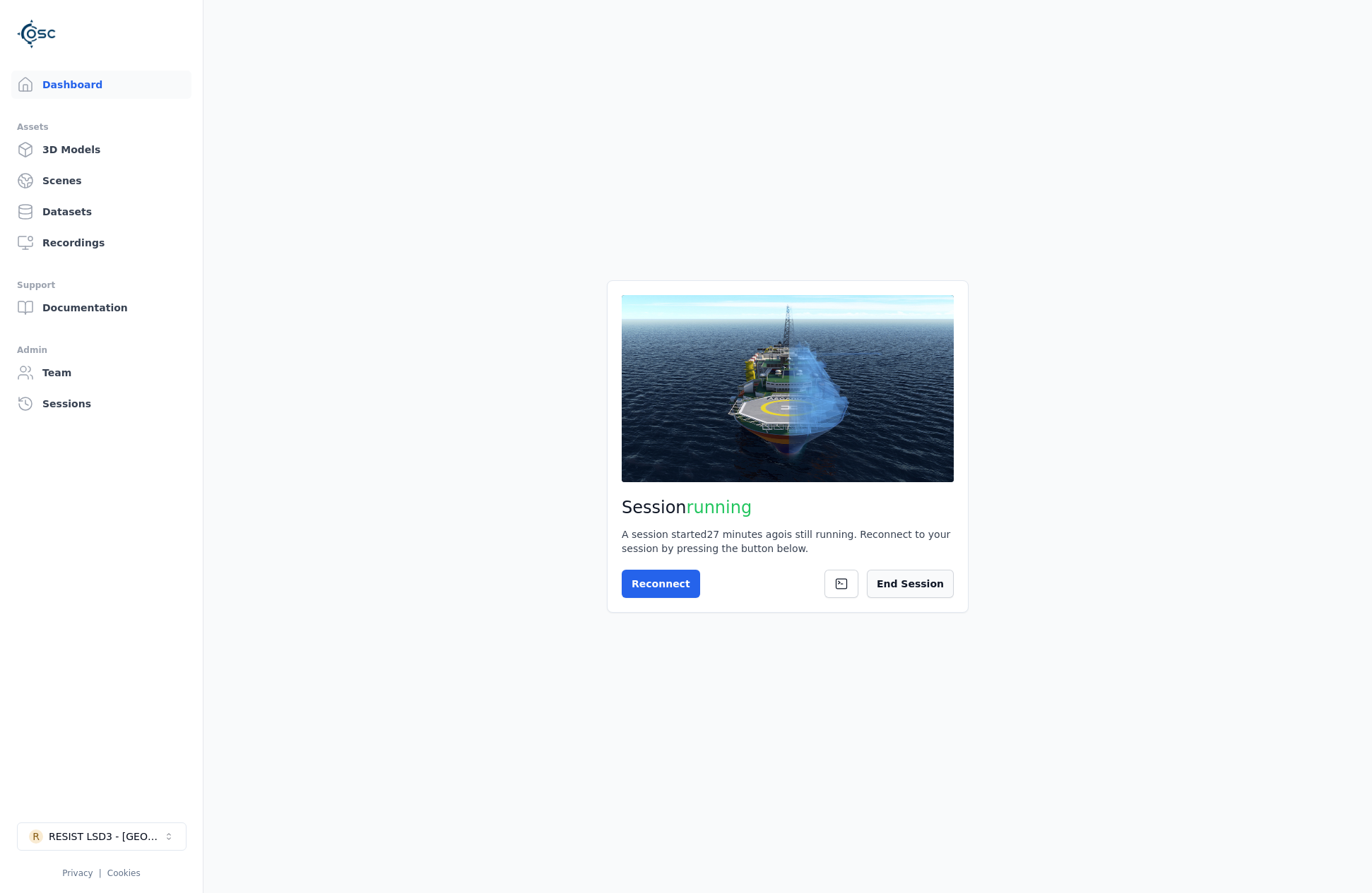
click at [914, 576] on button "End Session" at bounding box center [910, 584] width 87 height 28
click at [695, 584] on button "Start Session" at bounding box center [678, 584] width 112 height 28
click at [663, 570] on button "Connect" at bounding box center [654, 584] width 65 height 28
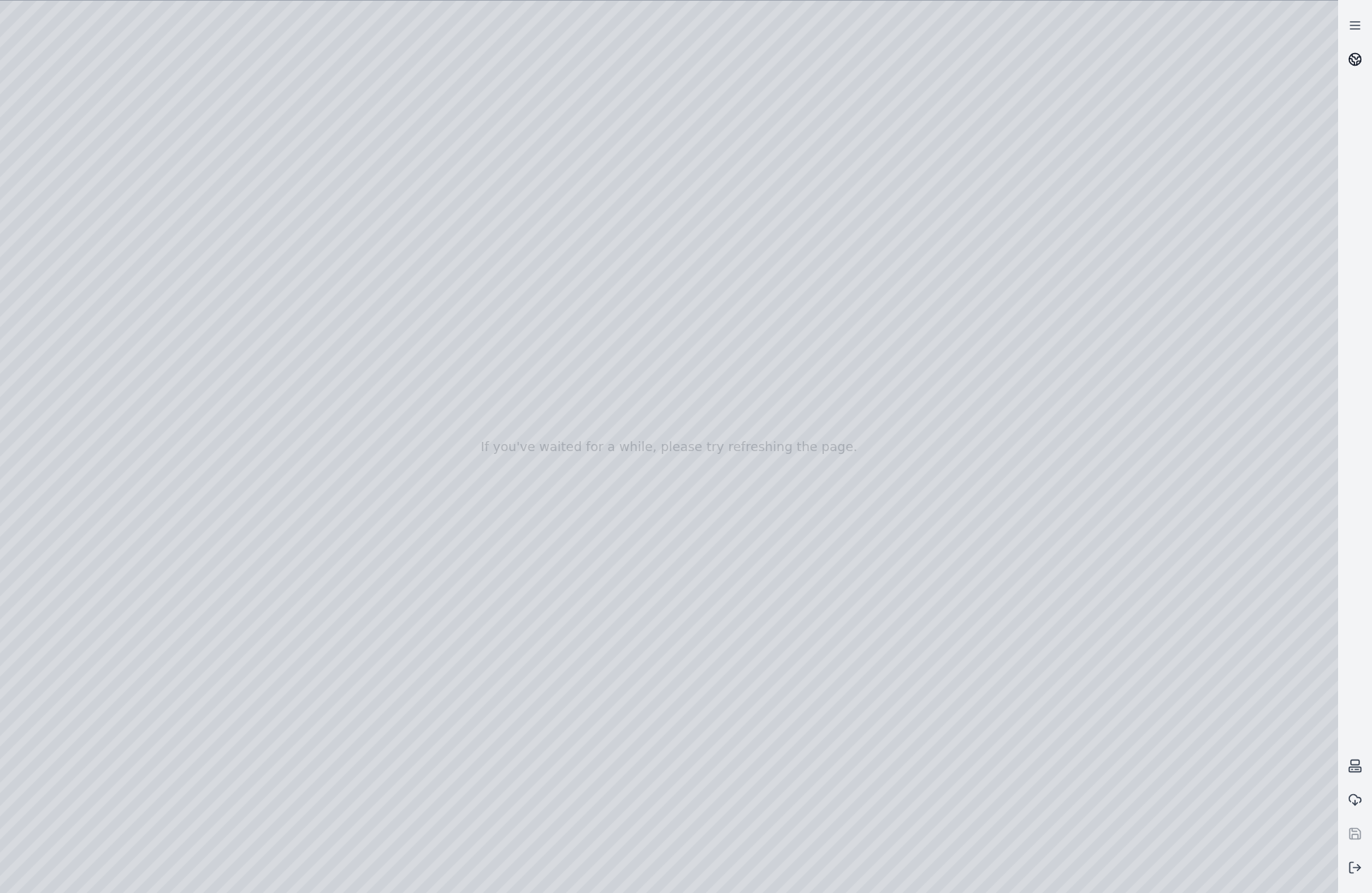
click at [1354, 61] on icon at bounding box center [1354, 59] width 14 height 14
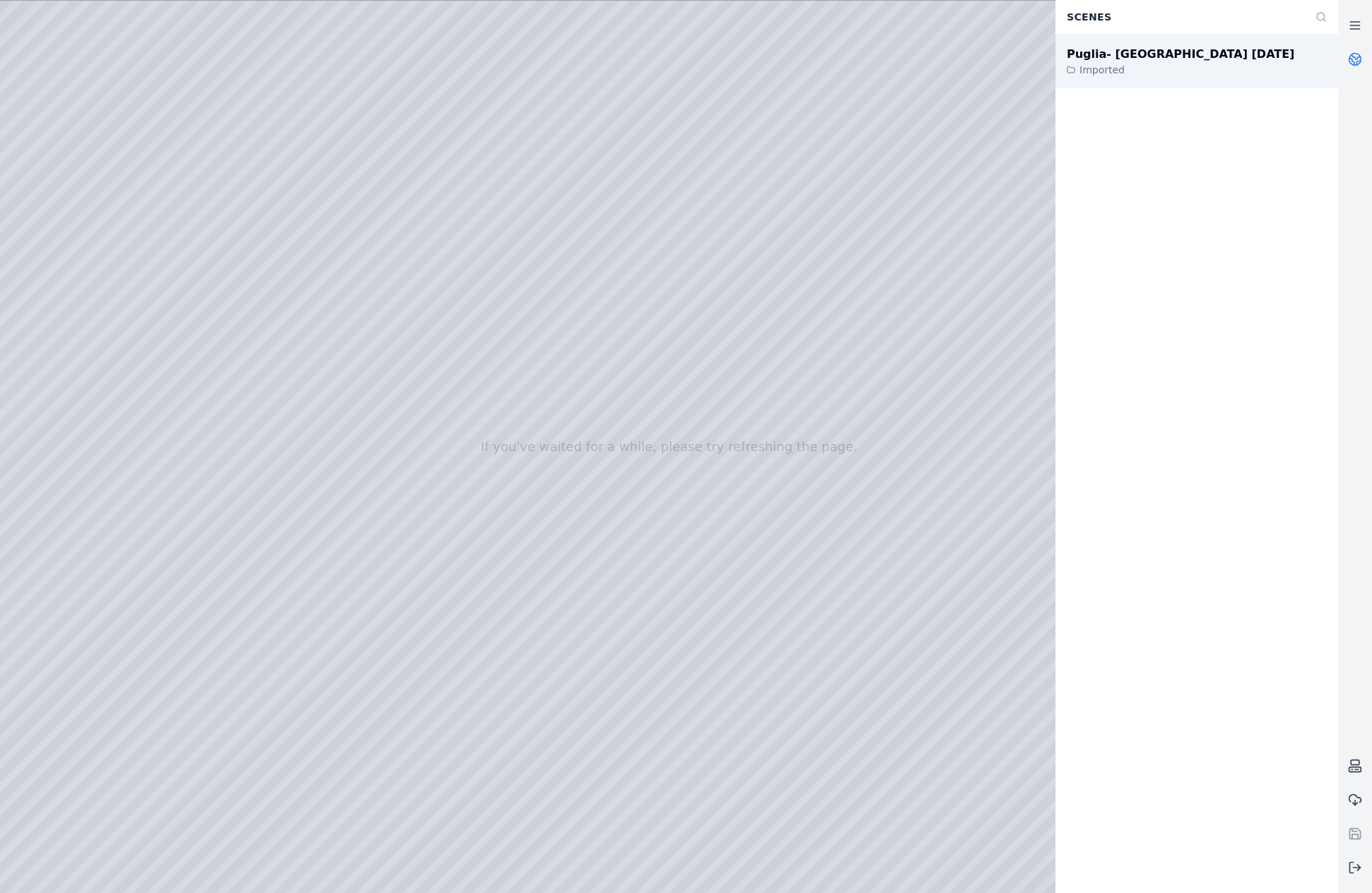
click at [1231, 62] on div "Puglia- [GEOGRAPHIC_DATA] [DATE] Imported" at bounding box center [1196, 61] width 282 height 54
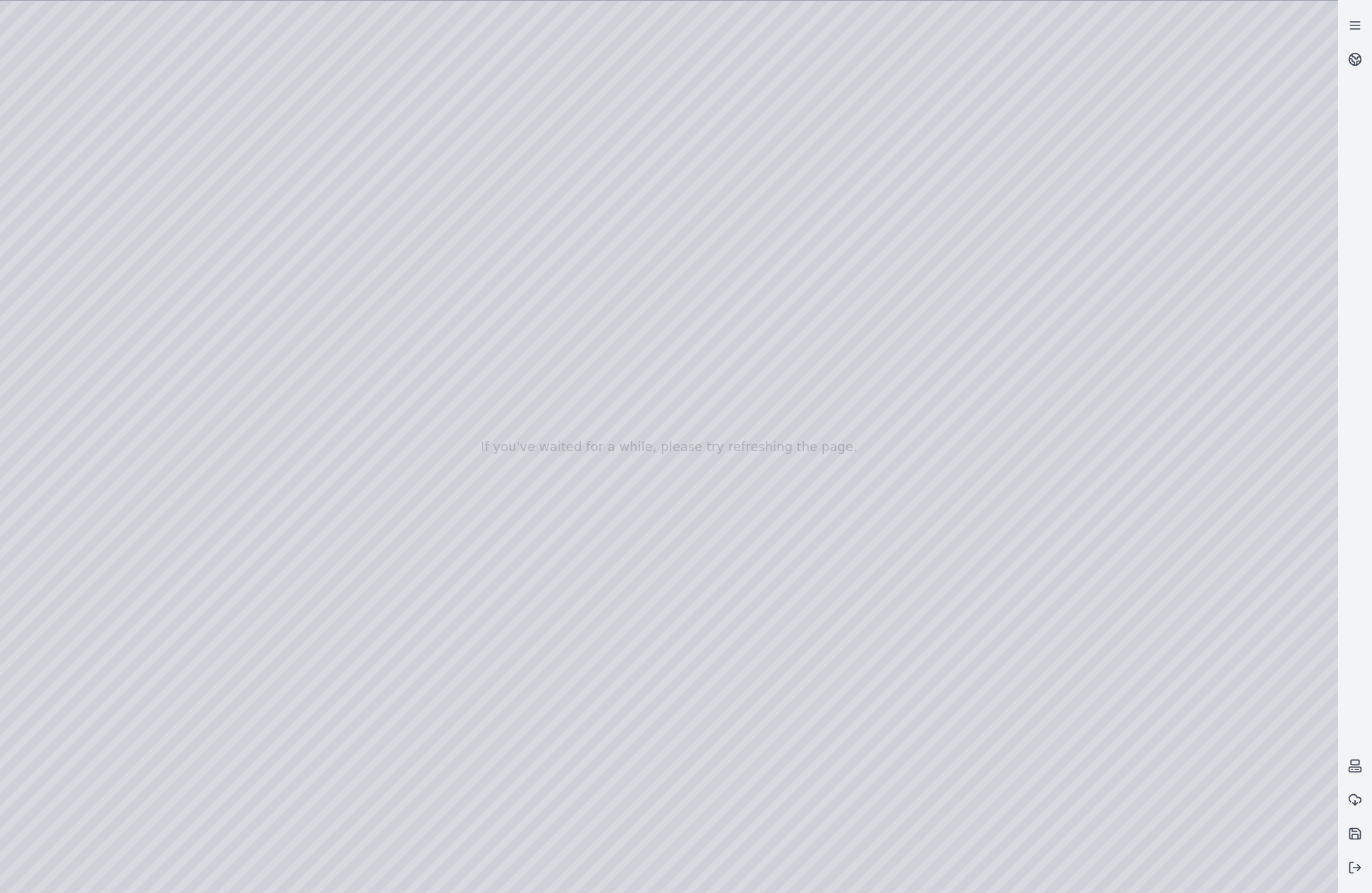
drag, startPoint x: 528, startPoint y: 618, endPoint x: 520, endPoint y: 661, distance: 43.7
drag, startPoint x: 704, startPoint y: 598, endPoint x: 662, endPoint y: 605, distance: 42.6
click at [917, 495] on div at bounding box center [668, 446] width 1338 height 892
click at [873, 465] on div at bounding box center [668, 446] width 1338 height 892
click at [586, 473] on div at bounding box center [668, 446] width 1338 height 892
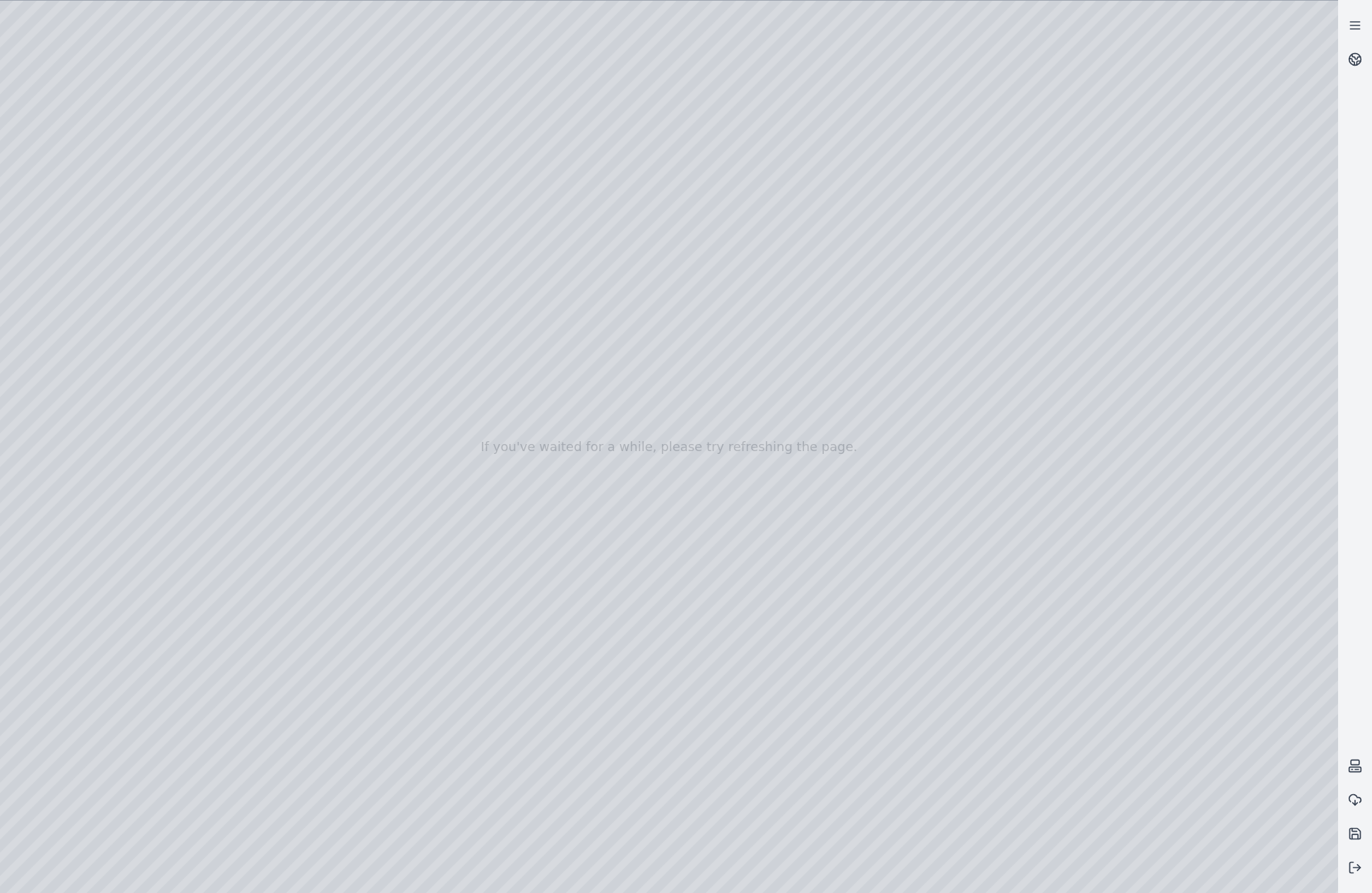
click at [317, 496] on div at bounding box center [668, 446] width 1338 height 892
click at [386, 521] on div at bounding box center [668, 446] width 1338 height 892
click at [769, 274] on div at bounding box center [668, 446] width 1338 height 892
drag, startPoint x: 491, startPoint y: 493, endPoint x: 513, endPoint y: 497, distance: 22.4
drag, startPoint x: 528, startPoint y: 565, endPoint x: 522, endPoint y: 541, distance: 24.7
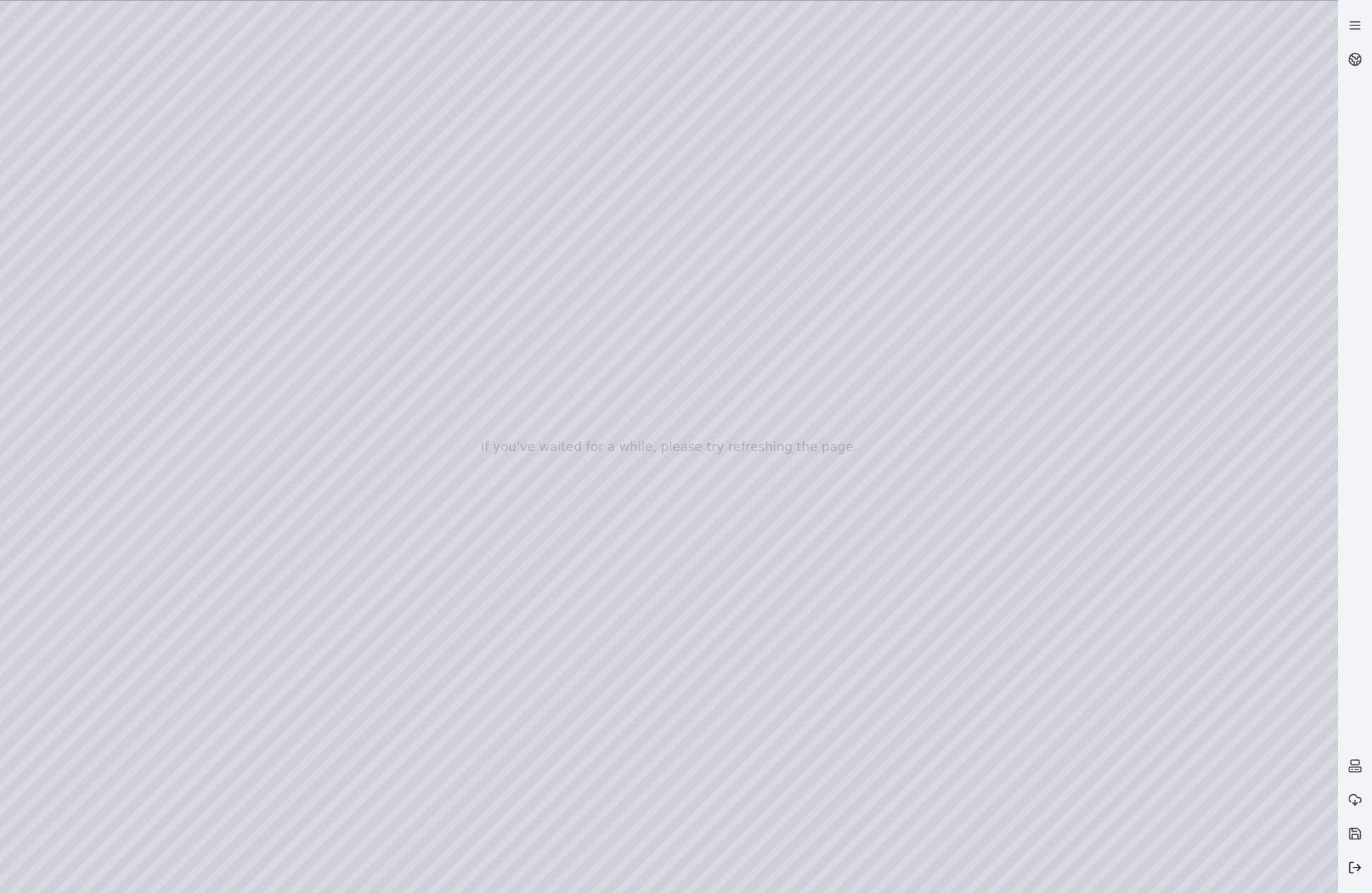
click at [1354, 870] on icon at bounding box center [1354, 867] width 14 height 14
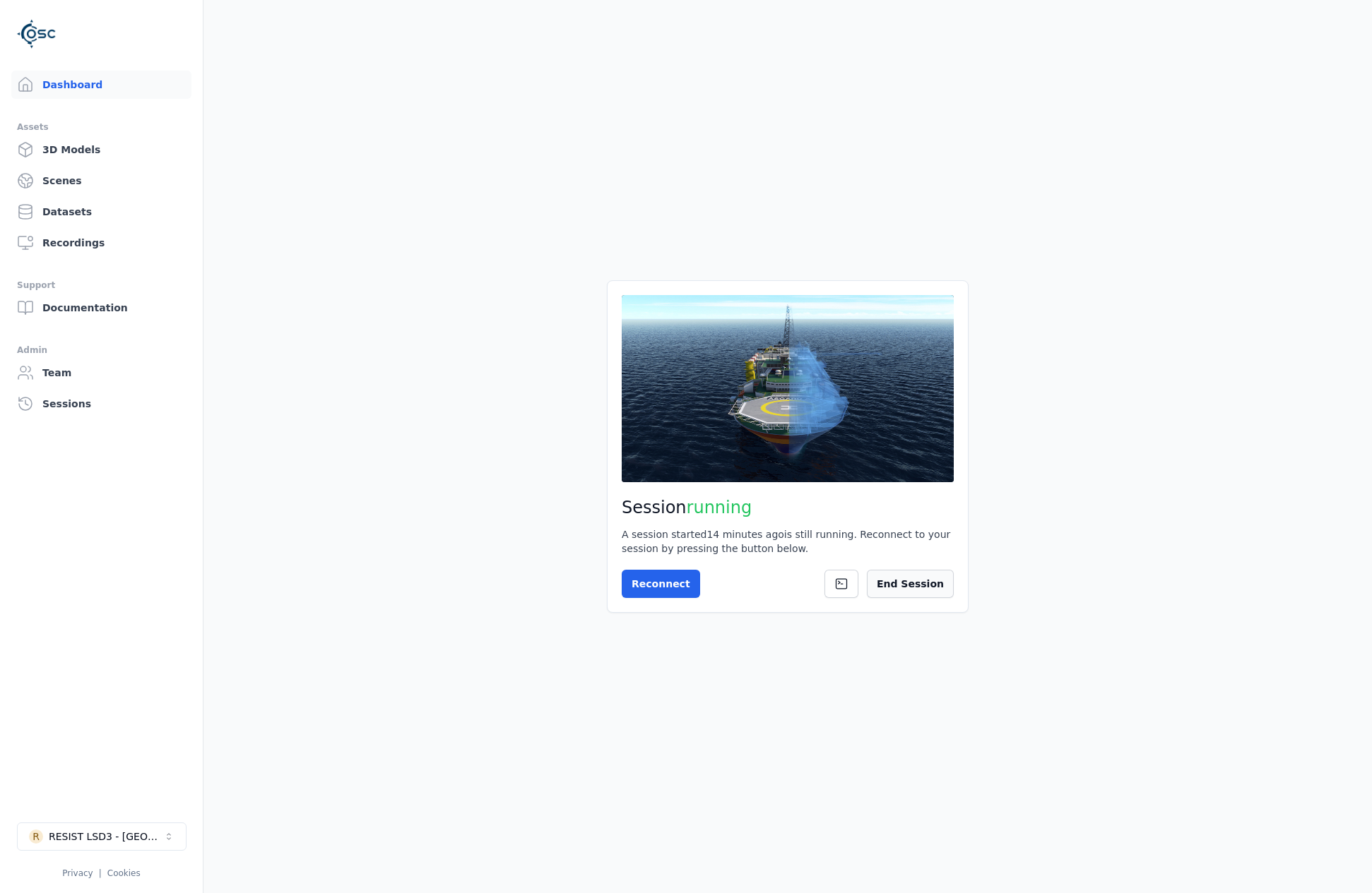
click at [919, 574] on button "End Session" at bounding box center [910, 584] width 87 height 28
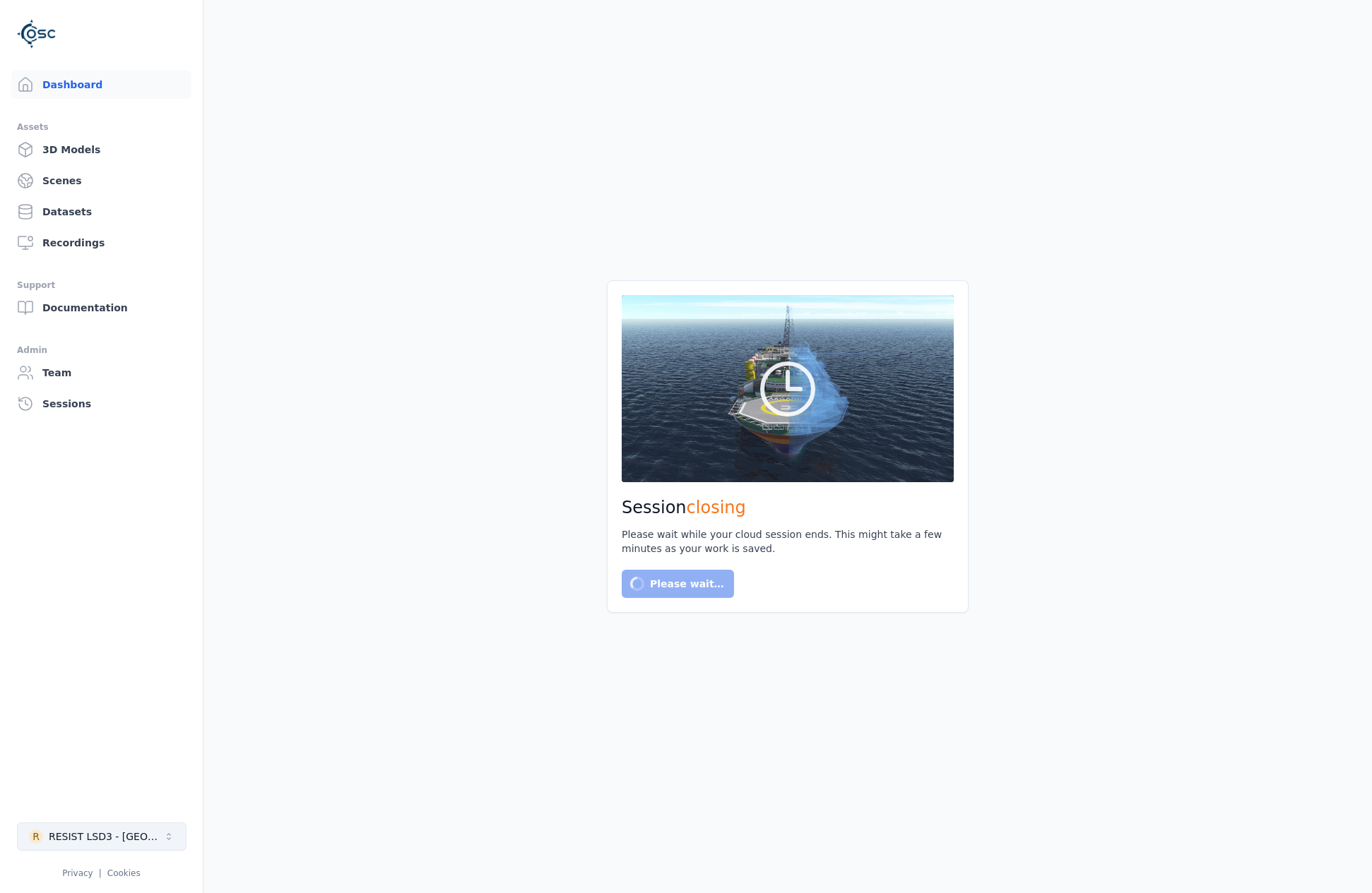
click at [134, 835] on div "RESIST LSD3 - [GEOGRAPHIC_DATA]" at bounding box center [106, 836] width 115 height 14
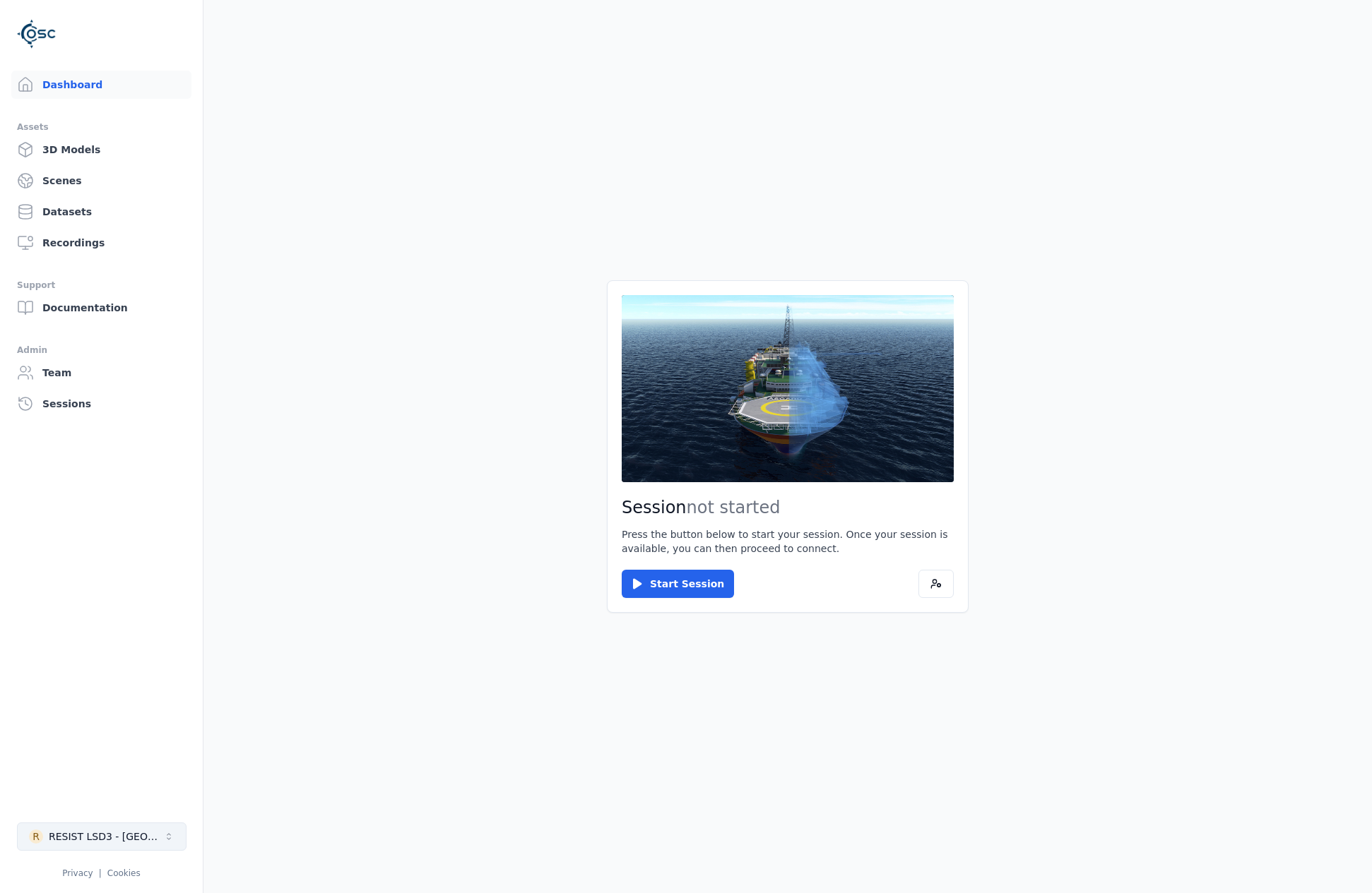
click at [142, 827] on button "R RESIST LSD3 - [GEOGRAPHIC_DATA]" at bounding box center [101, 837] width 169 height 28
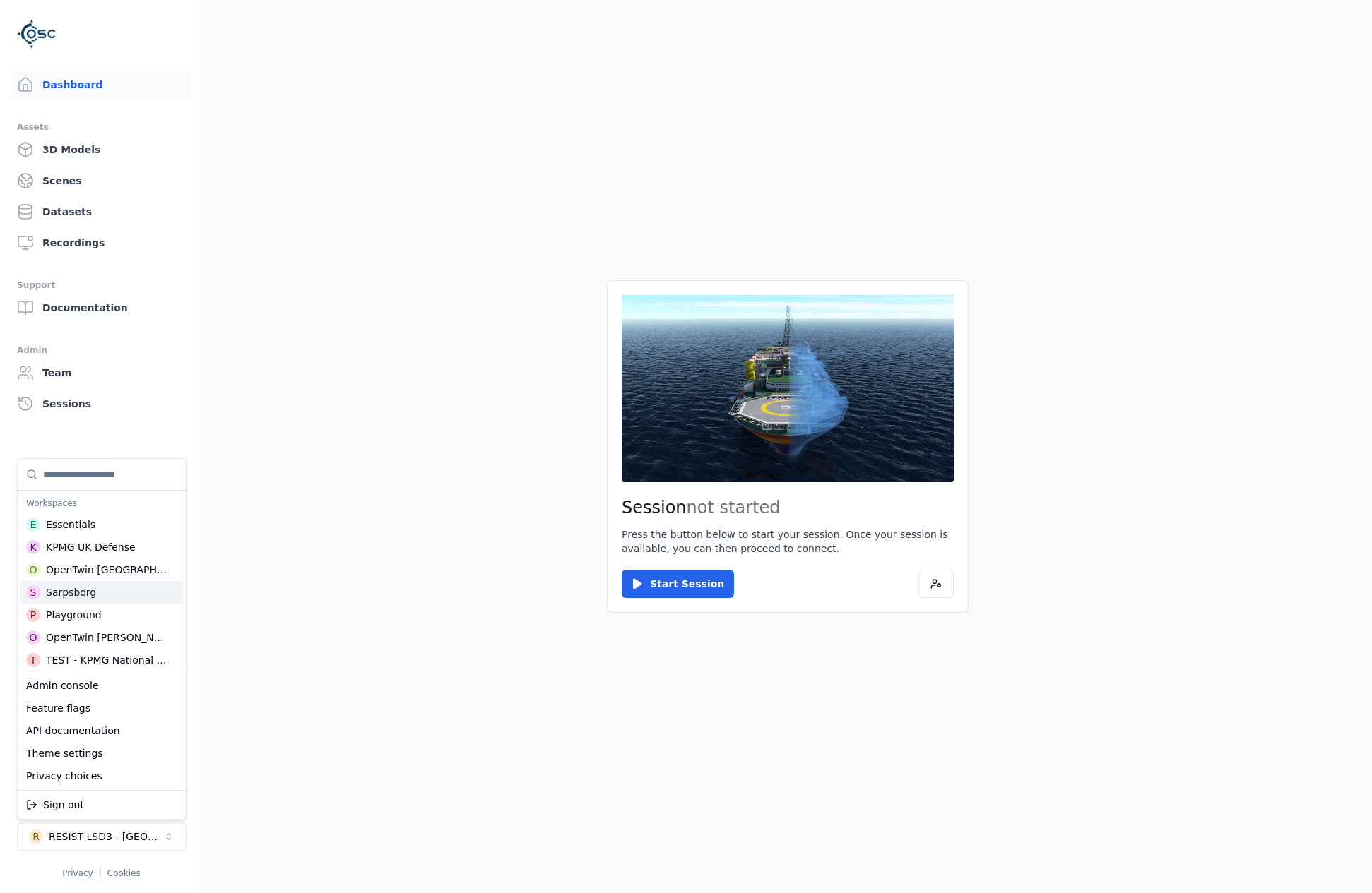
scroll to position [71, 0]
click at [104, 629] on div "KPMG National Highways" at bounding box center [106, 634] width 120 height 14
click at [648, 581] on html "Dashboard Assets 3D Models Scenes Datasets Recordings Support Documentation Adm…" at bounding box center [686, 446] width 1372 height 893
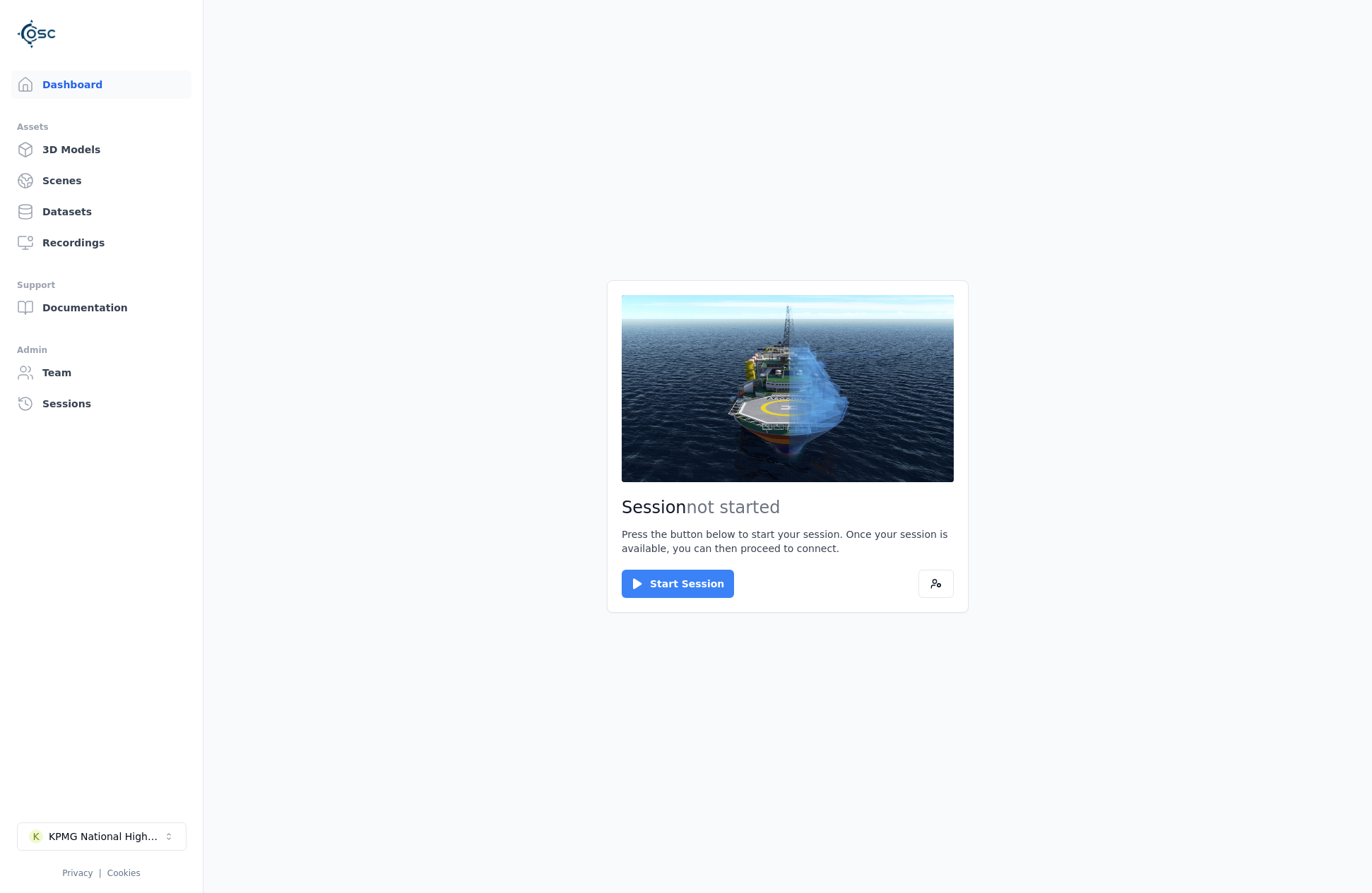
click at [675, 588] on button "Start Session" at bounding box center [678, 584] width 112 height 28
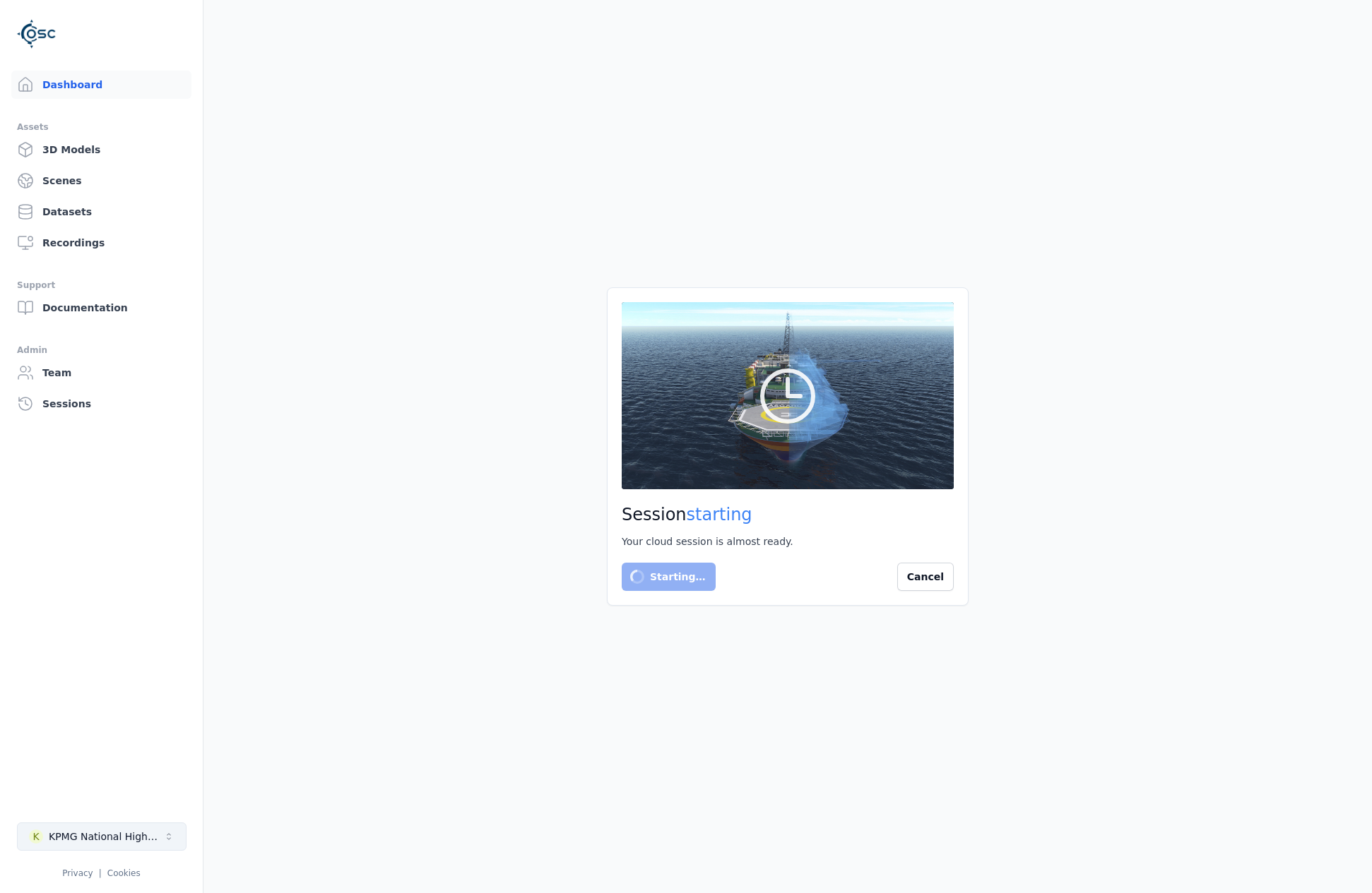
click at [128, 838] on div "KPMG National Highways" at bounding box center [106, 836] width 115 height 14
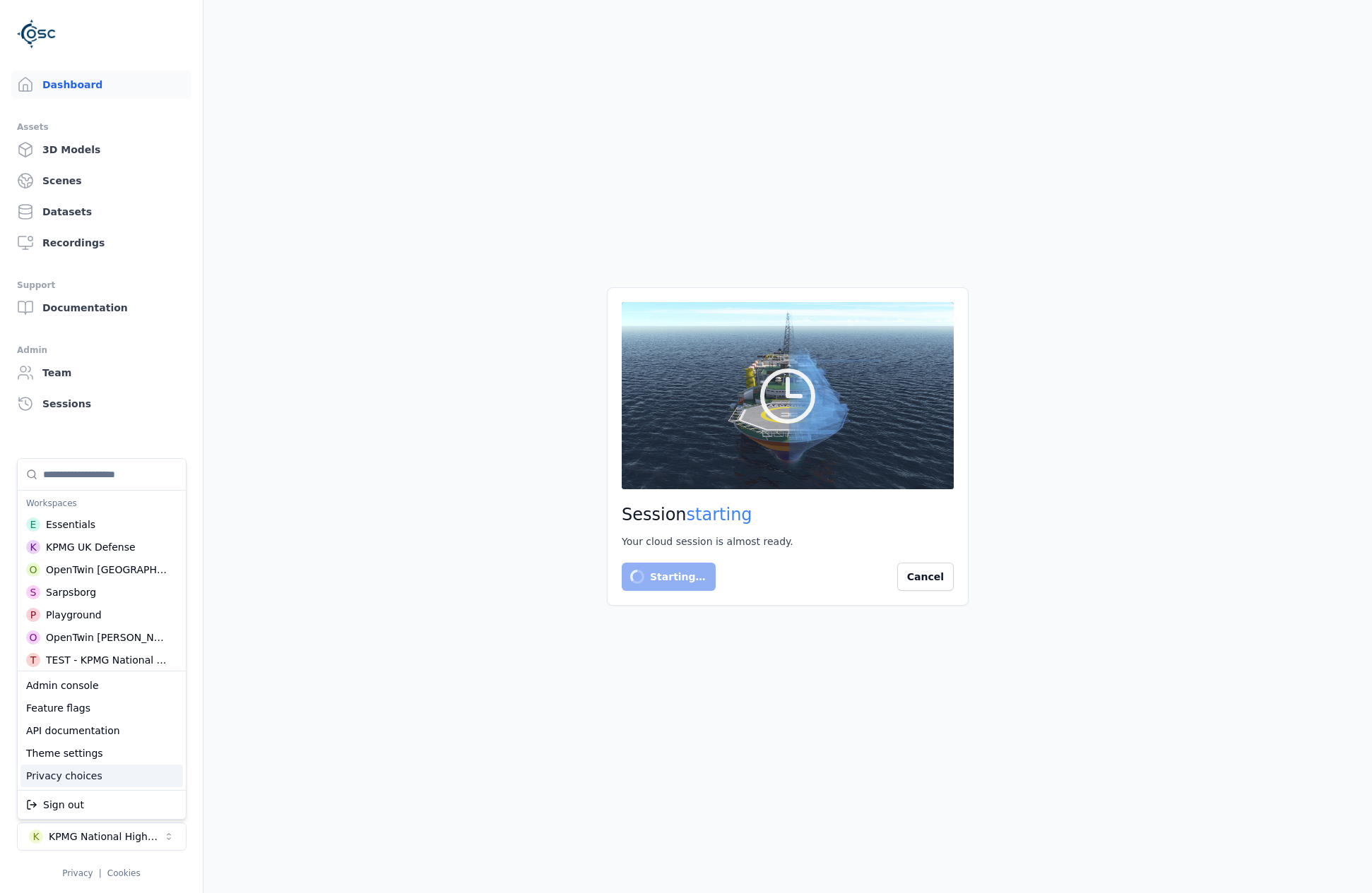
click at [260, 692] on html "Dashboard Assets 3D Models Scenes Datasets Recordings Support Documentation Adm…" at bounding box center [686, 446] width 1372 height 893
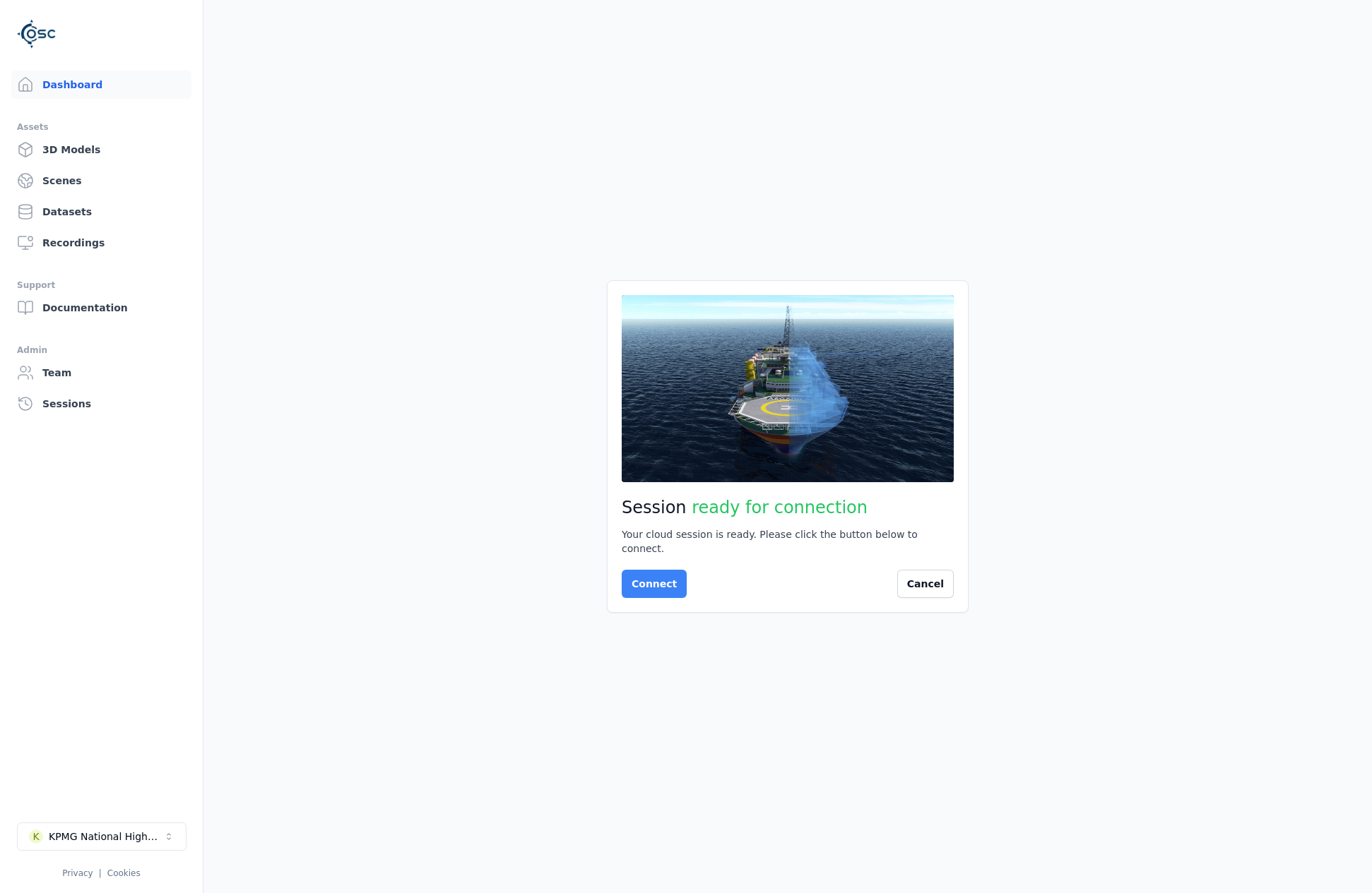
click at [640, 587] on button "Connect" at bounding box center [654, 584] width 65 height 28
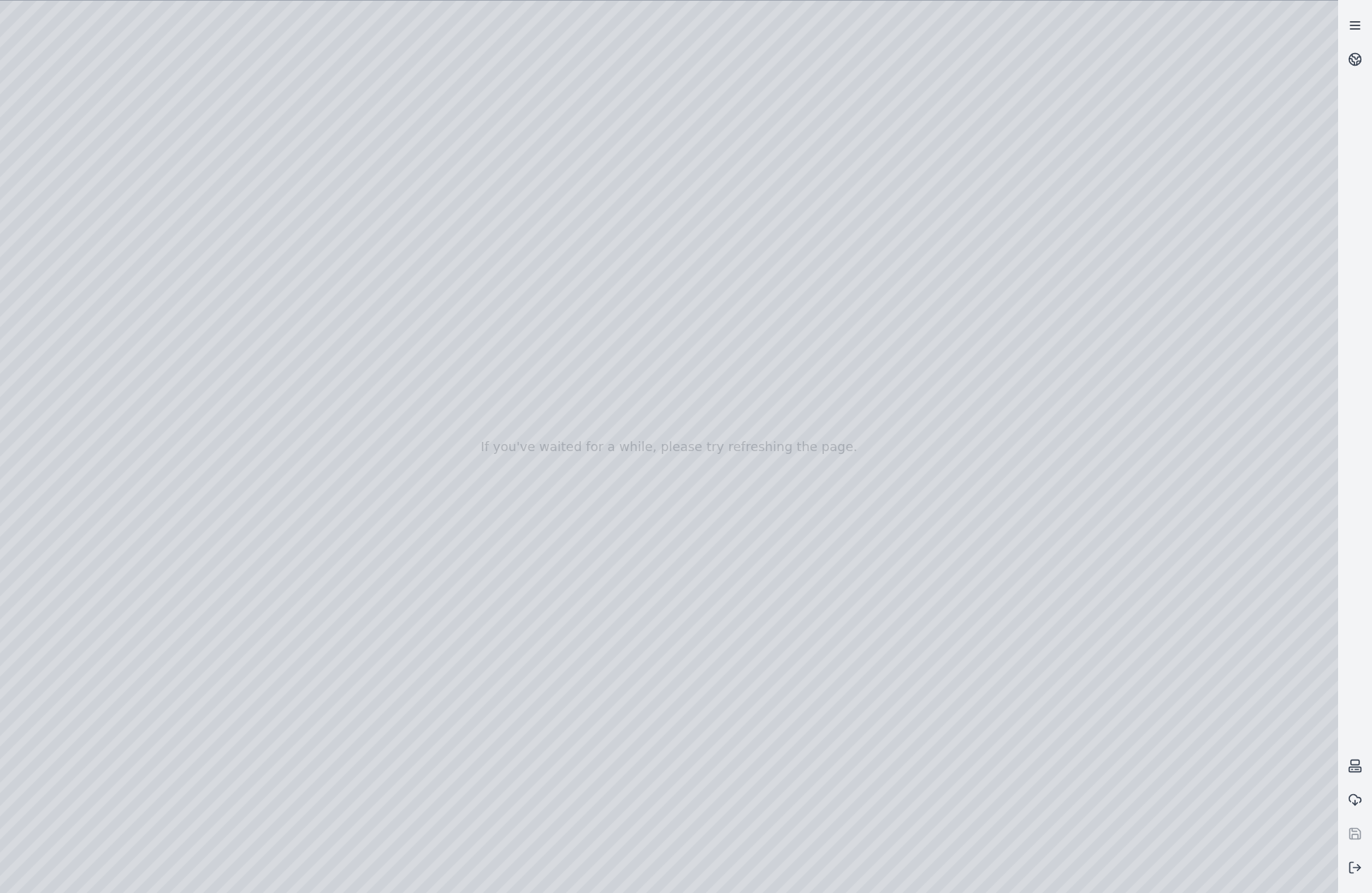
click at [1371, 39] on link at bounding box center [1354, 26] width 34 height 34
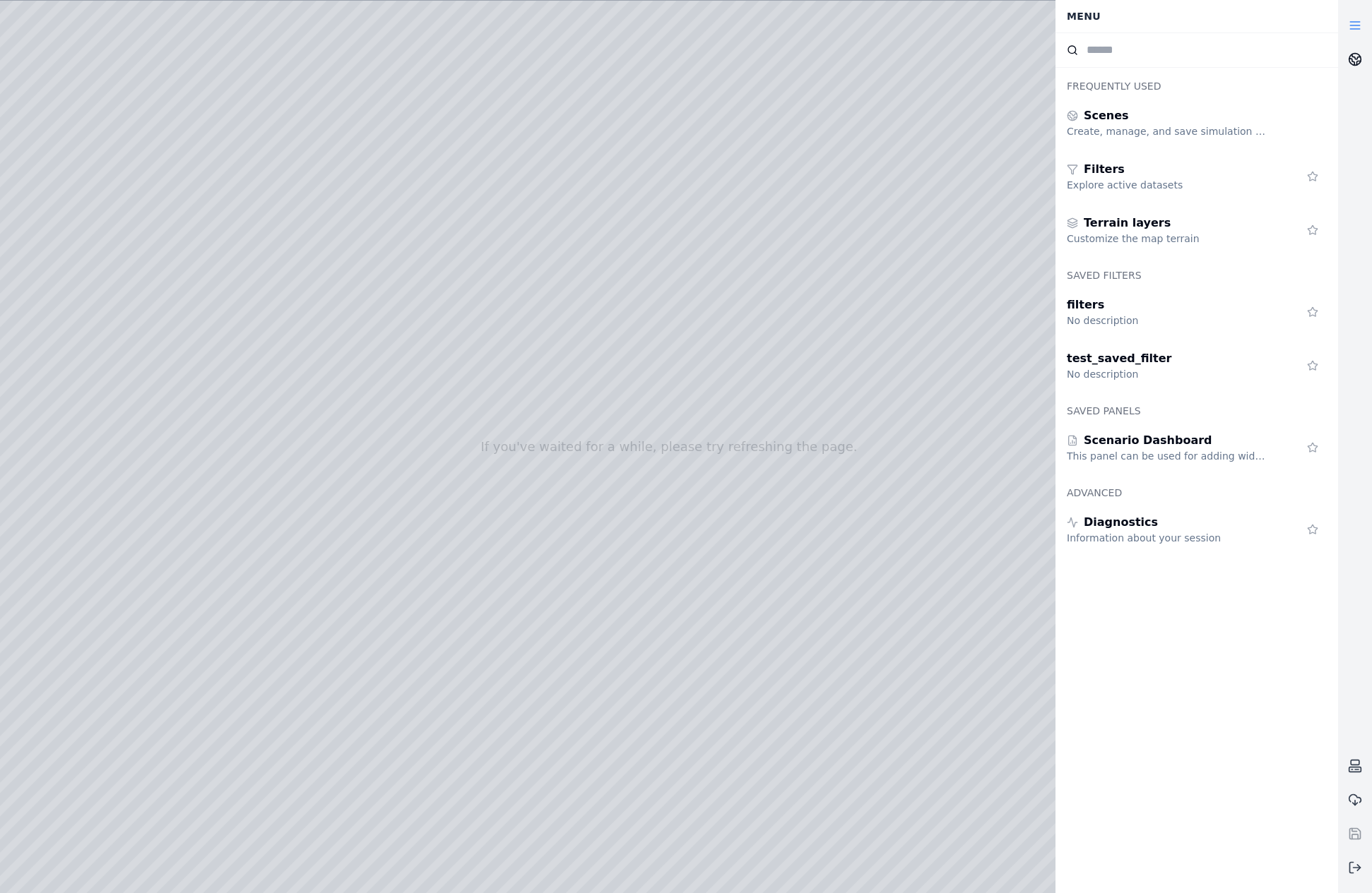
click at [1362, 53] on link at bounding box center [1354, 59] width 34 height 34
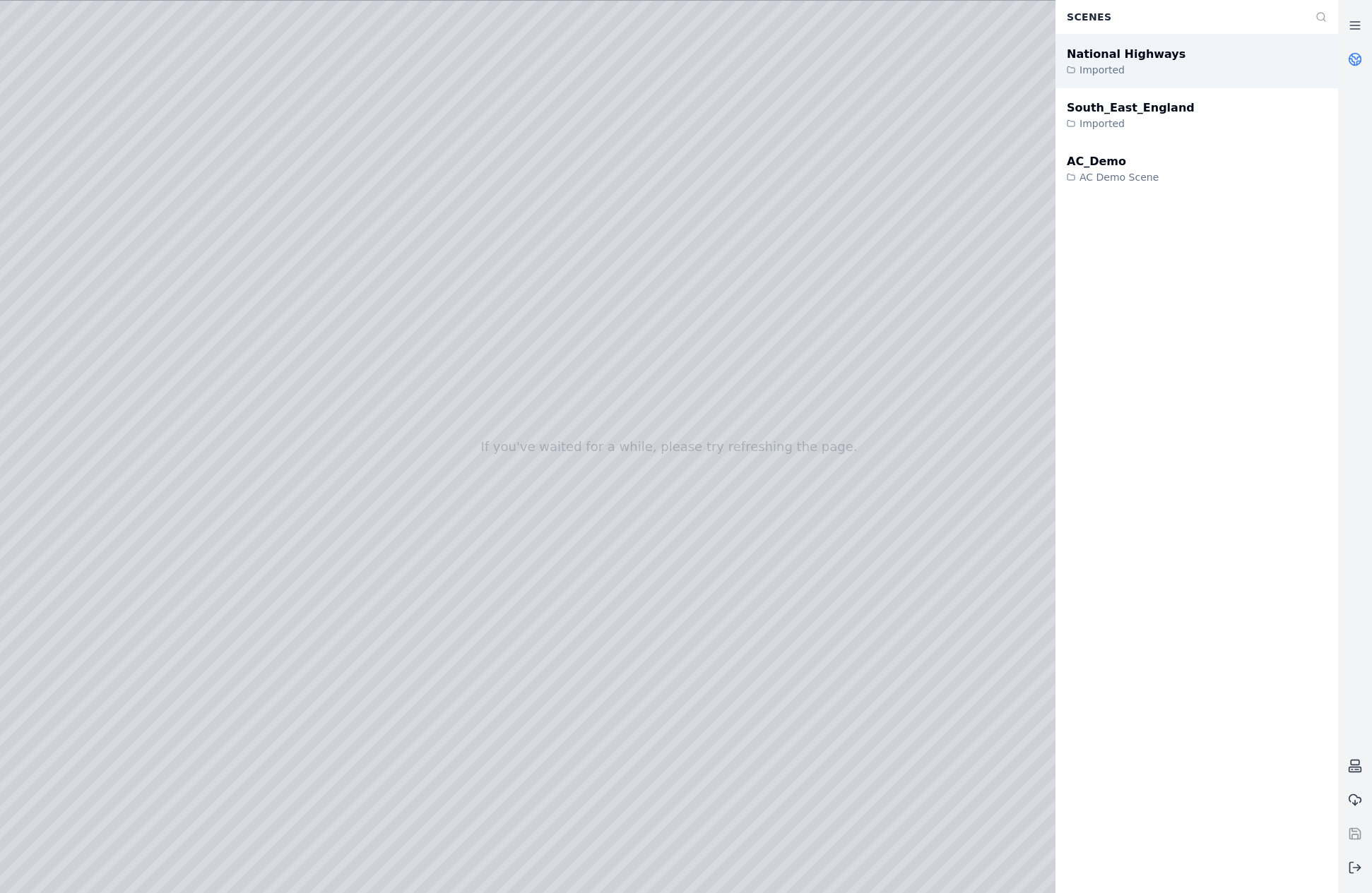
click at [1253, 58] on div "National Highways Imported" at bounding box center [1196, 61] width 282 height 54
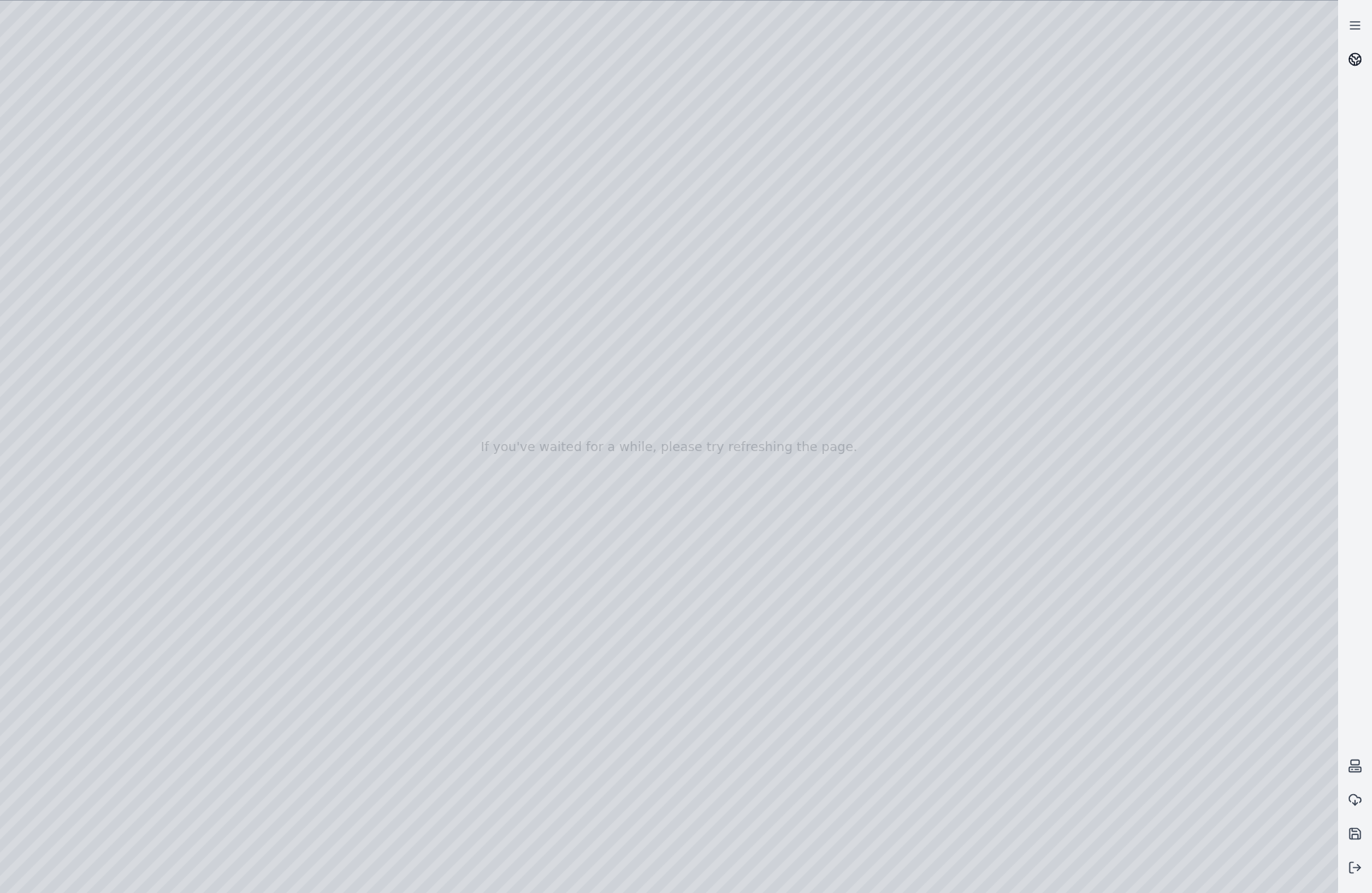
click at [1352, 65] on circle at bounding box center [1355, 60] width 12 height 12
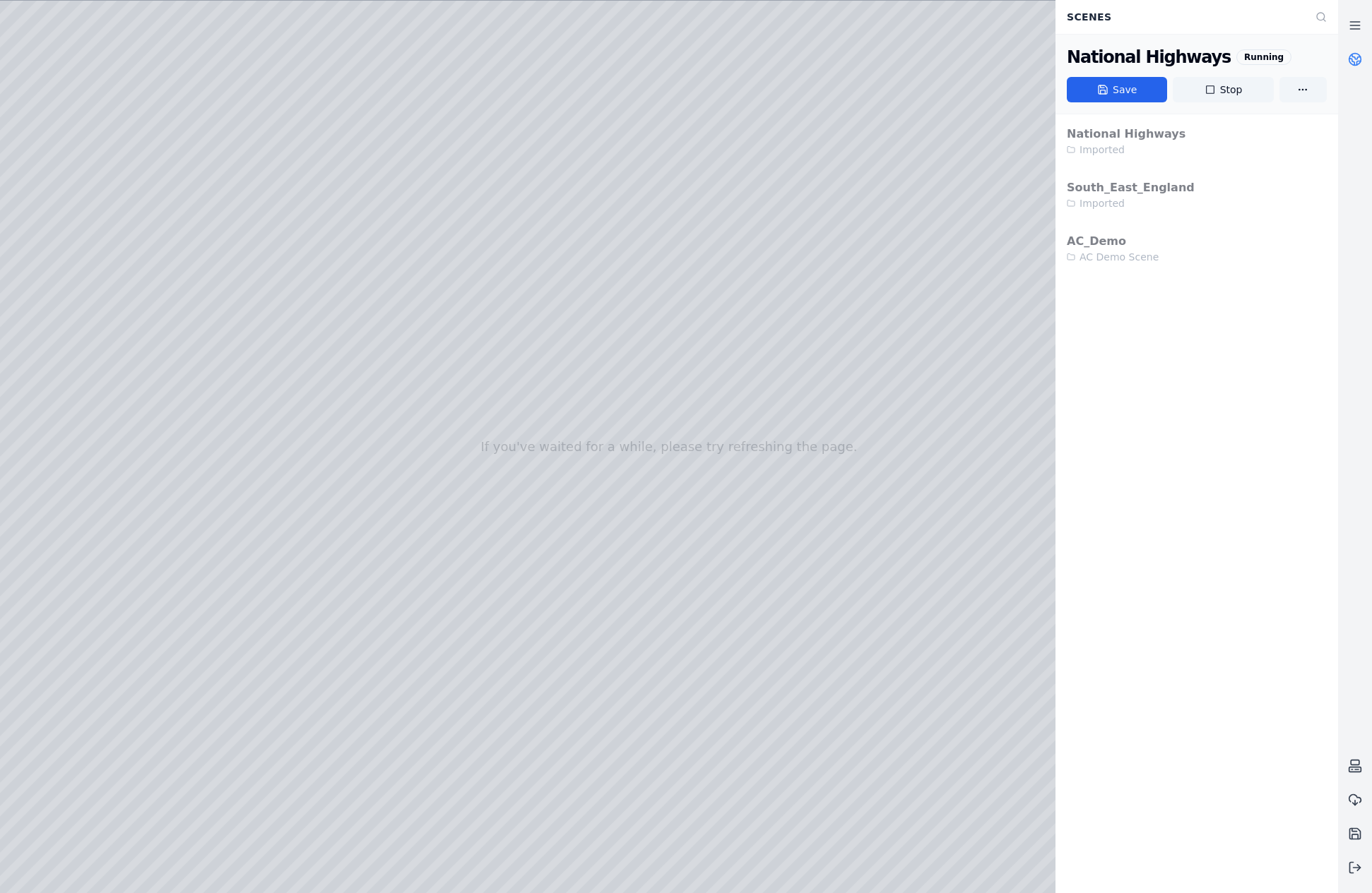
click at [1348, 63] on icon at bounding box center [1354, 59] width 14 height 14
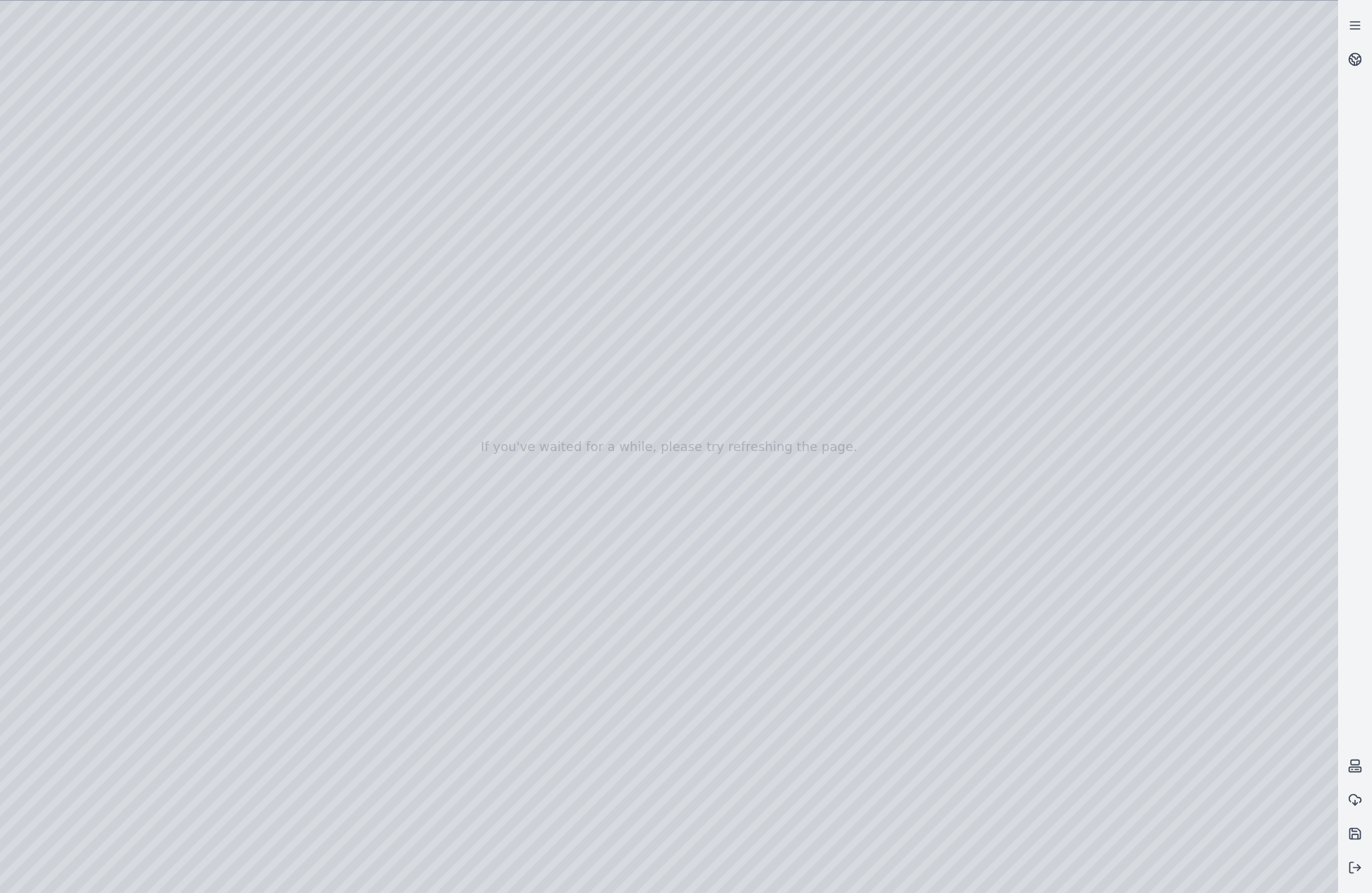
click at [564, 515] on div at bounding box center [668, 446] width 1338 height 892
drag, startPoint x: 566, startPoint y: 497, endPoint x: 563, endPoint y: 522, distance: 25.2
click at [12, 58] on div at bounding box center [668, 446] width 1338 height 892
click at [241, 21] on div at bounding box center [668, 446] width 1338 height 892
click at [1365, 863] on button at bounding box center [1354, 867] width 34 height 34
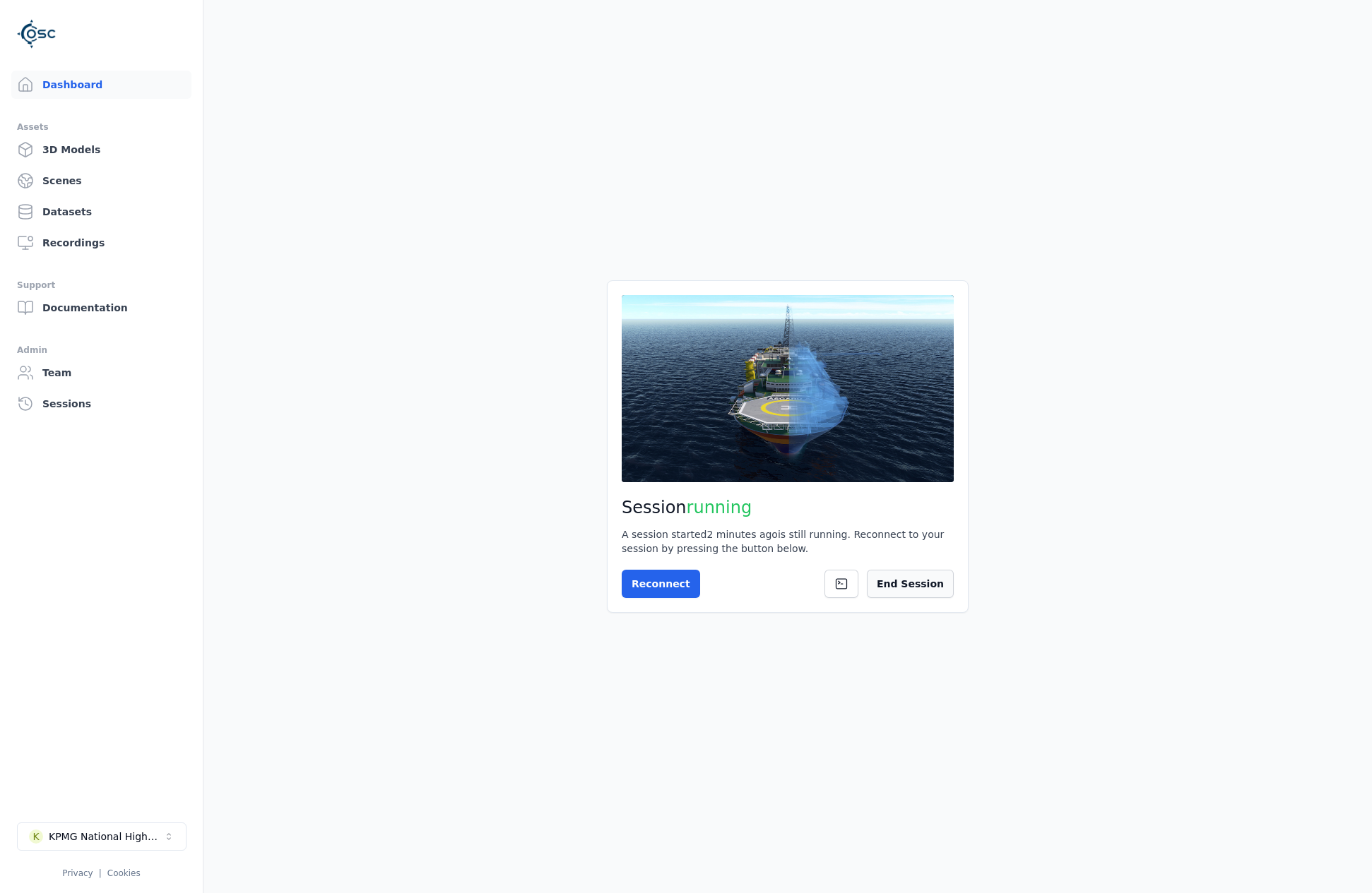
click at [936, 594] on button "End Session" at bounding box center [910, 584] width 87 height 28
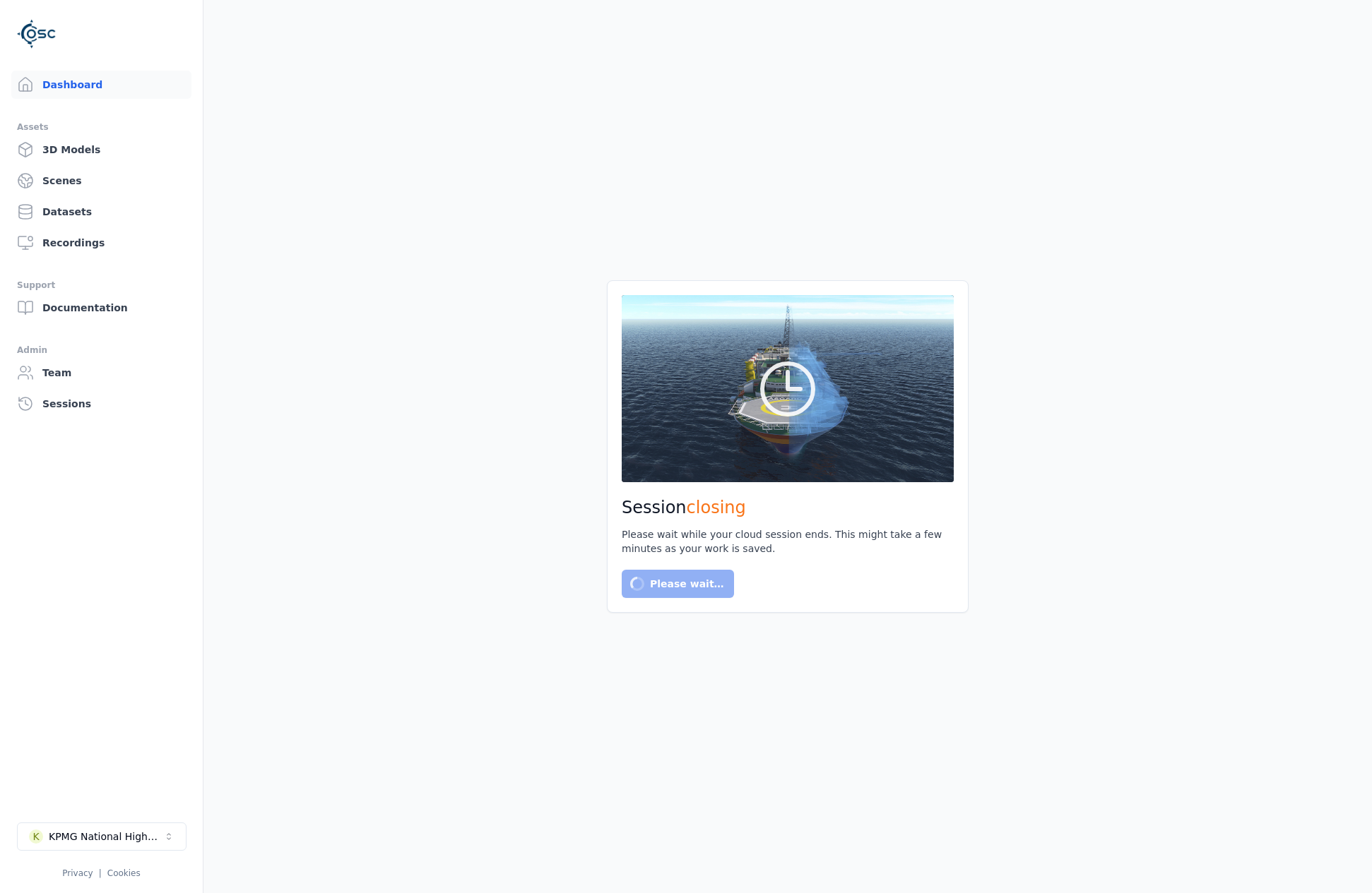
click at [158, 819] on li "K KPMG National Highways Privacy | Cookies" at bounding box center [101, 851] width 203 height 79
click at [157, 848] on button "K KPMG National Highways" at bounding box center [101, 837] width 169 height 28
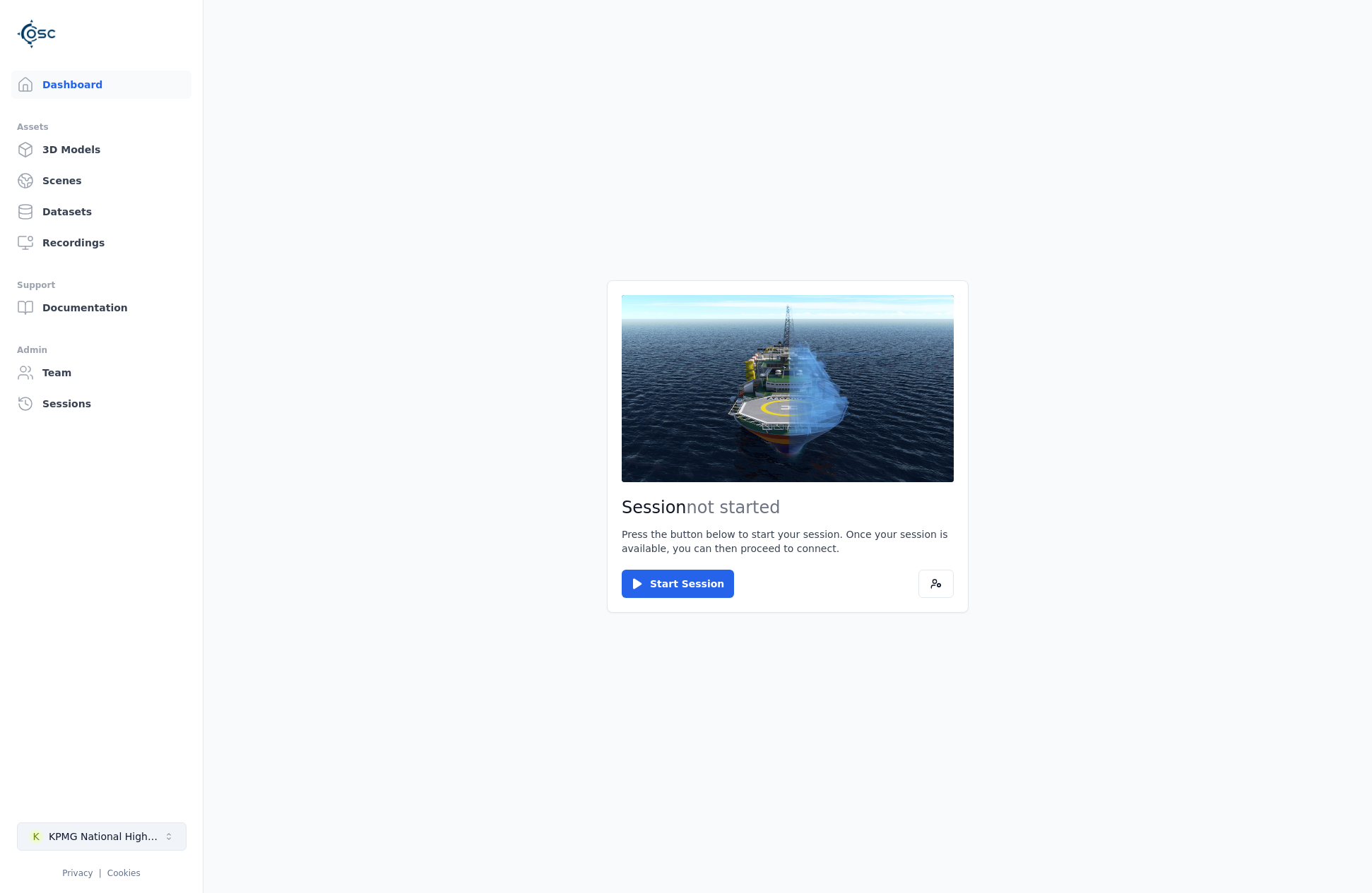
click at [123, 834] on div "KPMG National Highways" at bounding box center [106, 836] width 115 height 14
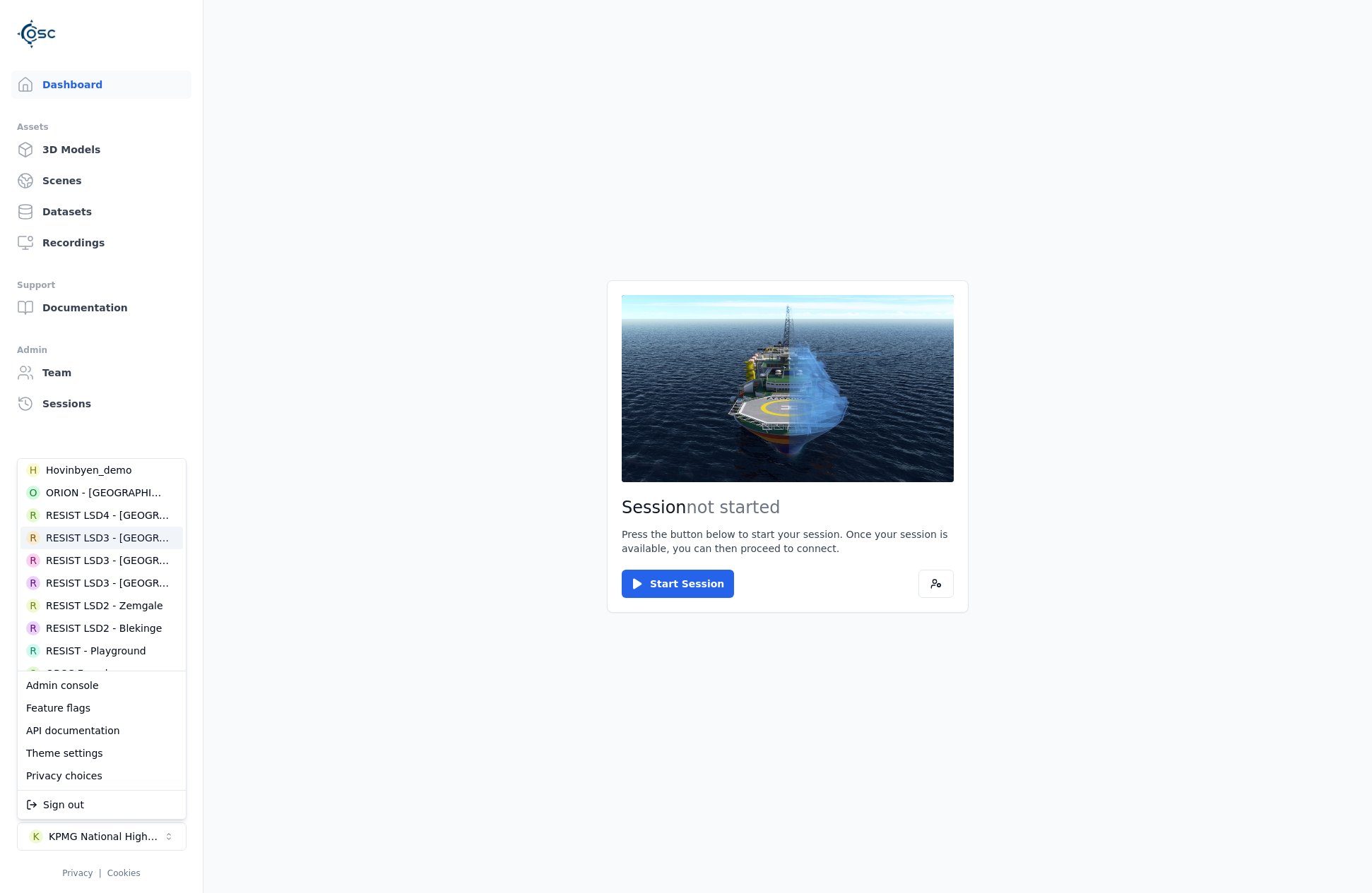
scroll to position [410, 0]
click at [113, 590] on div "RESIST LSD2 - Zemgale" at bounding box center [104, 589] width 117 height 14
click at [660, 581] on html "Dashboard Assets 3D Models Scenes Datasets Recordings Support Documentation Adm…" at bounding box center [686, 446] width 1372 height 893
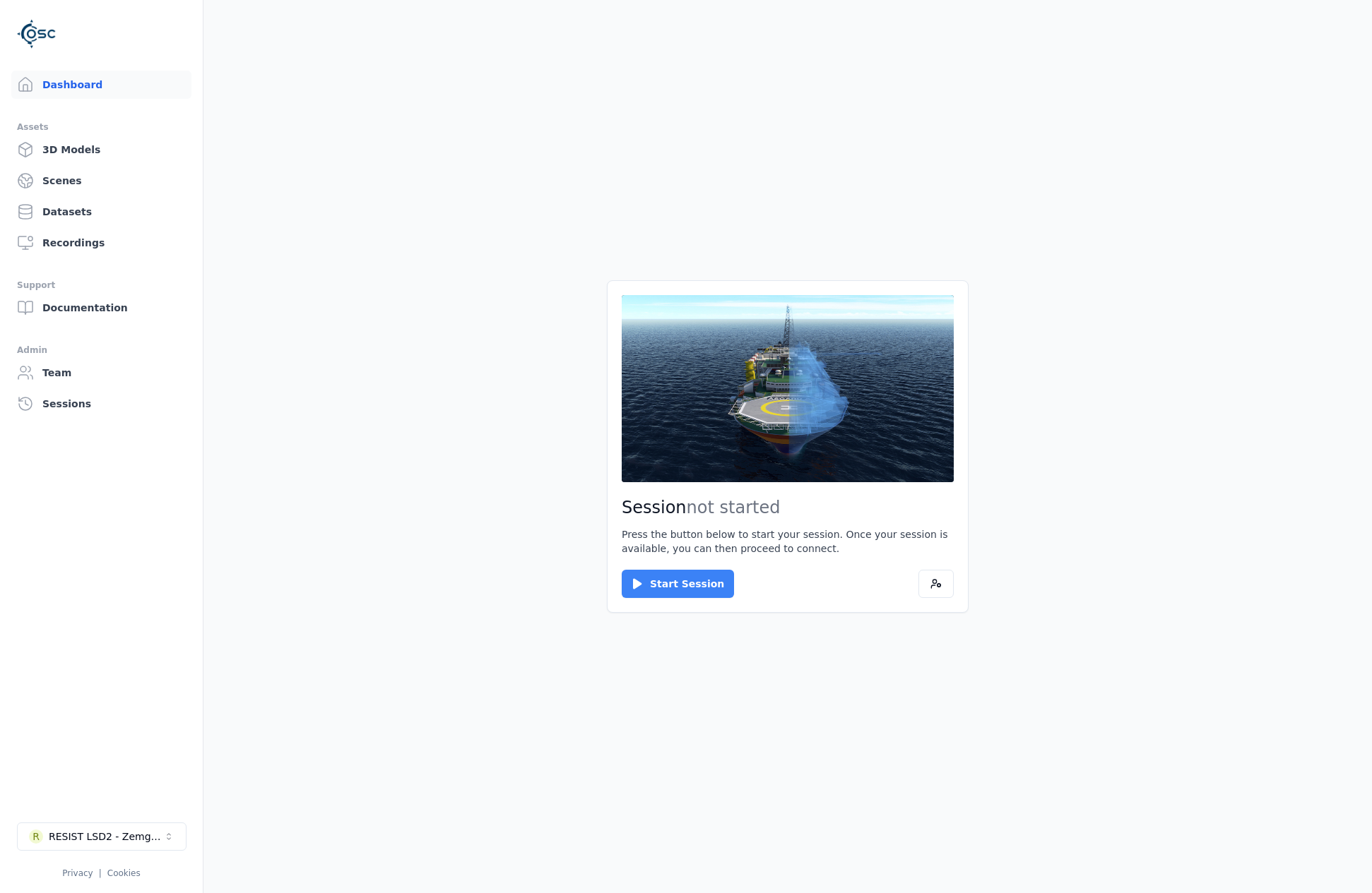
click at [698, 586] on button "Start Session" at bounding box center [678, 584] width 112 height 28
click at [650, 590] on button "Connect" at bounding box center [654, 584] width 65 height 28
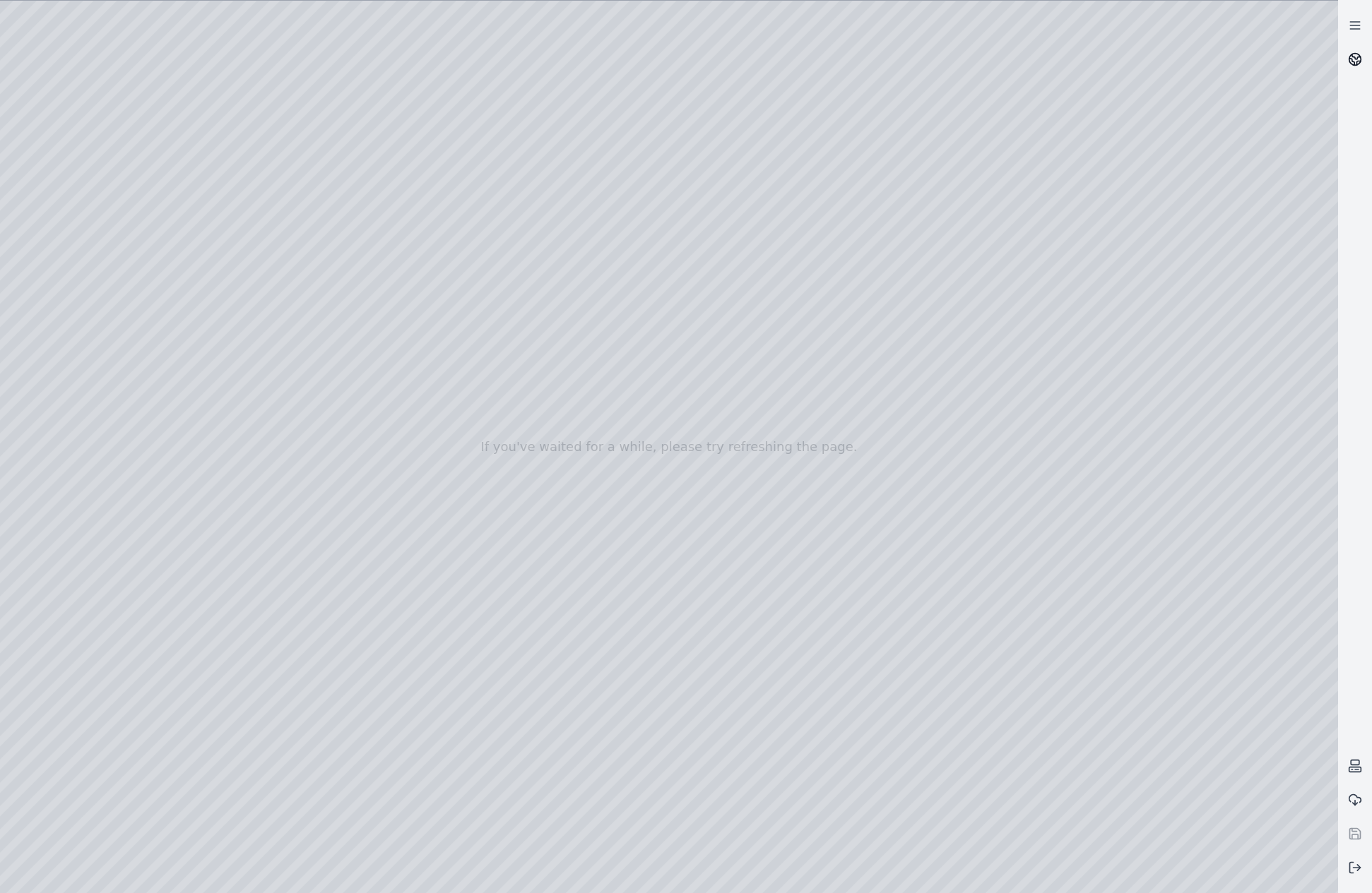
click at [1352, 62] on icon at bounding box center [1354, 59] width 14 height 14
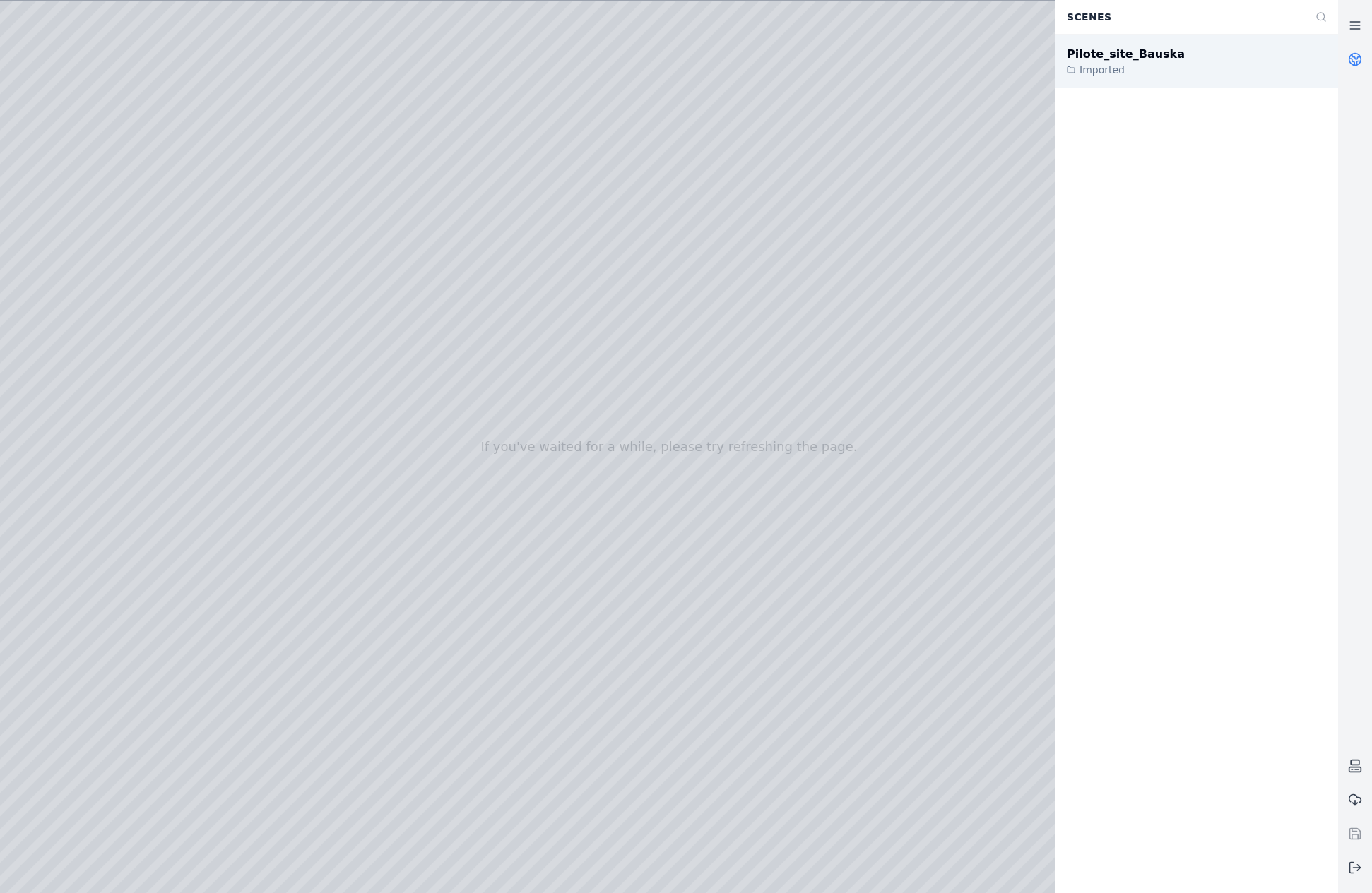
click at [1165, 67] on div "Pilote_site_Bauska Imported" at bounding box center [1196, 61] width 282 height 54
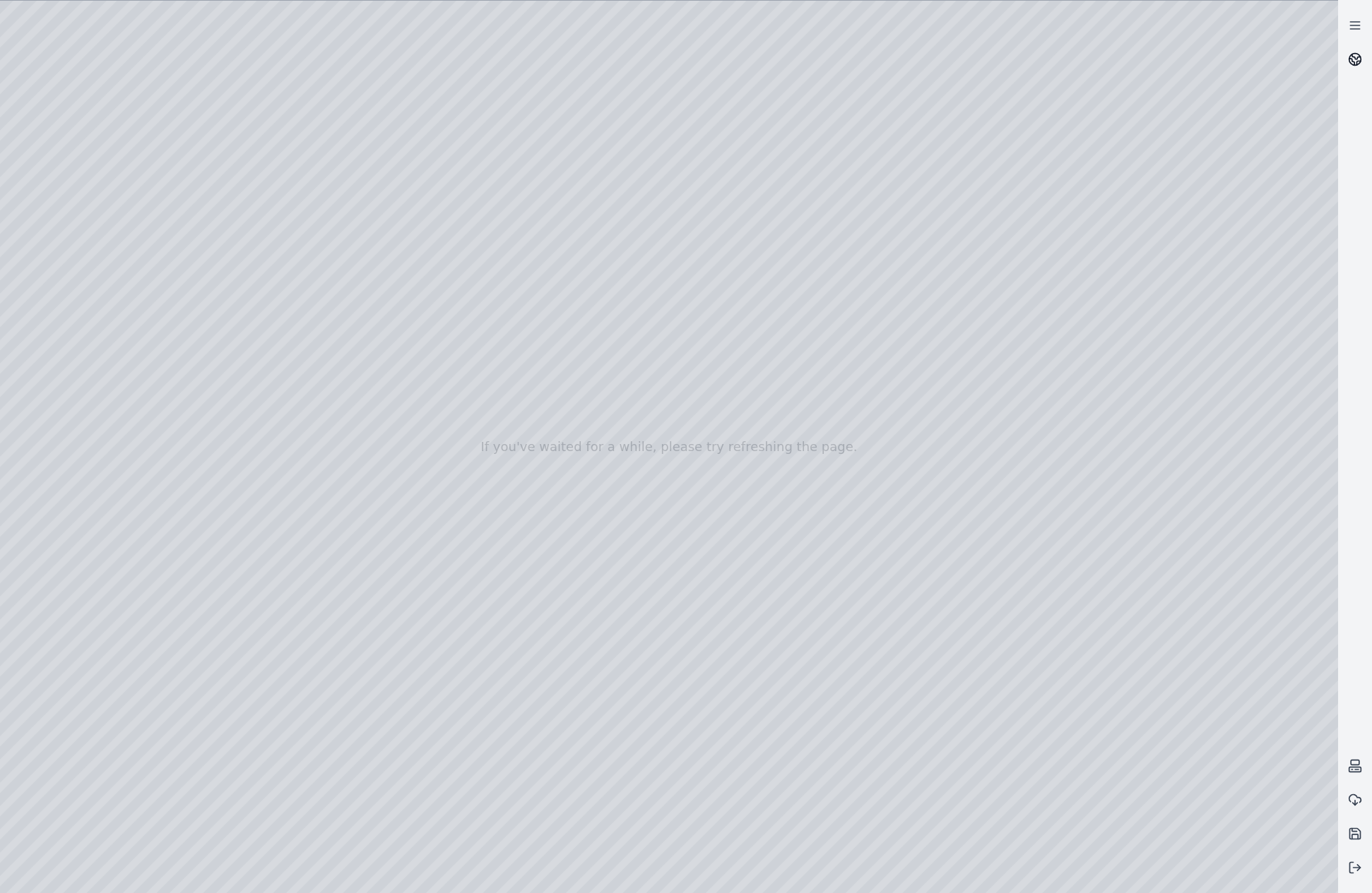
click at [1353, 54] on circle at bounding box center [1355, 60] width 12 height 12
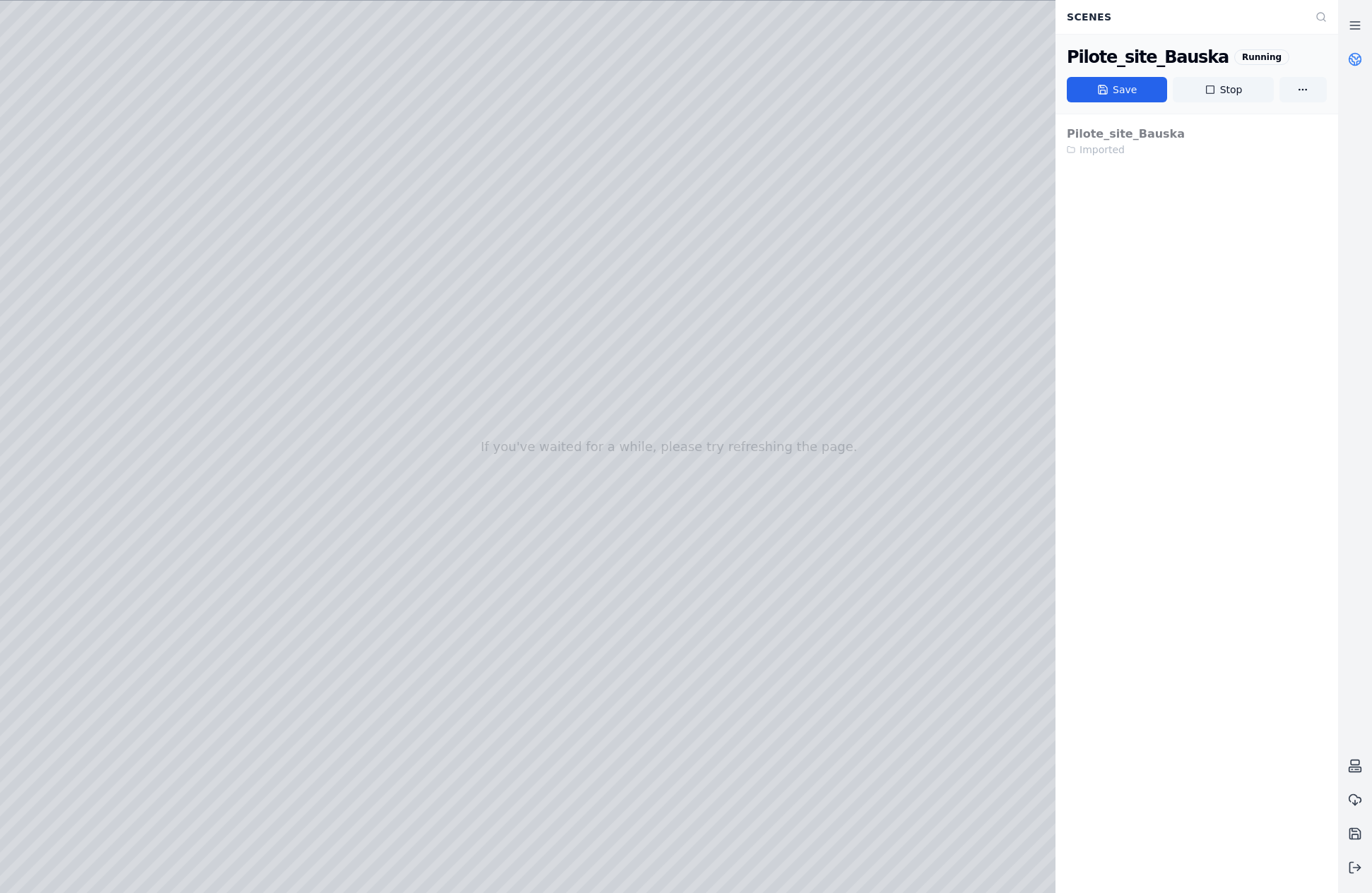
click at [1353, 54] on circle at bounding box center [1355, 60] width 12 height 12
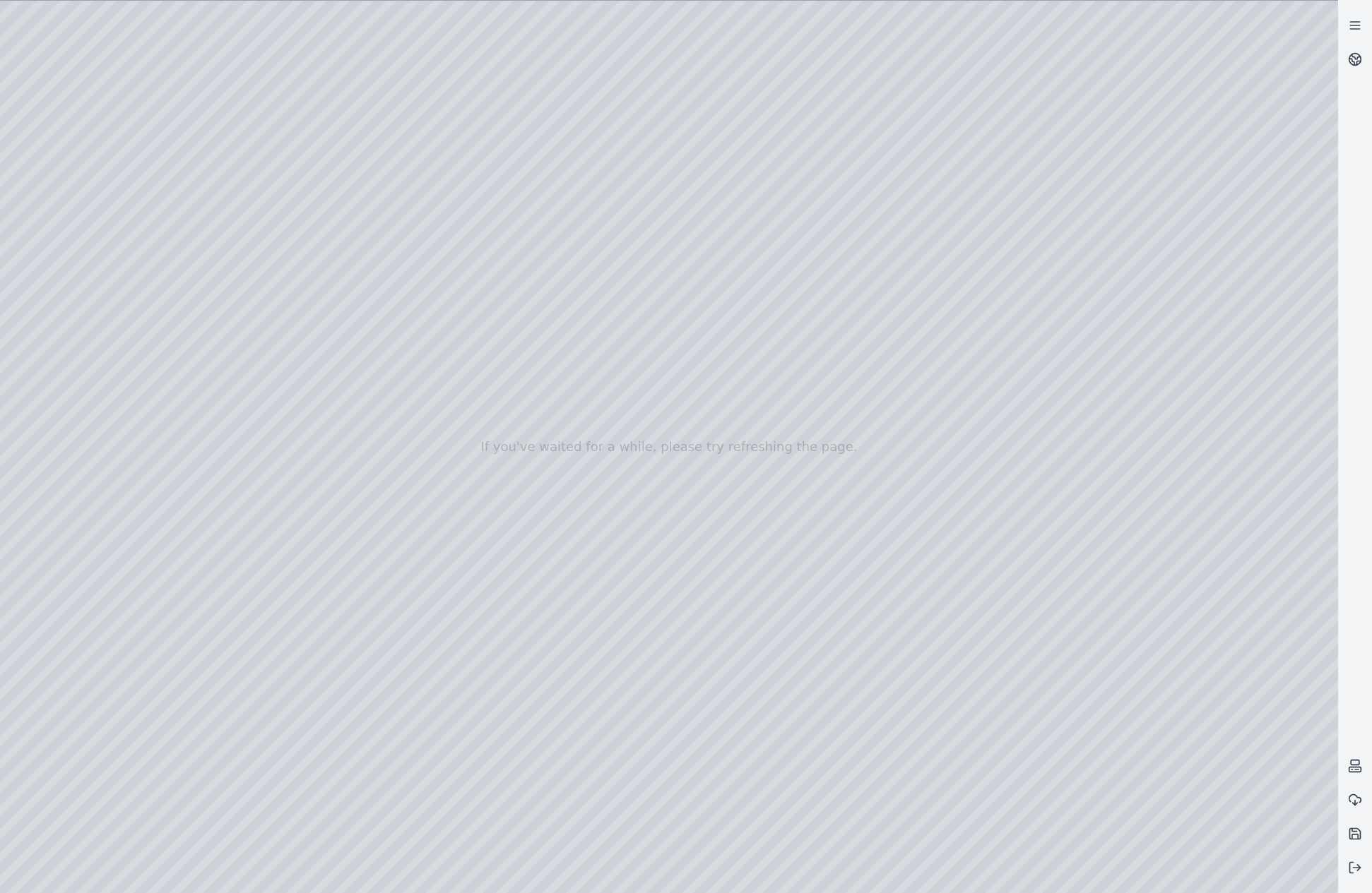
drag, startPoint x: 540, startPoint y: 616, endPoint x: 539, endPoint y: 631, distance: 15.0
drag, startPoint x: 663, startPoint y: 625, endPoint x: 493, endPoint y: 603, distance: 171.4
drag, startPoint x: 396, startPoint y: 623, endPoint x: 584, endPoint y: 494, distance: 228.0
drag, startPoint x: 815, startPoint y: 655, endPoint x: 482, endPoint y: 484, distance: 374.3
drag, startPoint x: 298, startPoint y: 610, endPoint x: 809, endPoint y: 452, distance: 534.9
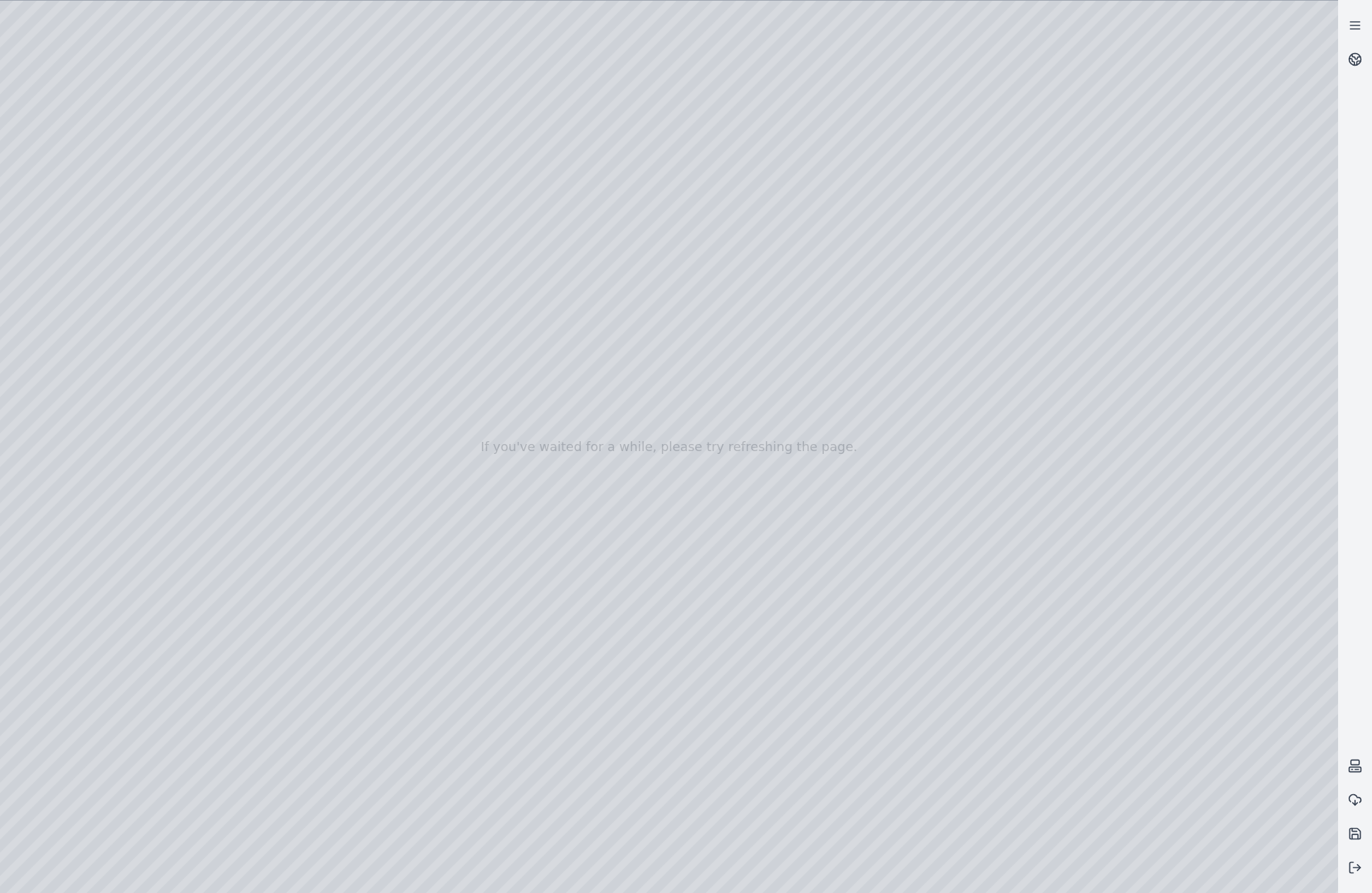
drag, startPoint x: 789, startPoint y: 473, endPoint x: 690, endPoint y: 702, distance: 249.5
drag, startPoint x: 674, startPoint y: 673, endPoint x: 862, endPoint y: 681, distance: 188.2
drag, startPoint x: 617, startPoint y: 681, endPoint x: 884, endPoint y: 481, distance: 333.6
drag, startPoint x: 663, startPoint y: 630, endPoint x: 702, endPoint y: 615, distance: 41.8
click at [80, 227] on div at bounding box center [668, 446] width 1338 height 892
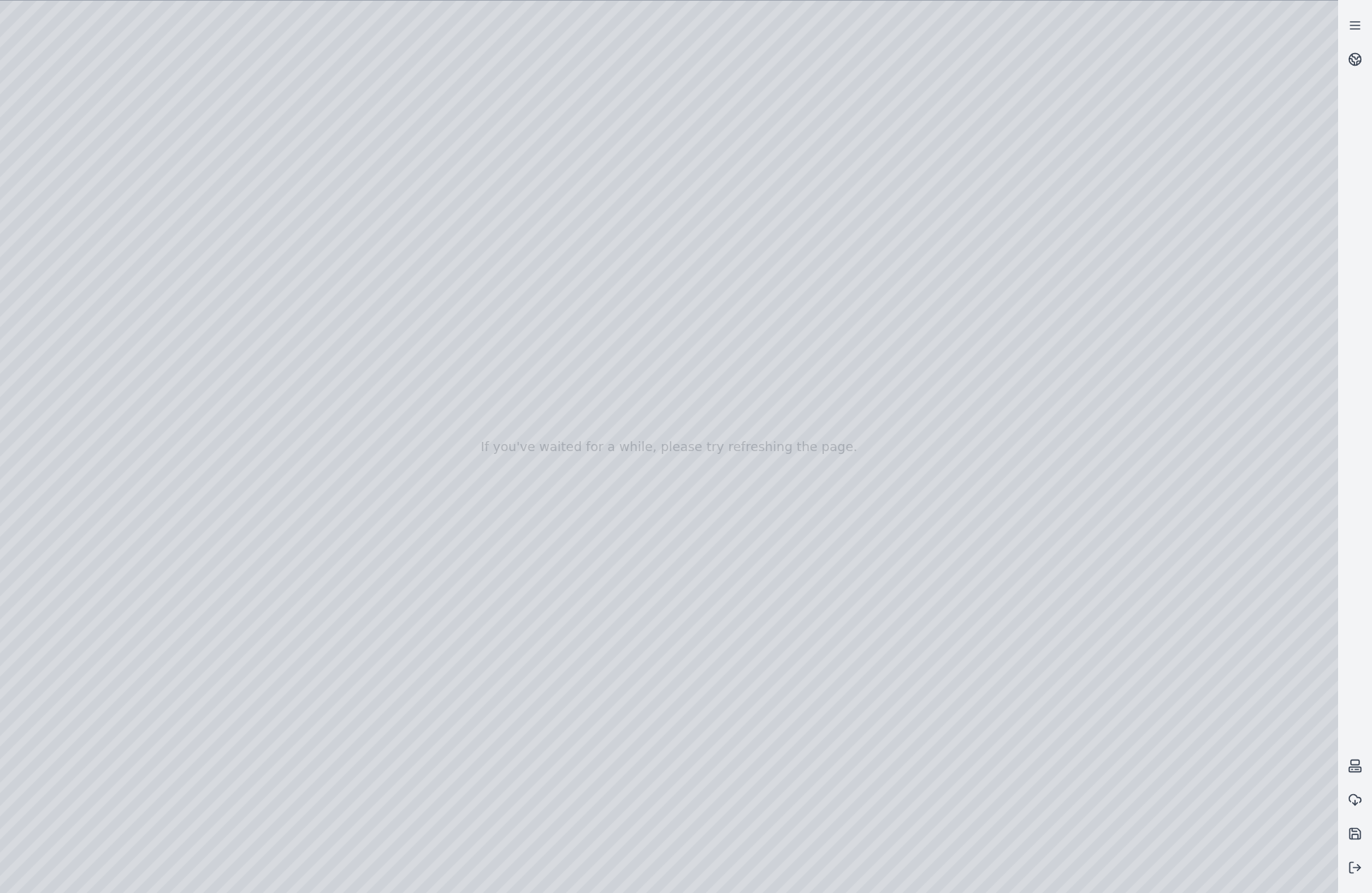
click at [69, 198] on div at bounding box center [668, 446] width 1338 height 892
click at [206, 147] on div at bounding box center [668, 446] width 1338 height 892
click at [11, 69] on div at bounding box center [668, 446] width 1338 height 892
click at [295, 16] on div at bounding box center [668, 446] width 1338 height 892
click at [759, 323] on div at bounding box center [668, 446] width 1338 height 892
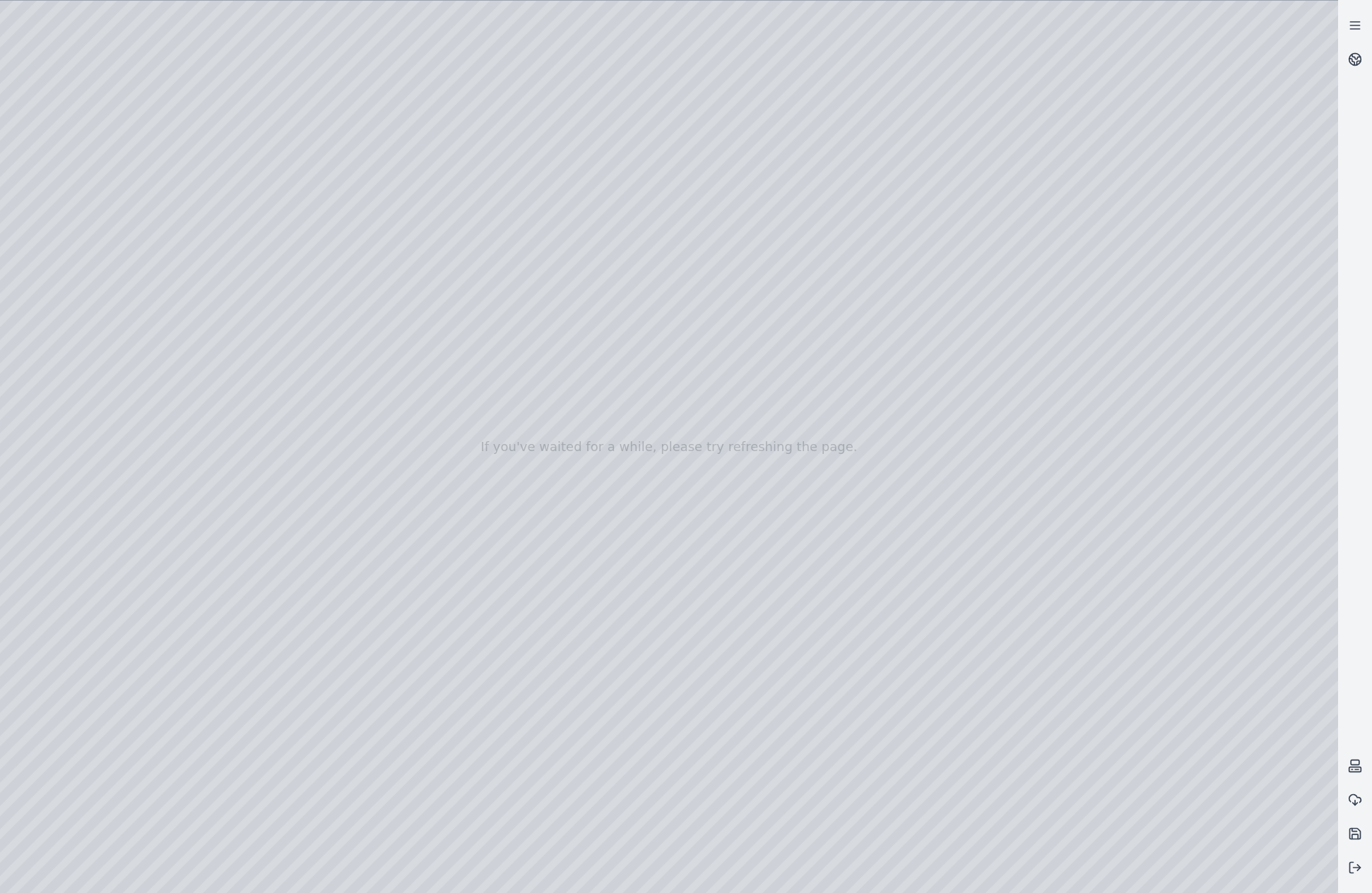
drag, startPoint x: 752, startPoint y: 428, endPoint x: 756, endPoint y: 441, distance: 13.6
drag, startPoint x: 751, startPoint y: 437, endPoint x: 717, endPoint y: 429, distance: 34.9
click at [320, 14] on div at bounding box center [668, 446] width 1338 height 892
drag, startPoint x: 936, startPoint y: 383, endPoint x: 806, endPoint y: 479, distance: 161.6
drag, startPoint x: 1043, startPoint y: 635, endPoint x: 991, endPoint y: 403, distance: 237.8
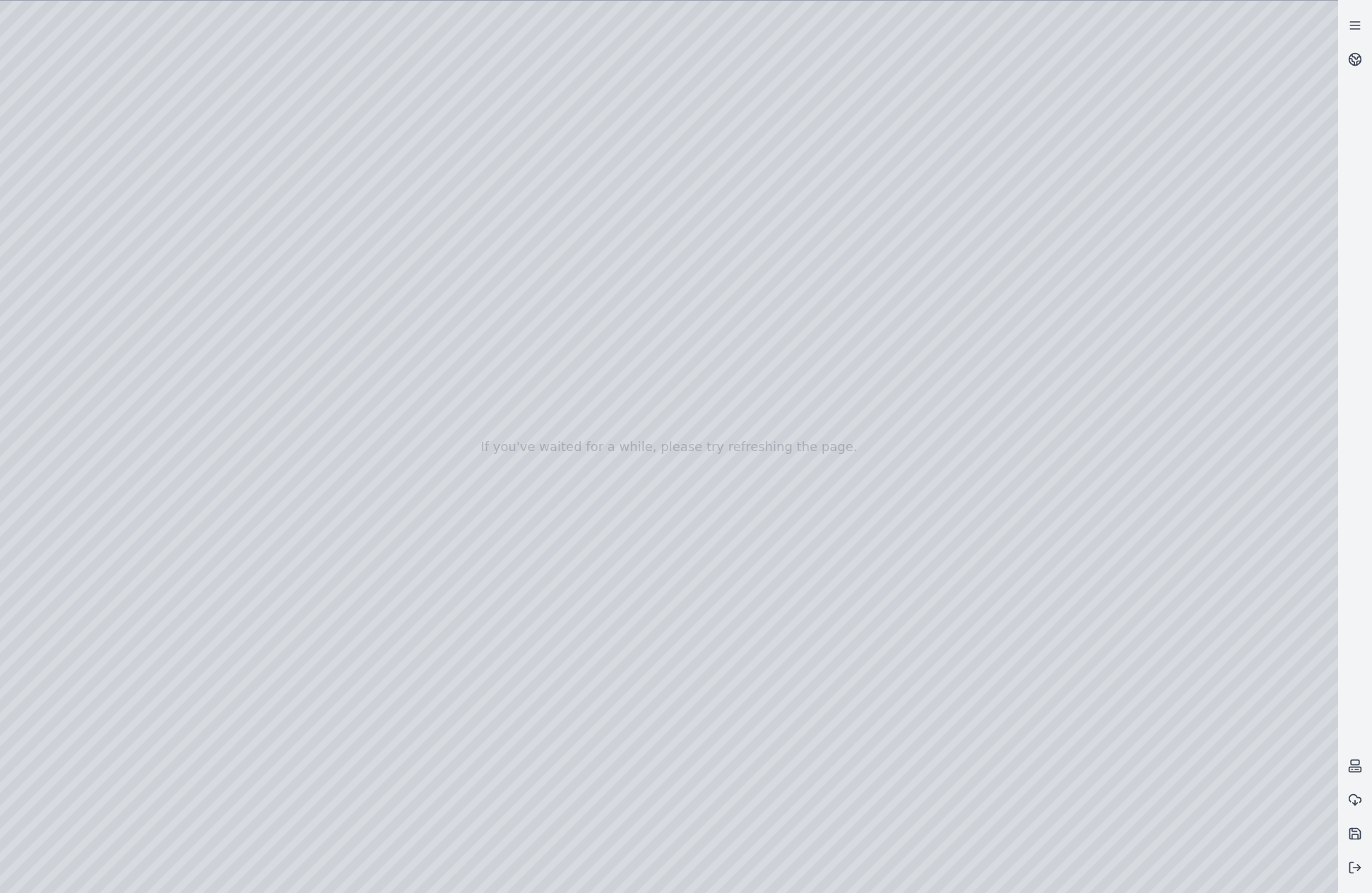
drag, startPoint x: 937, startPoint y: 394, endPoint x: 1133, endPoint y: 360, distance: 198.9
drag, startPoint x: 809, startPoint y: 454, endPoint x: 1195, endPoint y: 360, distance: 397.3
drag, startPoint x: 855, startPoint y: 438, endPoint x: 1187, endPoint y: 658, distance: 398.3
drag, startPoint x: 1133, startPoint y: 400, endPoint x: 781, endPoint y: 713, distance: 471.0
drag, startPoint x: 813, startPoint y: 511, endPoint x: 616, endPoint y: 504, distance: 197.1
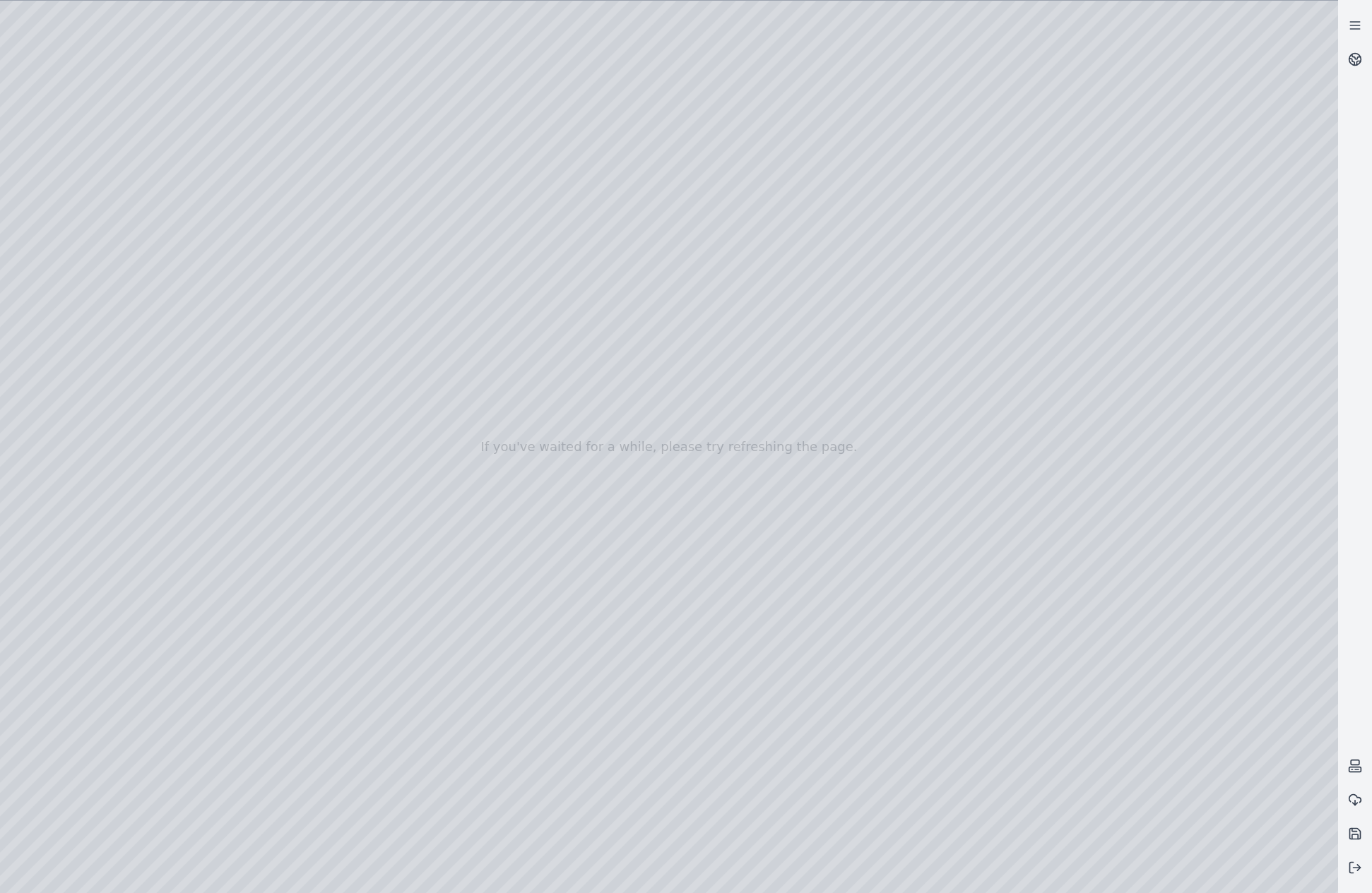
drag, startPoint x: 979, startPoint y: 538, endPoint x: 1249, endPoint y: 824, distance: 393.3
drag, startPoint x: 745, startPoint y: 670, endPoint x: 817, endPoint y: 600, distance: 100.4
drag, startPoint x: 825, startPoint y: 662, endPoint x: 735, endPoint y: 546, distance: 146.8
drag, startPoint x: 789, startPoint y: 514, endPoint x: 829, endPoint y: 712, distance: 202.0
drag, startPoint x: 820, startPoint y: 727, endPoint x: 826, endPoint y: 493, distance: 234.1
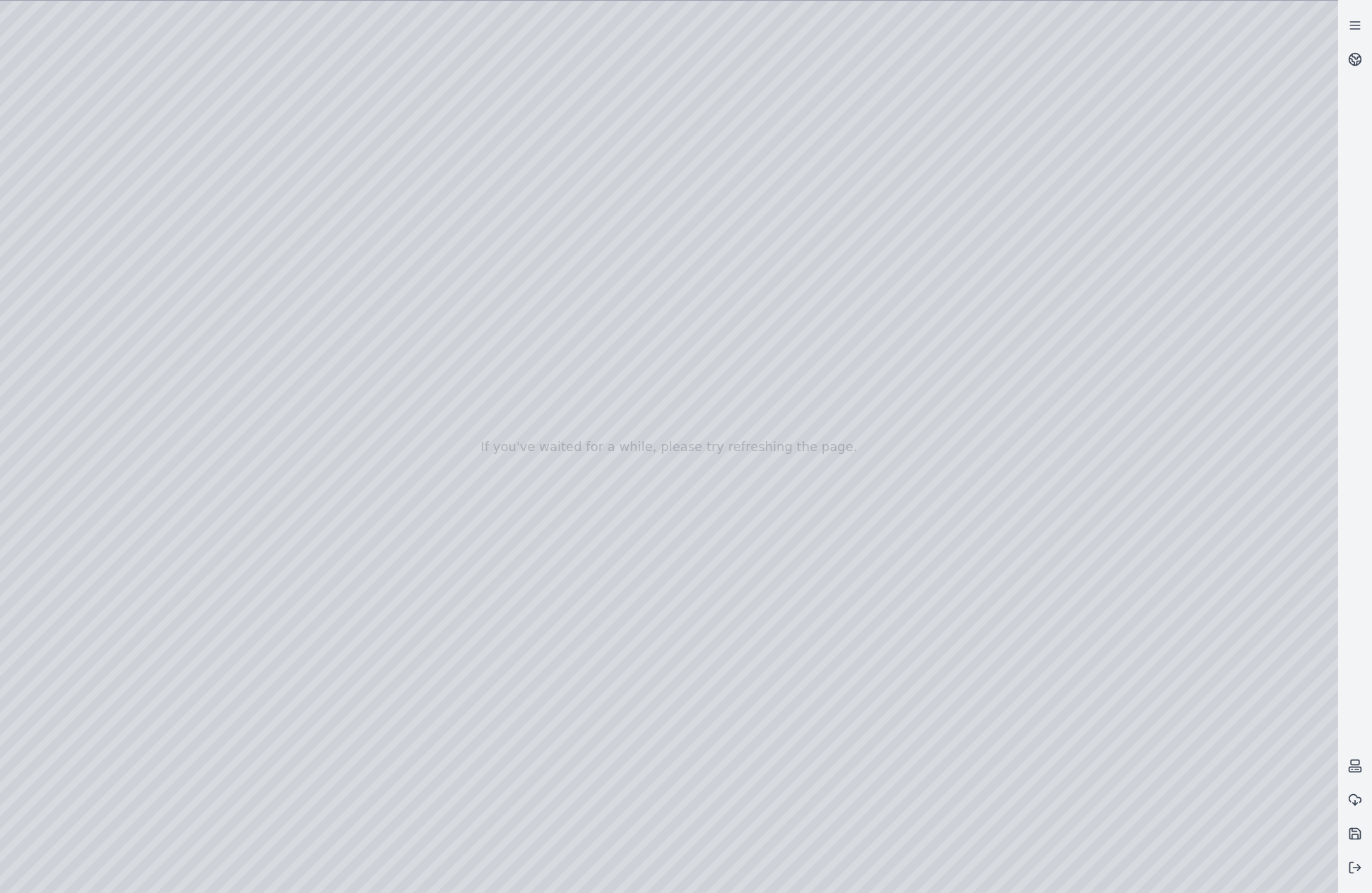
drag, startPoint x: 812, startPoint y: 476, endPoint x: 815, endPoint y: 659, distance: 183.0
drag, startPoint x: 795, startPoint y: 638, endPoint x: 777, endPoint y: 600, distance: 42.0
click at [419, 39] on div at bounding box center [668, 446] width 1338 height 892
click at [416, 71] on div at bounding box center [668, 446] width 1338 height 892
click at [806, 626] on div at bounding box center [668, 446] width 1338 height 892
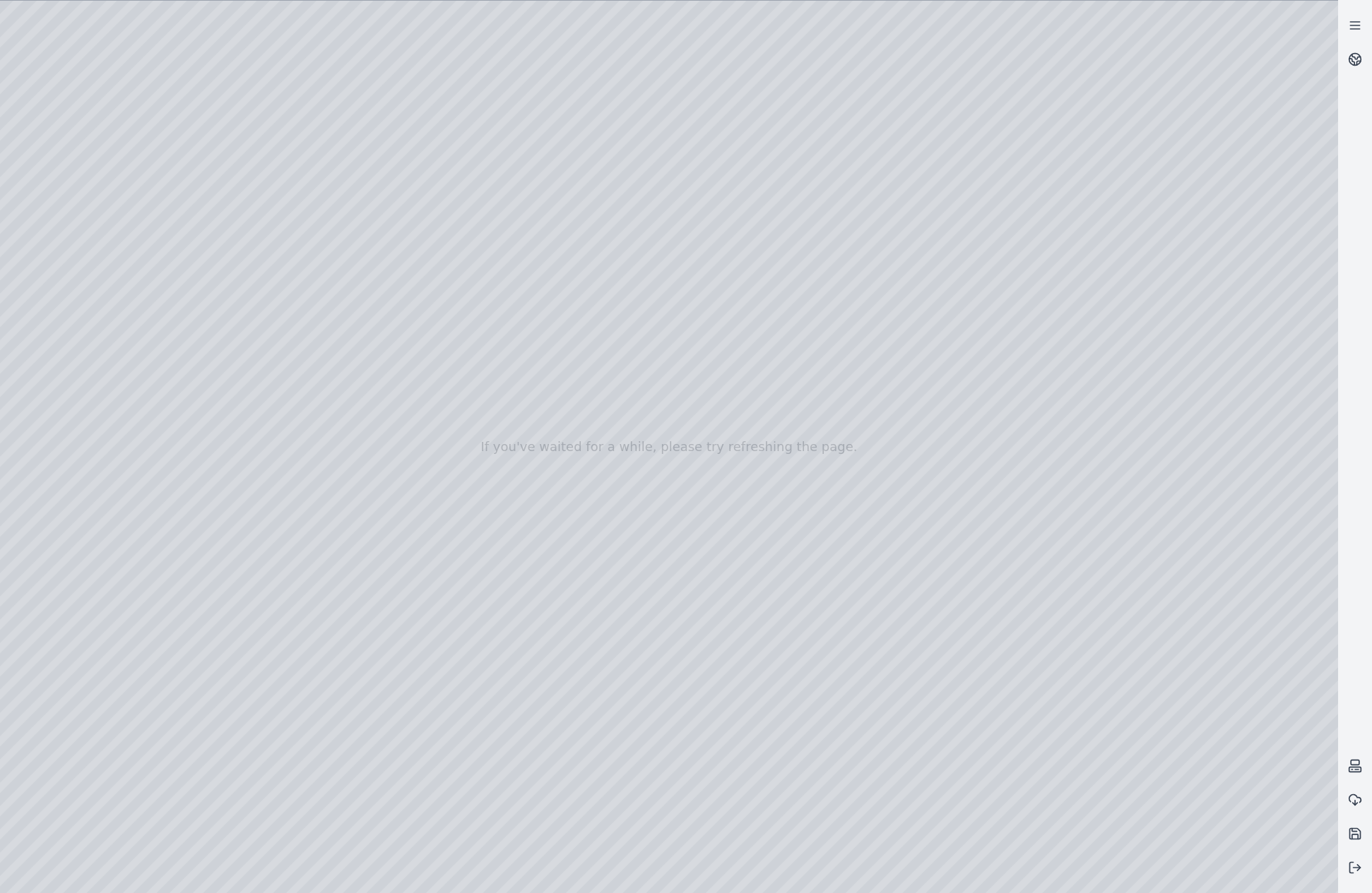
drag, startPoint x: 813, startPoint y: 583, endPoint x: 829, endPoint y: 535, distance: 50.6
drag, startPoint x: 754, startPoint y: 511, endPoint x: 955, endPoint y: 461, distance: 207.1
drag, startPoint x: 1041, startPoint y: 457, endPoint x: 909, endPoint y: 730, distance: 303.2
drag, startPoint x: 881, startPoint y: 757, endPoint x: 977, endPoint y: 757, distance: 96.0
drag, startPoint x: 882, startPoint y: 689, endPoint x: 1157, endPoint y: 611, distance: 285.8
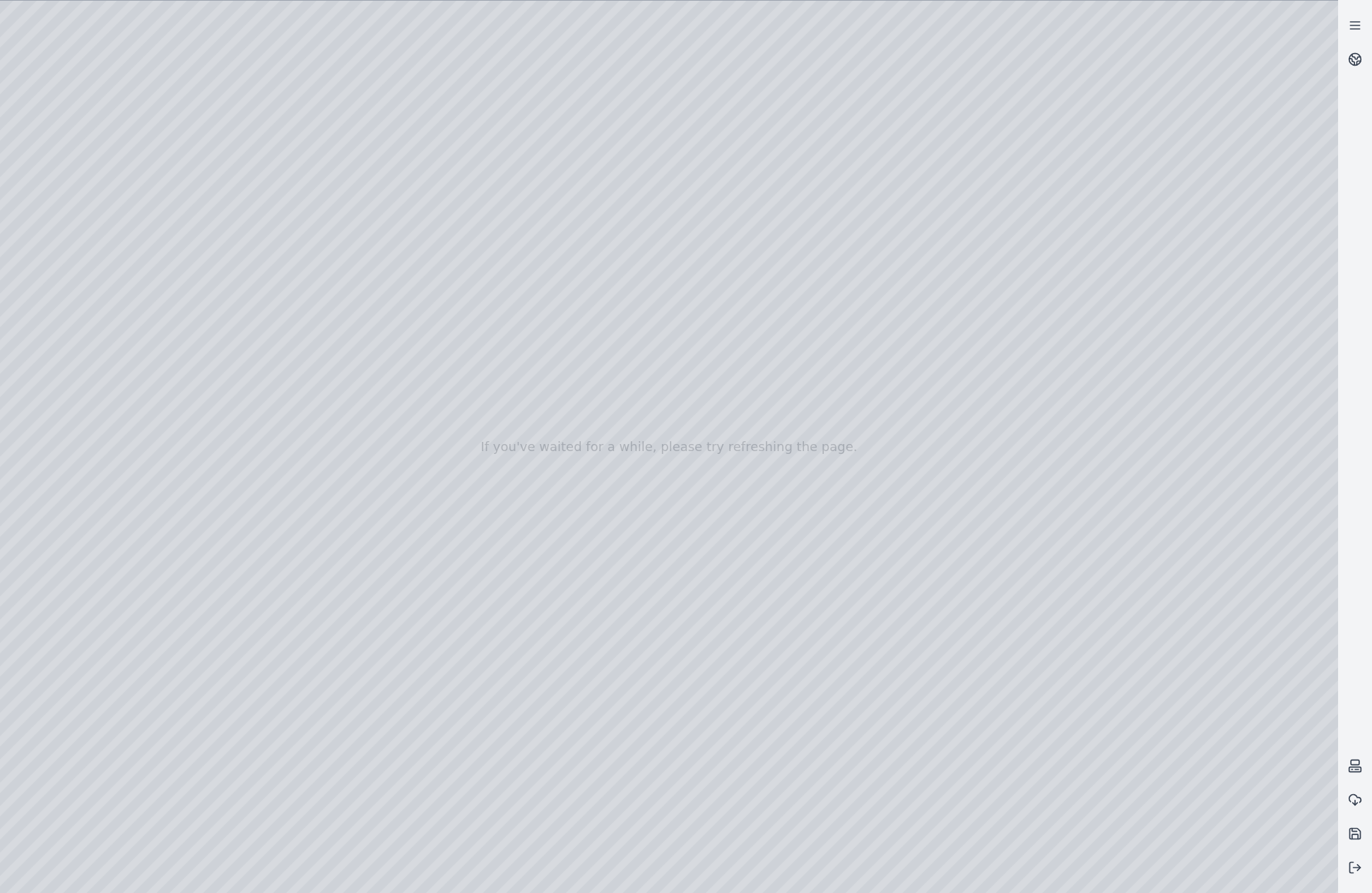
drag, startPoint x: 956, startPoint y: 711, endPoint x: 926, endPoint y: 710, distance: 30.0
drag, startPoint x: 973, startPoint y: 715, endPoint x: 879, endPoint y: 905, distance: 212.0
drag, startPoint x: 1060, startPoint y: 654, endPoint x: 954, endPoint y: 829, distance: 204.6
drag, startPoint x: 884, startPoint y: 821, endPoint x: 1211, endPoint y: 593, distance: 398.6
drag, startPoint x: 1002, startPoint y: 679, endPoint x: 947, endPoint y: 457, distance: 228.7
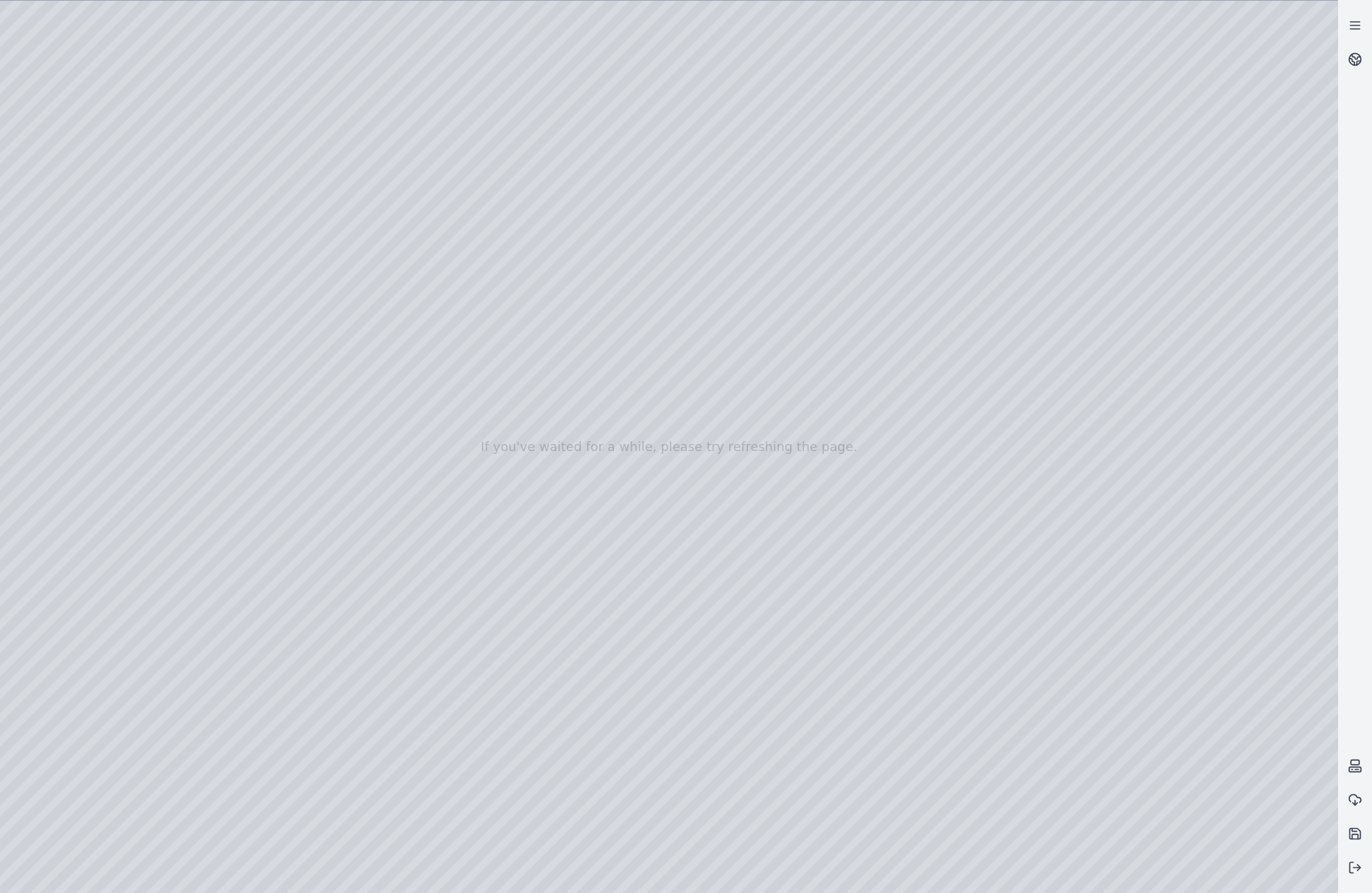
drag, startPoint x: 1011, startPoint y: 625, endPoint x: 822, endPoint y: 494, distance: 230.0
drag, startPoint x: 1098, startPoint y: 511, endPoint x: 820, endPoint y: 421, distance: 292.2
drag, startPoint x: 776, startPoint y: 413, endPoint x: 872, endPoint y: 626, distance: 233.6
drag, startPoint x: 933, startPoint y: 627, endPoint x: 917, endPoint y: 625, distance: 16.1
drag, startPoint x: 979, startPoint y: 635, endPoint x: 628, endPoint y: 641, distance: 351.1
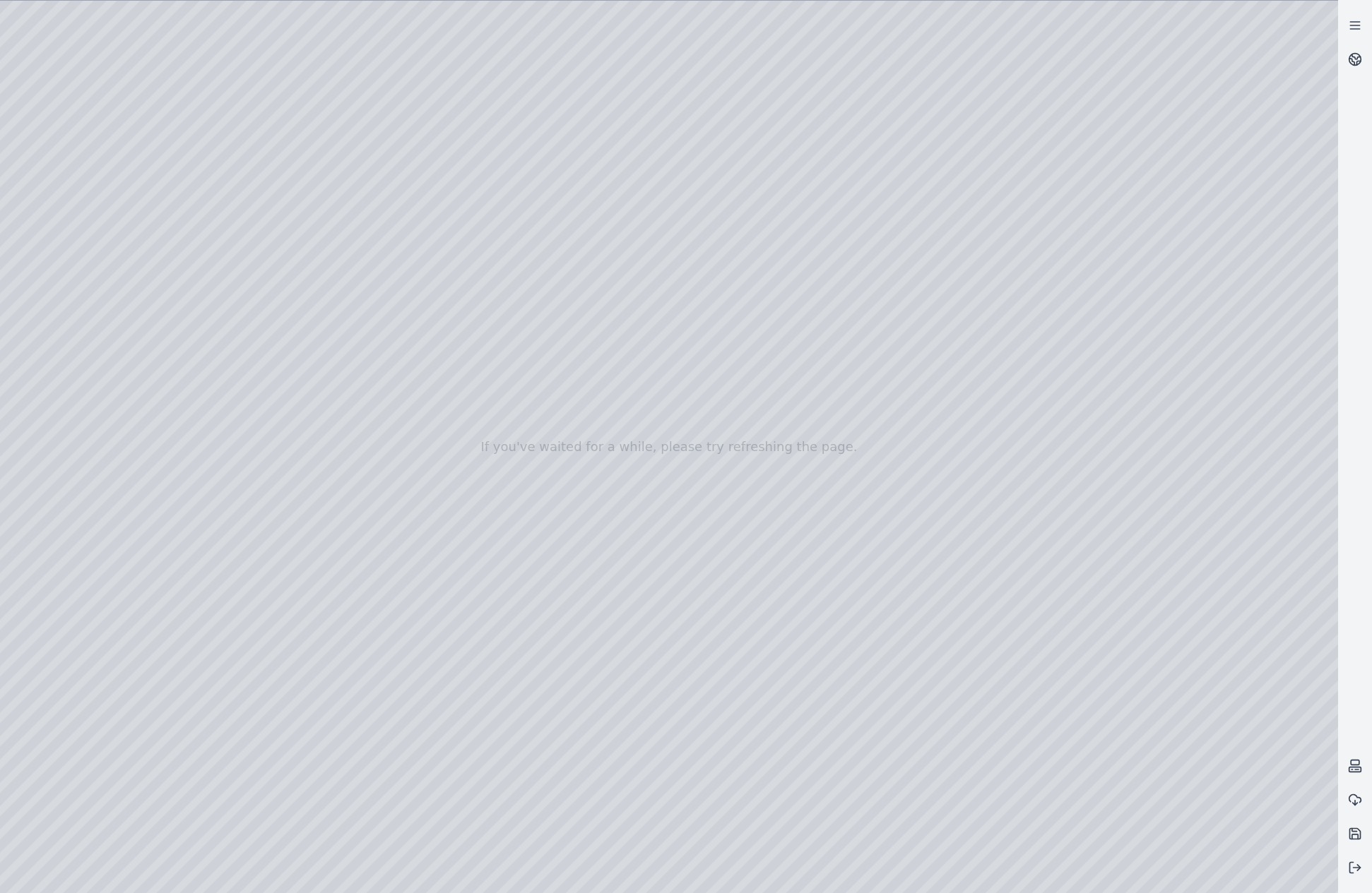
drag, startPoint x: 743, startPoint y: 639, endPoint x: 840, endPoint y: 792, distance: 181.2
drag, startPoint x: 833, startPoint y: 700, endPoint x: 949, endPoint y: 537, distance: 200.1
drag, startPoint x: 956, startPoint y: 671, endPoint x: 836, endPoint y: 383, distance: 312.0
drag, startPoint x: 847, startPoint y: 364, endPoint x: 858, endPoint y: 674, distance: 310.2
drag, startPoint x: 883, startPoint y: 743, endPoint x: 866, endPoint y: 692, distance: 53.8
